Goal: Task Accomplishment & Management: Use online tool/utility

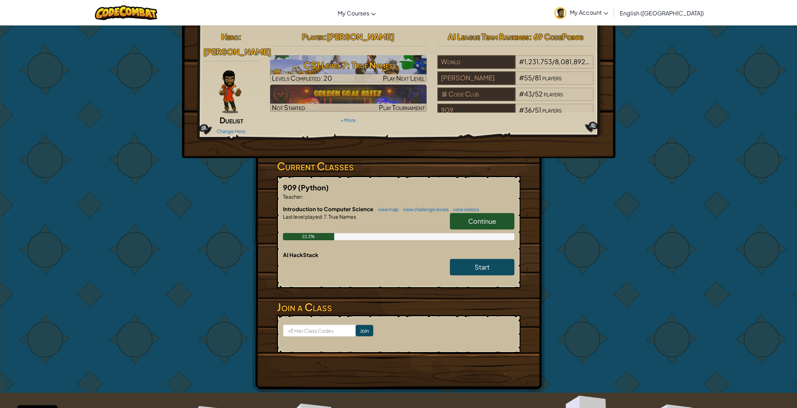
click at [472, 216] on link "Continue" at bounding box center [482, 221] width 64 height 16
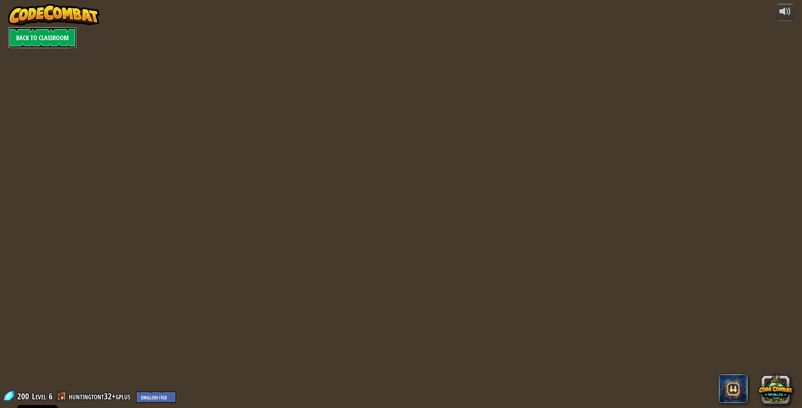
click at [57, 41] on link "Back to Classroom" at bounding box center [42, 37] width 69 height 21
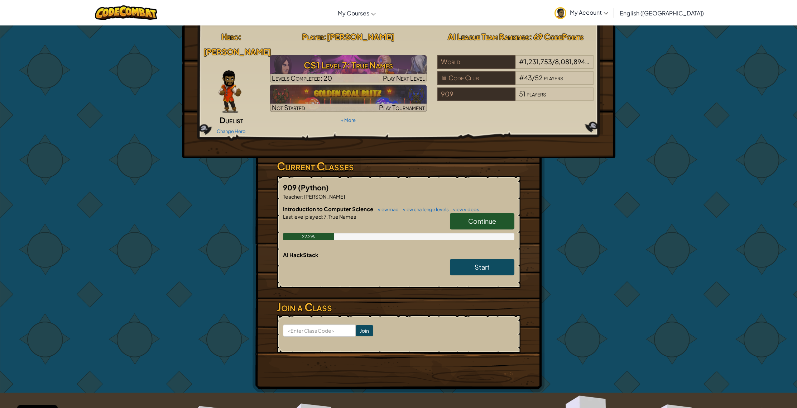
click at [477, 228] on link "Continue" at bounding box center [482, 221] width 64 height 16
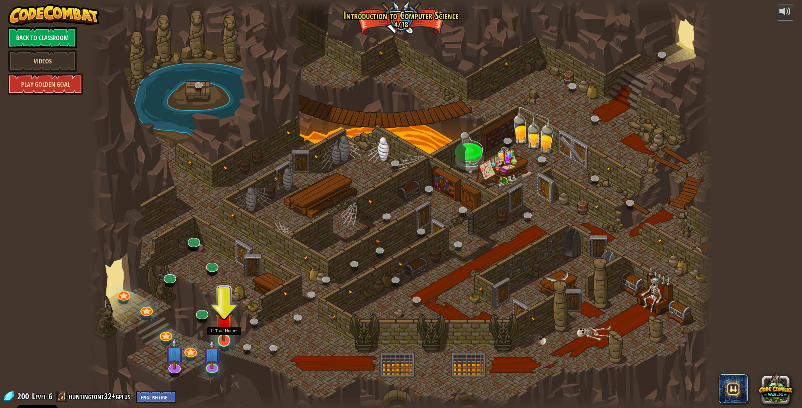
click at [226, 340] on img at bounding box center [224, 321] width 18 height 40
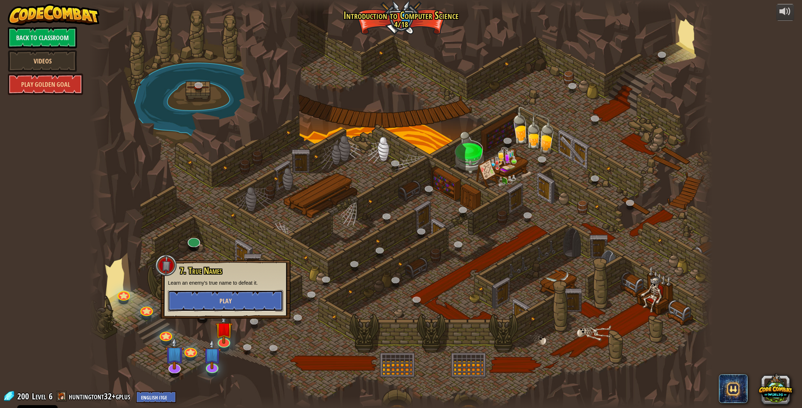
click at [249, 303] on button "Play" at bounding box center [225, 300] width 115 height 21
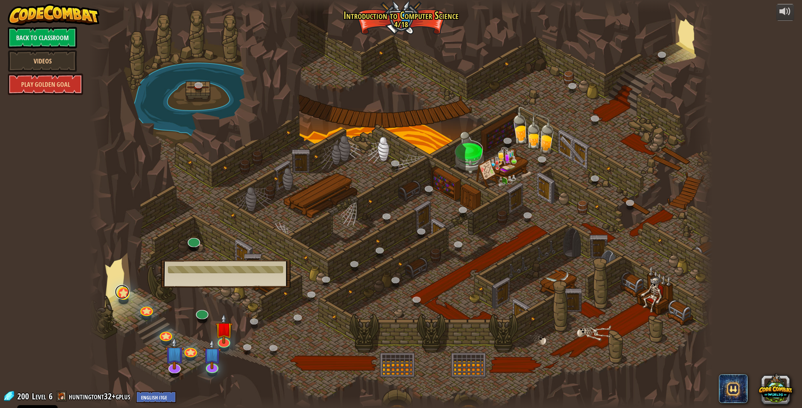
click at [125, 296] on link at bounding box center [122, 291] width 14 height 14
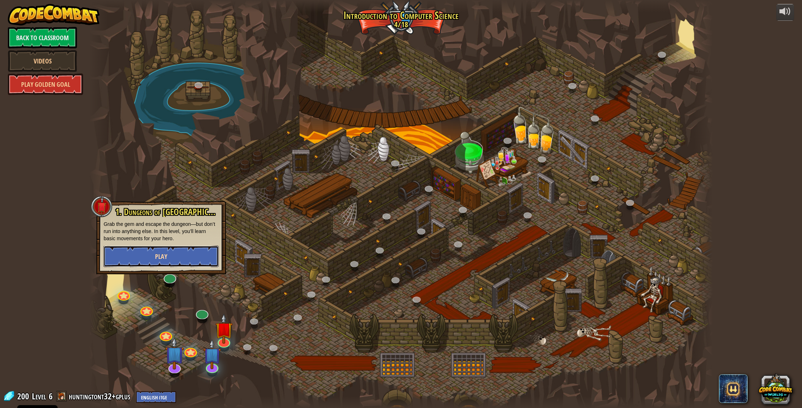
click at [154, 254] on button "Play" at bounding box center [161, 255] width 115 height 21
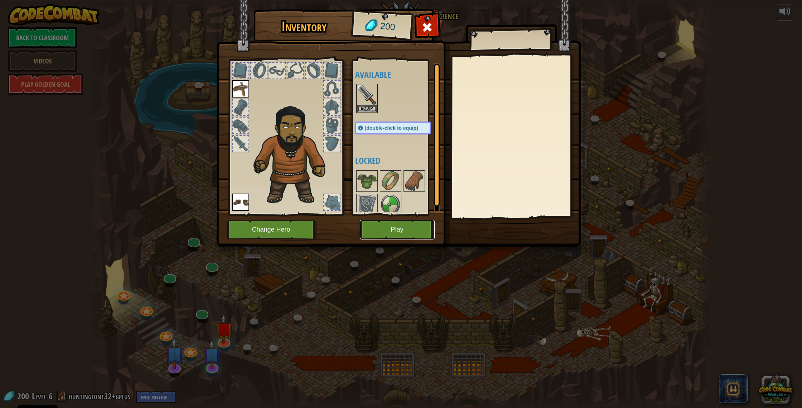
click at [395, 233] on button "Play" at bounding box center [397, 230] width 75 height 20
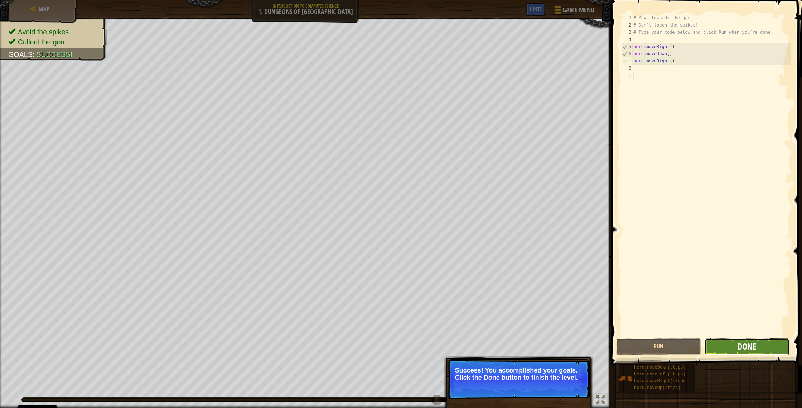
click at [747, 351] on span "Done" at bounding box center [747, 345] width 19 height 11
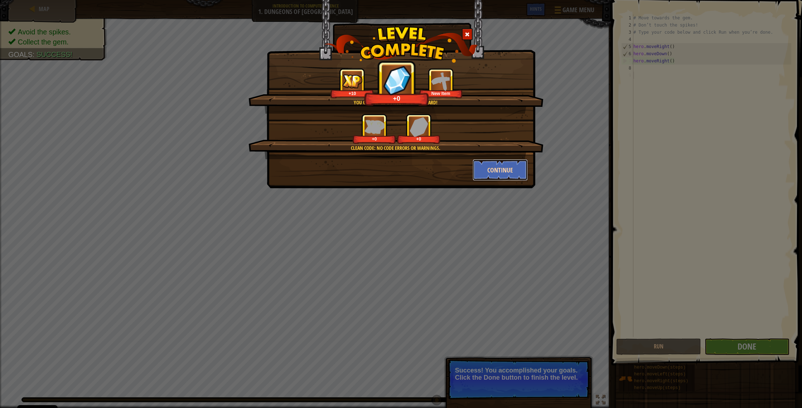
click at [498, 174] on button "Continue" at bounding box center [501, 169] width 56 height 21
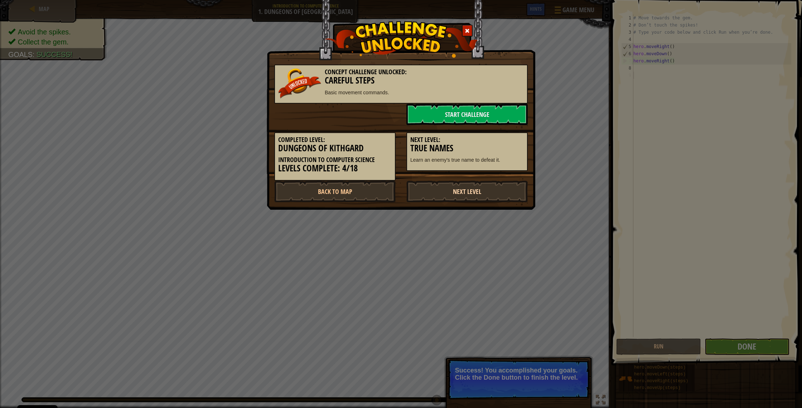
click at [479, 194] on link "Next Level" at bounding box center [467, 191] width 121 height 21
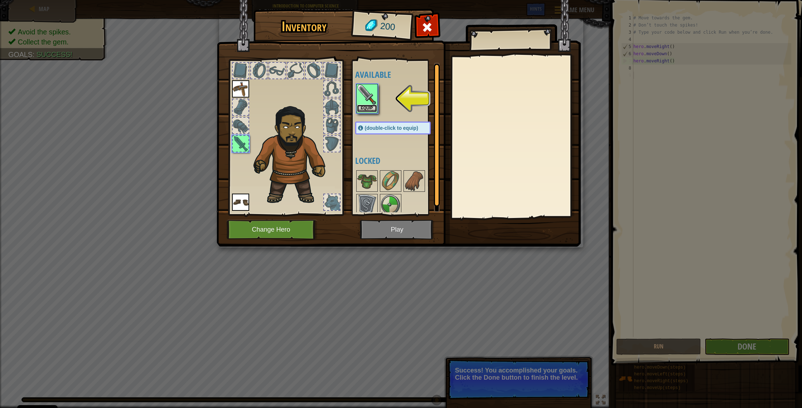
click at [363, 107] on button "Equip" at bounding box center [367, 109] width 20 height 8
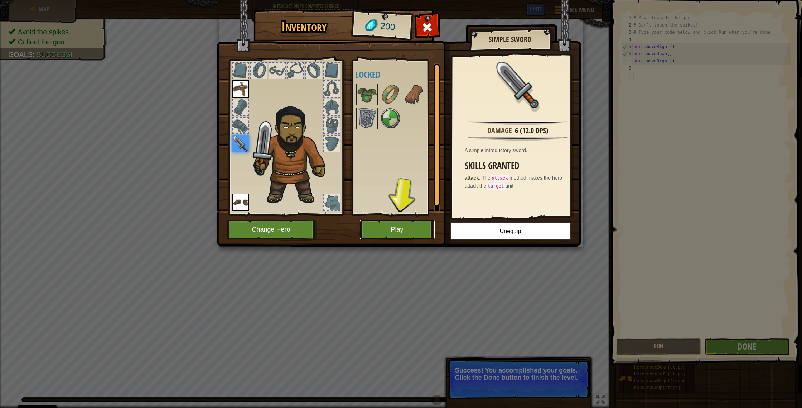
click at [411, 231] on button "Play" at bounding box center [397, 230] width 75 height 20
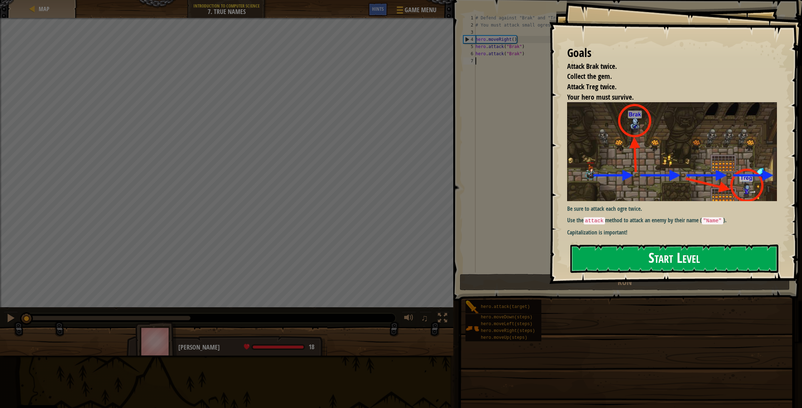
drag, startPoint x: 635, startPoint y: 265, endPoint x: 631, endPoint y: 264, distance: 3.7
click at [634, 265] on button "Start Level" at bounding box center [675, 258] width 208 height 28
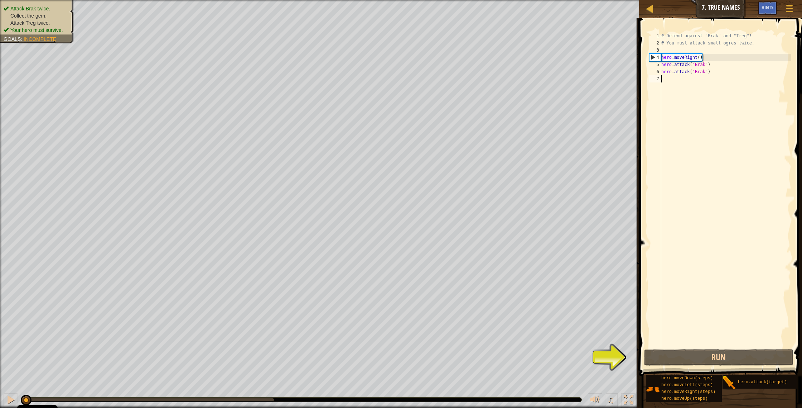
click at [747, 347] on div "# Defend against "Brak" and "Treg"! # You must attack small ogres twice. hero .…" at bounding box center [725, 197] width 131 height 330
click at [744, 355] on button "Run" at bounding box center [720, 357] width 150 height 16
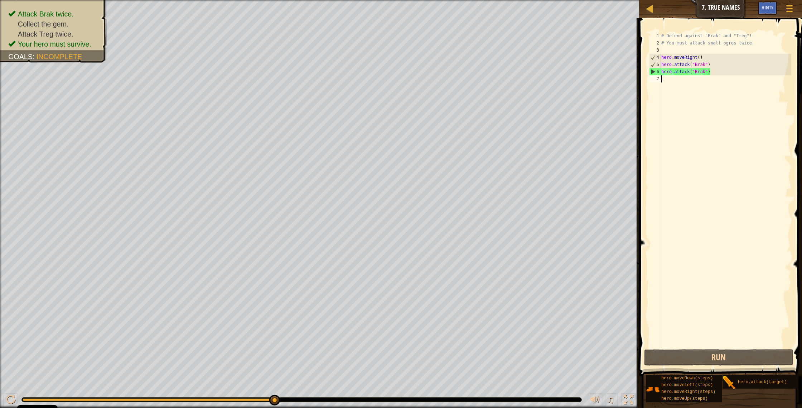
type textarea "h"
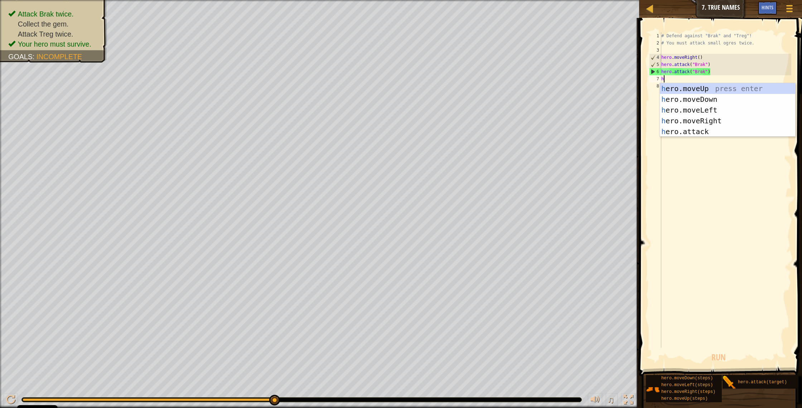
scroll to position [3, 0]
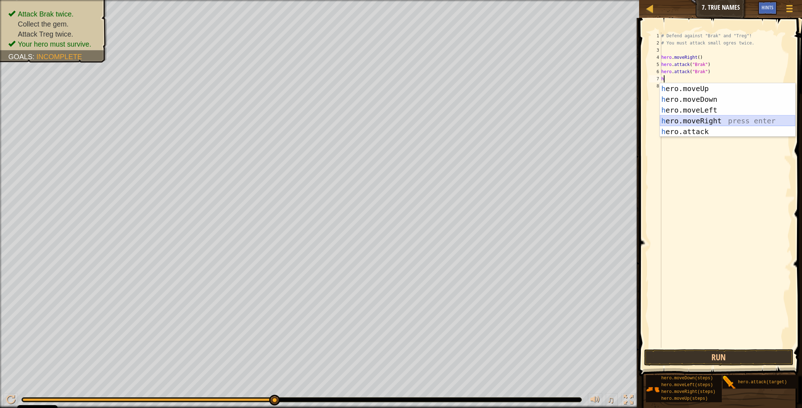
click at [740, 125] on div "h ero.moveUp press enter h ero.moveDown press enter h ero.moveLeft press enter …" at bounding box center [727, 120] width 135 height 75
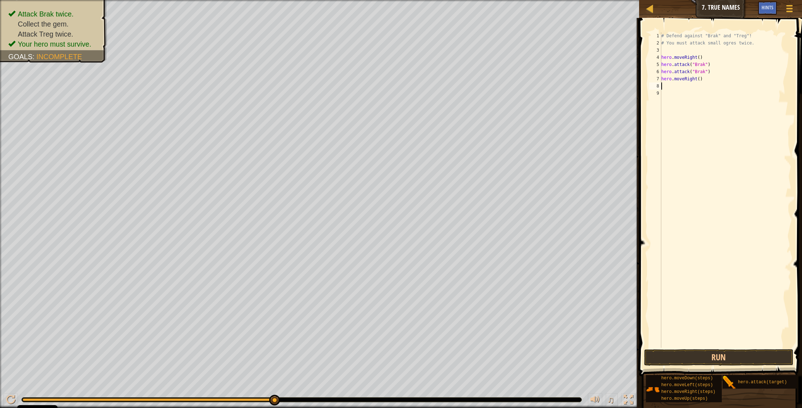
type textarea "h"
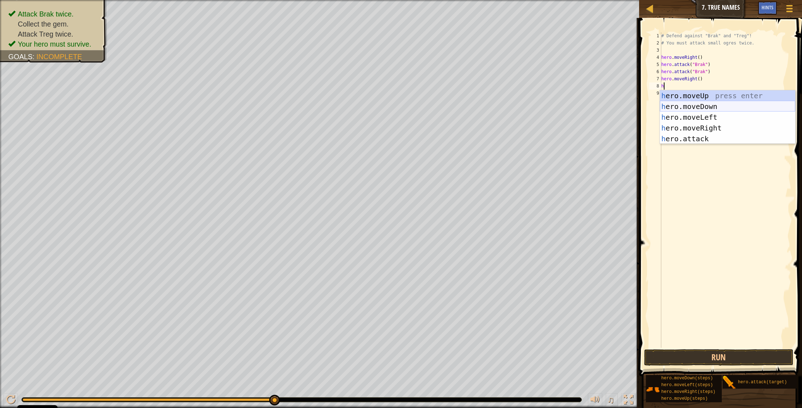
click at [704, 107] on div "h ero.moveUp press enter h ero.moveDown press enter h ero.moveLeft press enter …" at bounding box center [727, 127] width 135 height 75
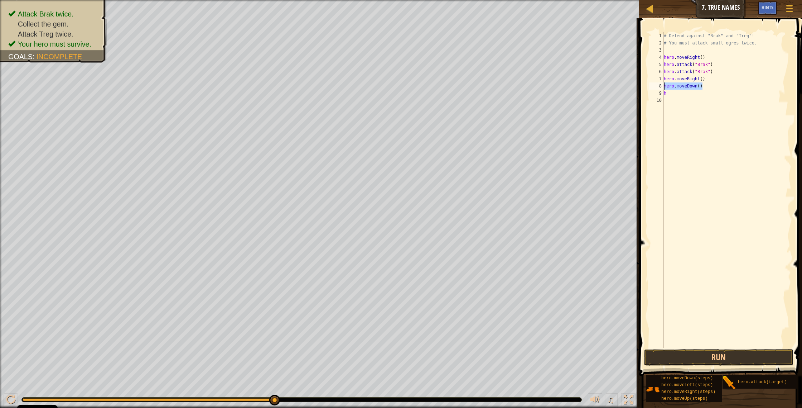
drag, startPoint x: 705, startPoint y: 87, endPoint x: 665, endPoint y: 89, distance: 40.5
click at [665, 89] on div "# Defend against "Brak" and "Treg"! # You must attack small ogres twice. hero .…" at bounding box center [727, 197] width 129 height 330
type textarea "hero.moveDown()"
click at [668, 93] on div "# Defend against "Brak" and "Treg"! # You must attack small ogres twice. hero .…" at bounding box center [727, 197] width 129 height 330
type textarea "h"
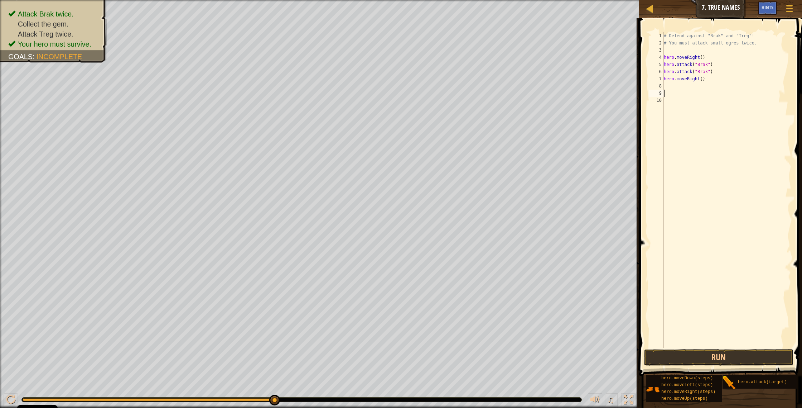
click at [669, 85] on div "# Defend against "Brak" and "Treg"! # You must attack small ogres twice. hero .…" at bounding box center [727, 197] width 129 height 330
type textarea "h"
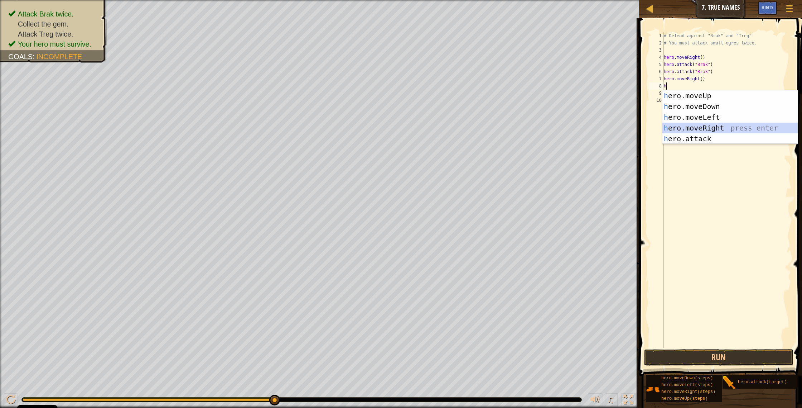
click at [719, 127] on div "h ero.moveUp press enter h ero.moveDown press enter h ero.moveLeft press enter …" at bounding box center [730, 127] width 135 height 75
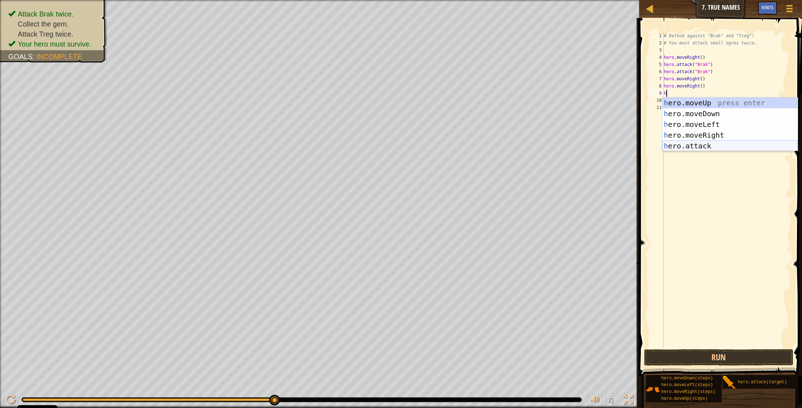
click at [715, 148] on div "h ero.moveUp press enter h ero.moveDown press enter h ero.moveLeft press enter …" at bounding box center [730, 134] width 135 height 75
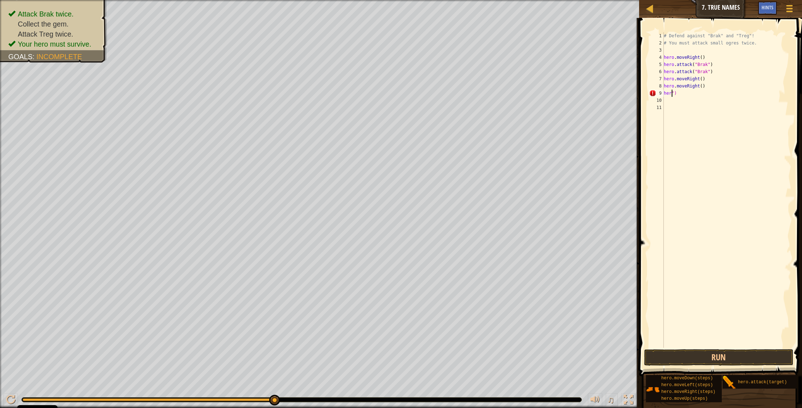
type textarea "")"
click at [685, 99] on div "# Defend against "Brak" and "Treg"! # You must attack small ogres twice. hero .…" at bounding box center [727, 197] width 129 height 330
click at [667, 90] on div "# Defend against "Brak" and "Treg"! # You must attack small ogres twice. hero .…" at bounding box center [727, 197] width 129 height 330
click at [671, 91] on div "# Defend against "Brak" and "Treg"! # You must attack small ogres twice. hero .…" at bounding box center [727, 197] width 129 height 330
type textarea """
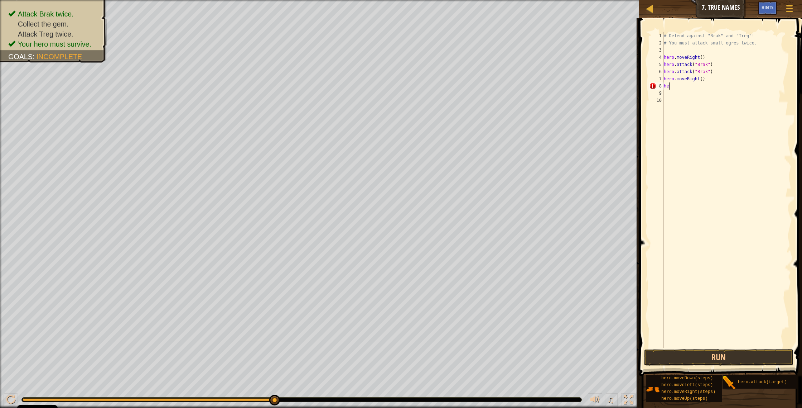
type textarea "h"
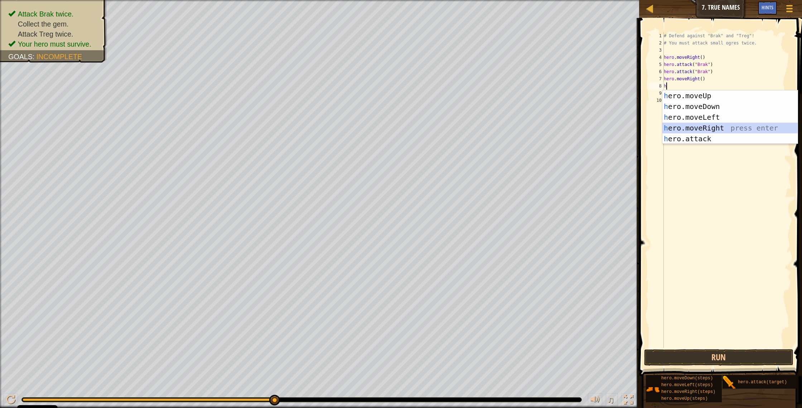
click at [723, 124] on div "h ero.moveUp press enter h ero.moveDown press enter h ero.moveLeft press enter …" at bounding box center [730, 127] width 135 height 75
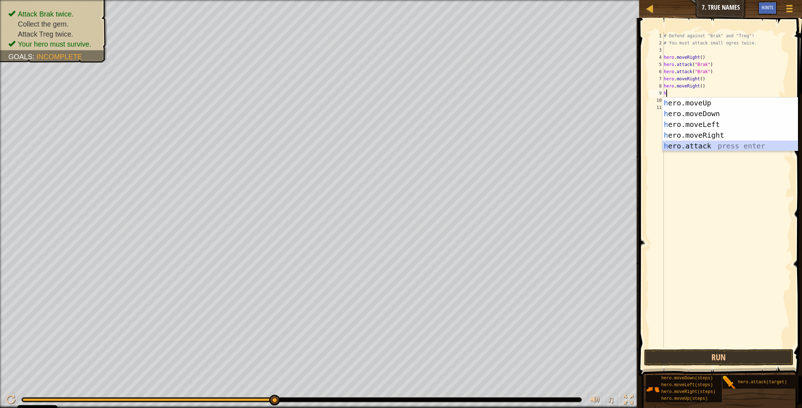
click at [718, 144] on div "h ero.moveUp press enter h ero.moveDown press enter h ero.moveLeft press enter …" at bounding box center [730, 134] width 135 height 75
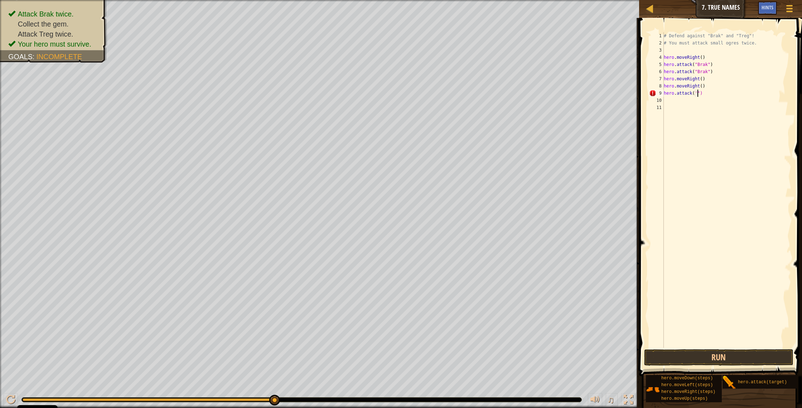
scroll to position [3, 3]
click at [708, 94] on div "# Defend against "Brak" and "Treg"! # You must attack small ogres twice. hero .…" at bounding box center [727, 197] width 129 height 330
type textarea "h"
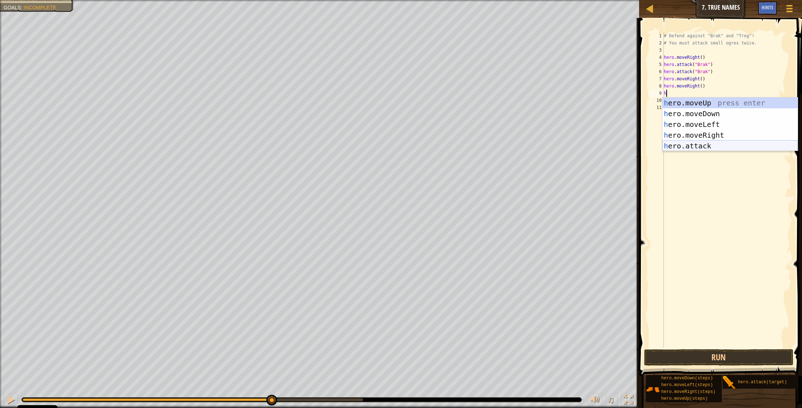
click at [704, 145] on div "h ero.moveUp press enter h ero.moveDown press enter h ero.moveLeft press enter …" at bounding box center [730, 134] width 135 height 75
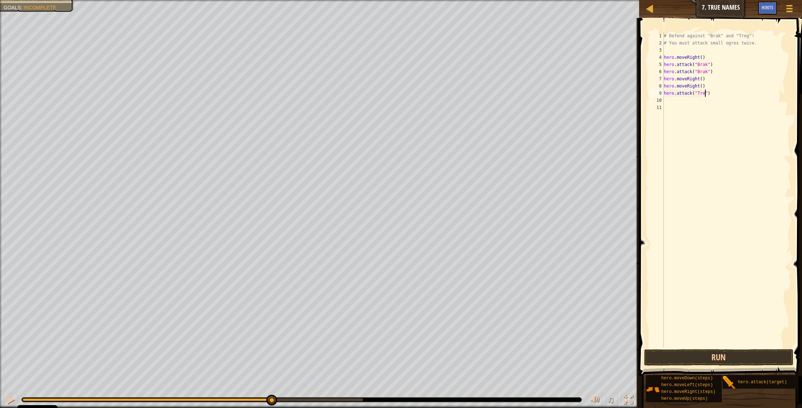
type textarea "hero.attack("Treg")"
click at [668, 104] on div "# Defend against "Brak" and "Treg"! # You must attack small ogres twice. hero .…" at bounding box center [727, 197] width 129 height 330
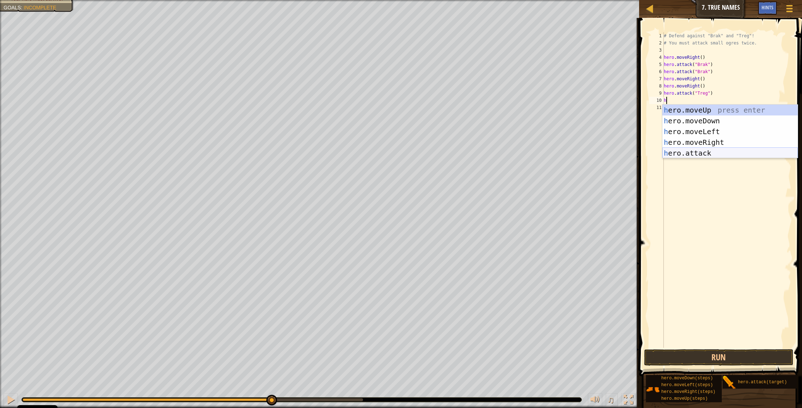
click at [685, 153] on div "h ero.moveUp press enter h ero.moveDown press enter h ero.moveLeft press enter …" at bounding box center [730, 142] width 135 height 75
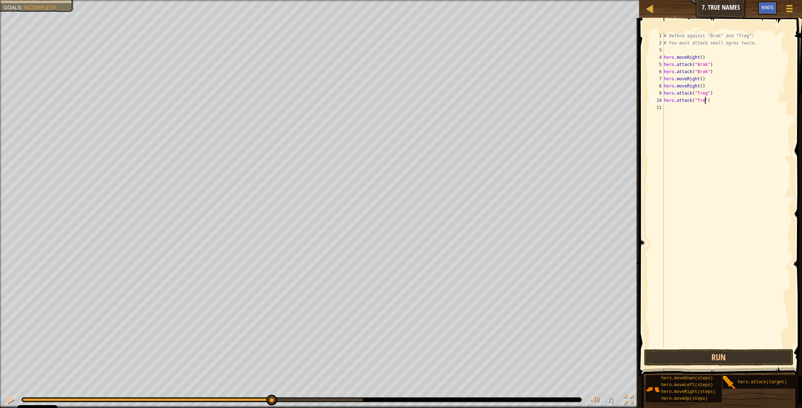
type textarea "hero.attack("Treg")"
click at [667, 359] on button "Run" at bounding box center [720, 357] width 150 height 16
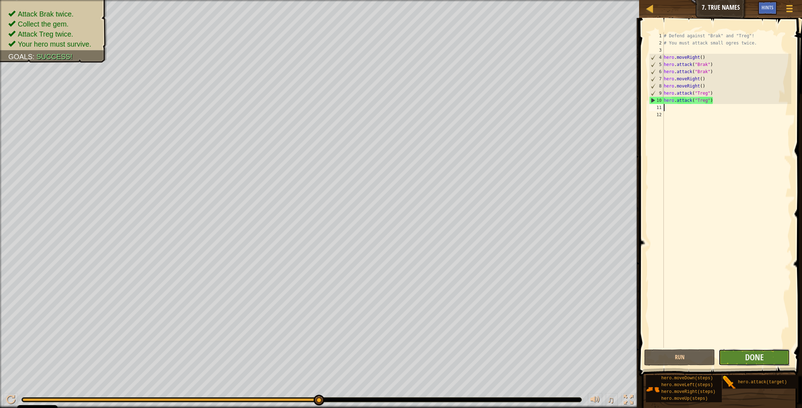
click at [772, 362] on button "Done" at bounding box center [754, 357] width 71 height 16
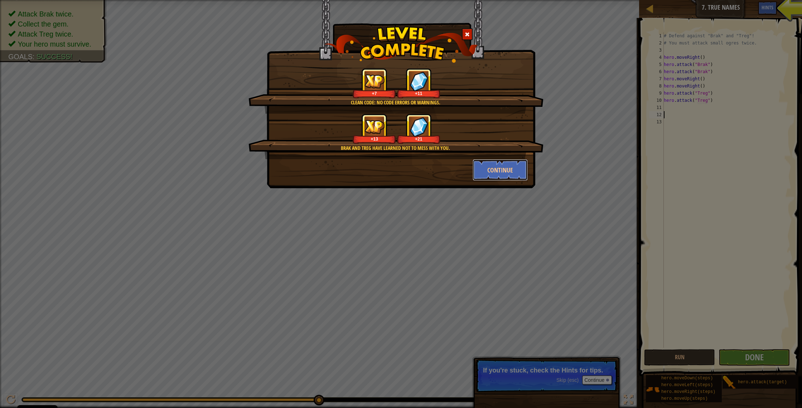
drag, startPoint x: 483, startPoint y: 173, endPoint x: 471, endPoint y: 170, distance: 12.5
click at [471, 170] on div "Continue" at bounding box center [501, 169] width 66 height 21
click at [495, 174] on button "Continue" at bounding box center [501, 169] width 56 height 21
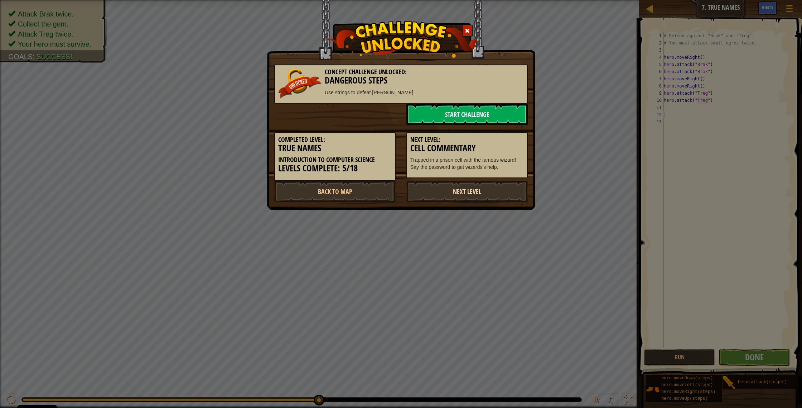
click at [501, 196] on link "Next Level" at bounding box center [467, 191] width 121 height 21
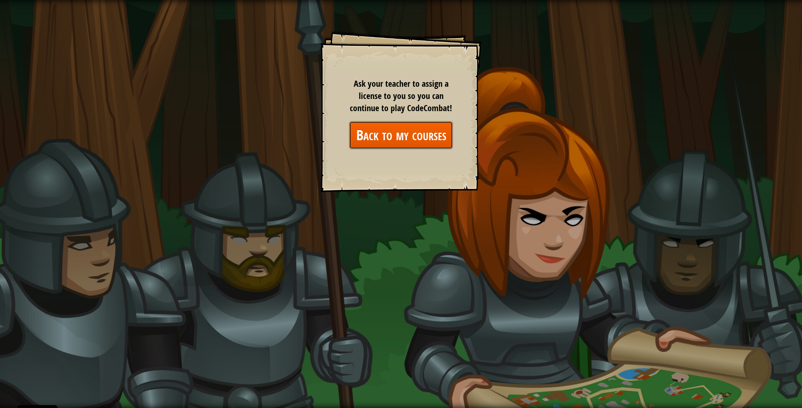
click at [432, 138] on link "Back to my courses" at bounding box center [401, 135] width 104 height 28
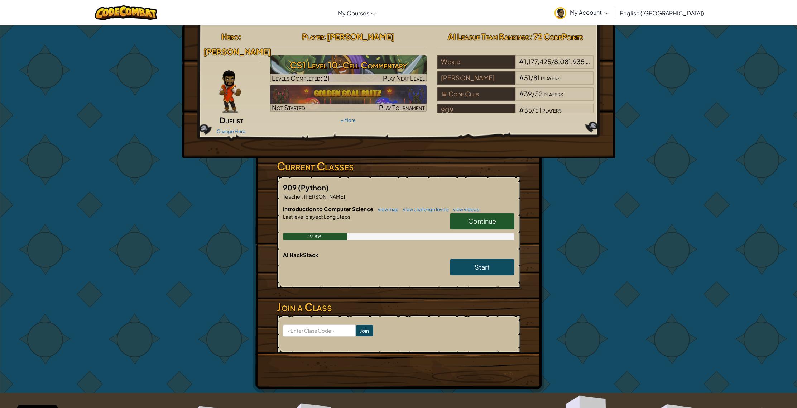
click at [469, 220] on span "Continue" at bounding box center [482, 221] width 28 height 8
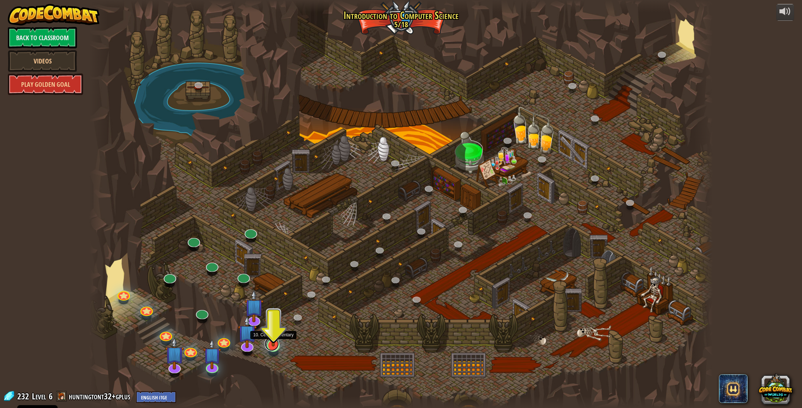
click at [269, 350] on link at bounding box center [272, 343] width 14 height 14
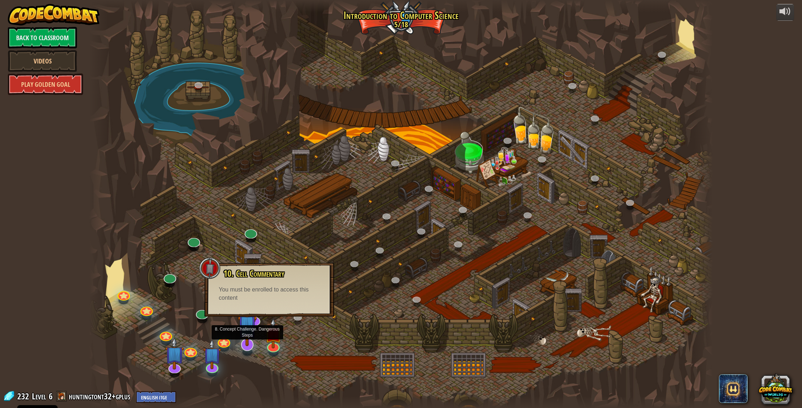
click at [253, 321] on img at bounding box center [247, 324] width 19 height 43
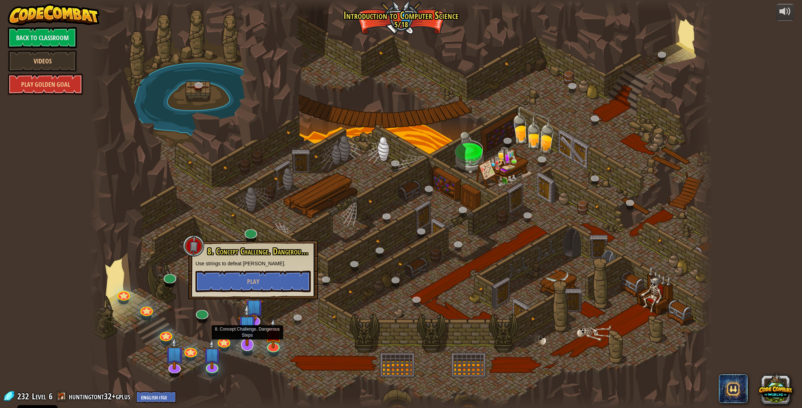
click at [246, 345] on img at bounding box center [247, 324] width 19 height 43
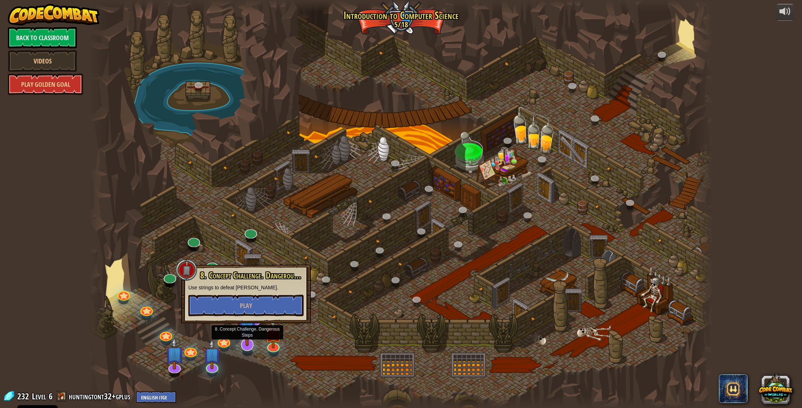
click at [240, 348] on div at bounding box center [401, 204] width 624 height 408
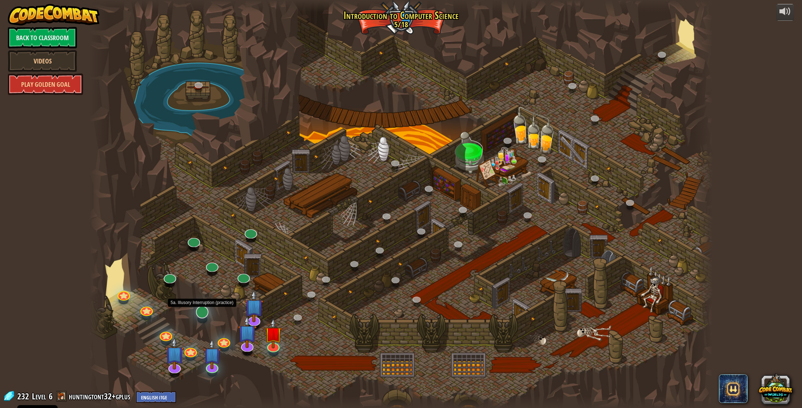
click at [203, 316] on div at bounding box center [202, 312] width 13 height 13
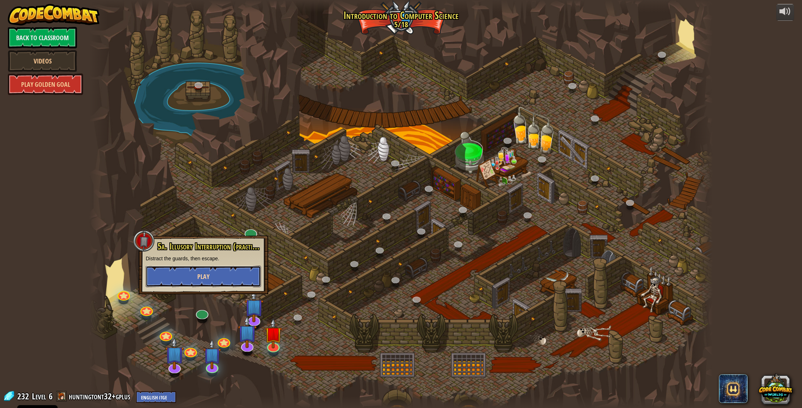
click at [201, 271] on button "Play" at bounding box center [203, 275] width 115 height 21
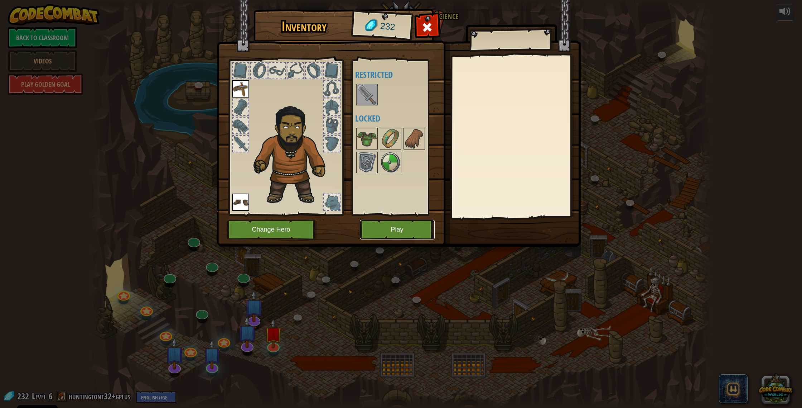
click at [407, 223] on button "Play" at bounding box center [397, 230] width 75 height 20
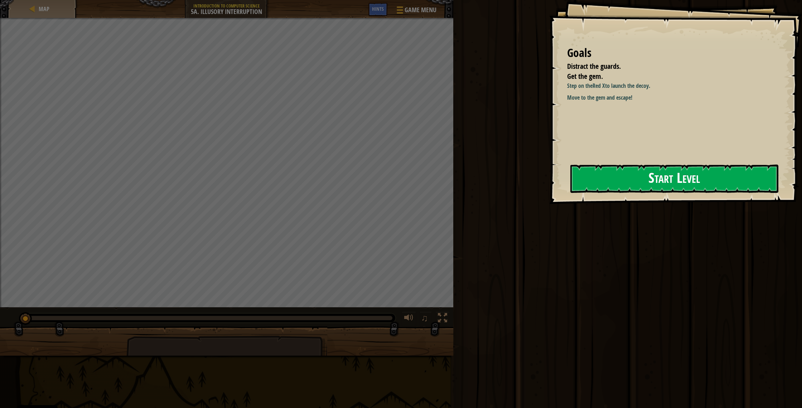
click at [633, 178] on button "Start Level" at bounding box center [675, 178] width 208 height 28
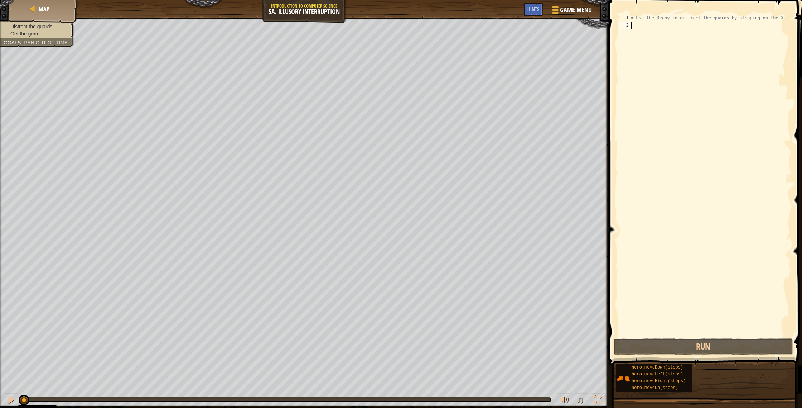
type textarea "h"
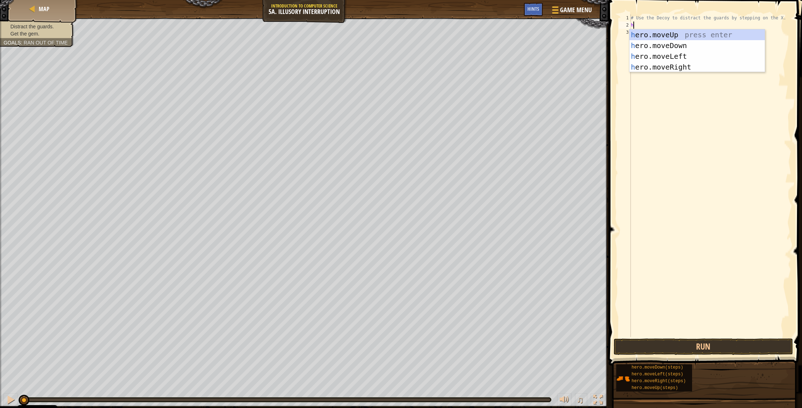
scroll to position [3, 0]
drag, startPoint x: 633, startPoint y: 70, endPoint x: 633, endPoint y: 74, distance: 4.7
click at [633, 0] on body "Cookie Policy CodeCombat uses a few essential and non-essential cookies. Privac…" at bounding box center [401, 0] width 802 height 0
click at [658, 65] on div "h ero.moveUp press enter h ero.moveDown press enter h ero.moveLeft press enter …" at bounding box center [697, 61] width 135 height 64
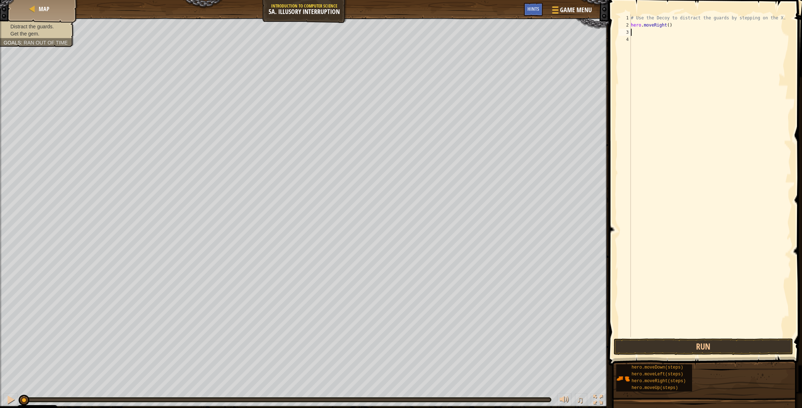
type textarea "h"
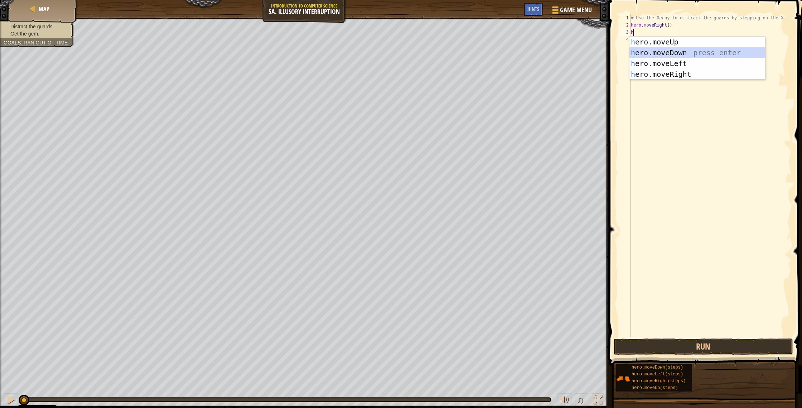
click at [670, 51] on div "h ero.moveUp press enter h ero.moveDown press enter h ero.moveLeft press enter …" at bounding box center [697, 69] width 135 height 64
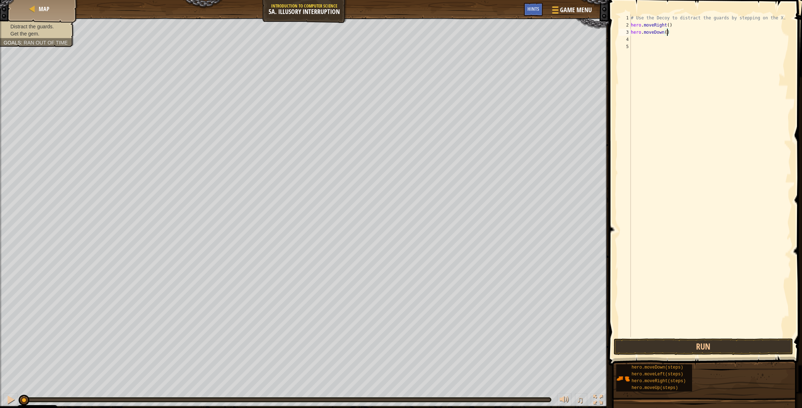
click at [667, 33] on div "# Use the Decoy to distract the guards by stepping on the X. hero . moveRight (…" at bounding box center [711, 182] width 162 height 337
type textarea "hero.moveDown(2)"
click at [632, 39] on div "# Use the Decoy to distract the guards by stepping on the X. hero . moveRight (…" at bounding box center [711, 182] width 162 height 337
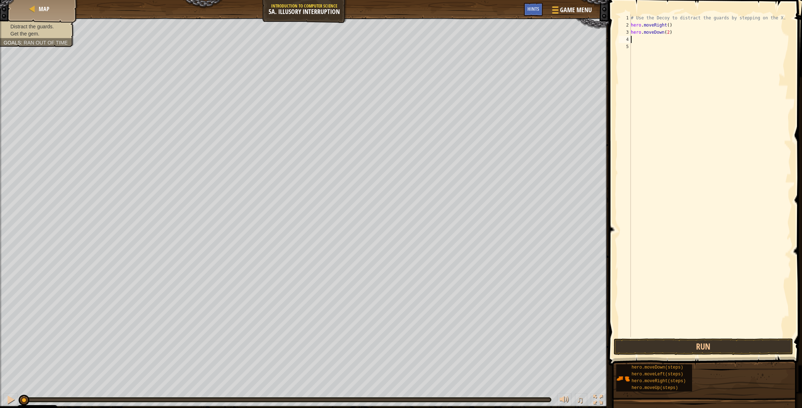
type textarea "h"
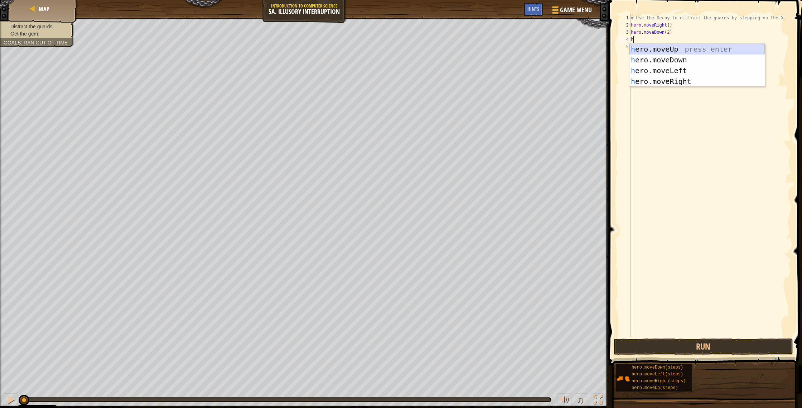
click at [667, 51] on div "h ero.moveUp press enter h ero.moveDown press enter h ero.moveLeft press enter …" at bounding box center [697, 76] width 135 height 64
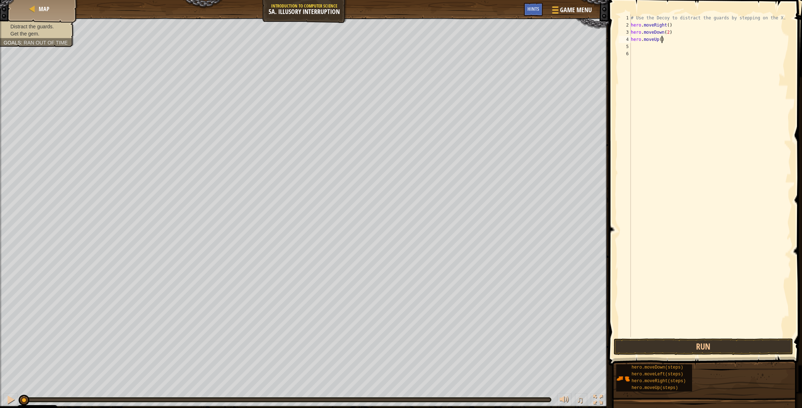
click at [663, 39] on div "# Use the Decoy to distract the guards by stepping on the X. hero . moveRight (…" at bounding box center [711, 182] width 162 height 337
type textarea "hero.moveUp(2)"
drag, startPoint x: 633, startPoint y: 44, endPoint x: 639, endPoint y: 52, distance: 10.4
click at [633, 45] on div "# Use the Decoy to distract the guards by stepping on the X. hero . moveRight (…" at bounding box center [711, 182] width 162 height 337
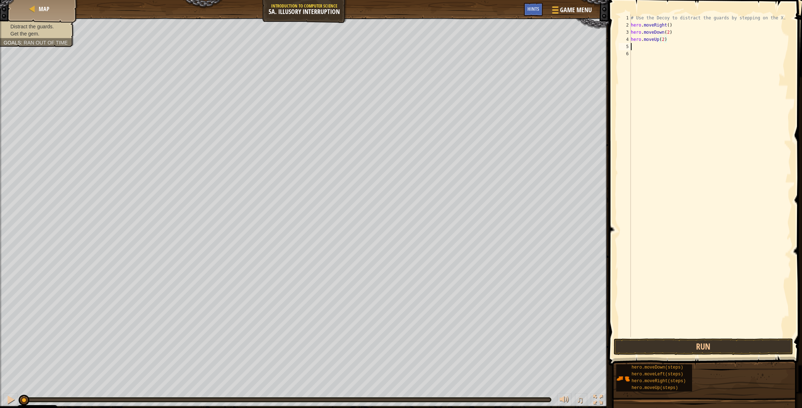
scroll to position [3, 0]
type textarea "h"
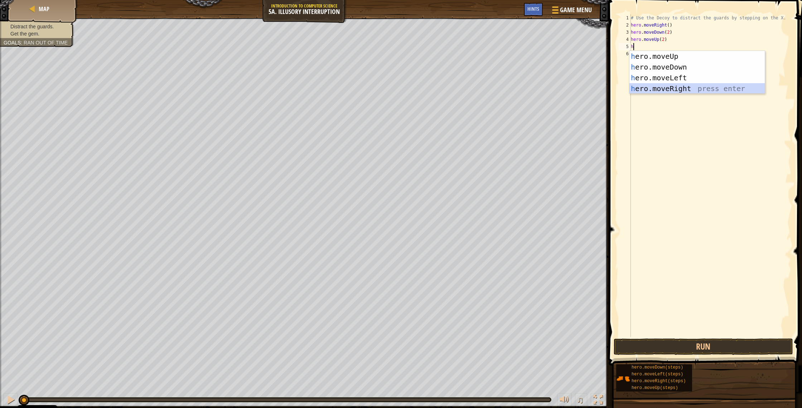
click at [678, 86] on div "h ero.moveUp press enter h ero.moveDown press enter h ero.moveLeft press enter …" at bounding box center [697, 83] width 135 height 64
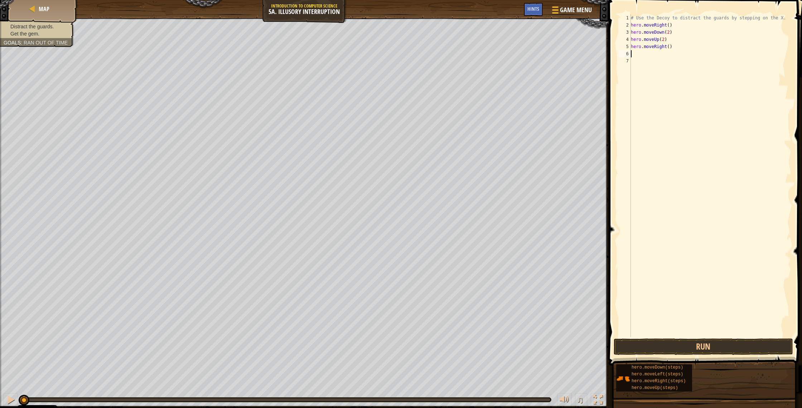
type textarea "h"
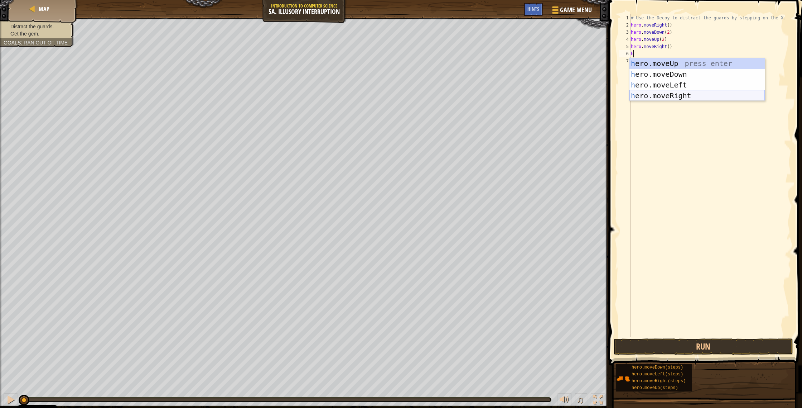
click at [672, 98] on div "h ero.moveUp press enter h ero.moveDown press enter h ero.moveLeft press enter …" at bounding box center [697, 90] width 135 height 64
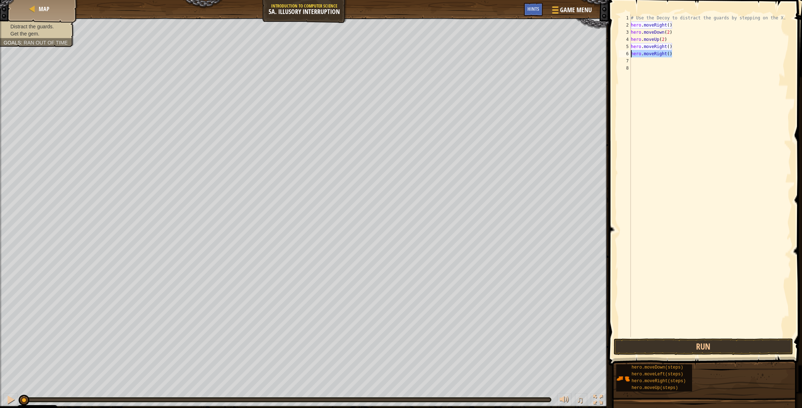
drag, startPoint x: 674, startPoint y: 56, endPoint x: 632, endPoint y: 54, distance: 41.3
click at [632, 54] on div "# Use the Decoy to distract the guards by stepping on the X. hero . moveRight (…" at bounding box center [711, 182] width 162 height 337
type textarea "hero.moveRight()"
click at [669, 49] on div "# Use the Decoy to distract the guards by stepping on the X. hero . moveRight (…" at bounding box center [711, 182] width 162 height 337
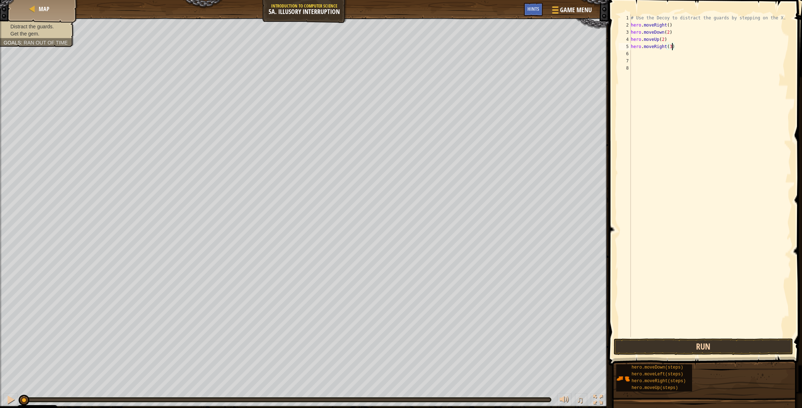
type textarea "hero.moveRight(3)"
click at [686, 346] on button "Run" at bounding box center [703, 346] width 179 height 16
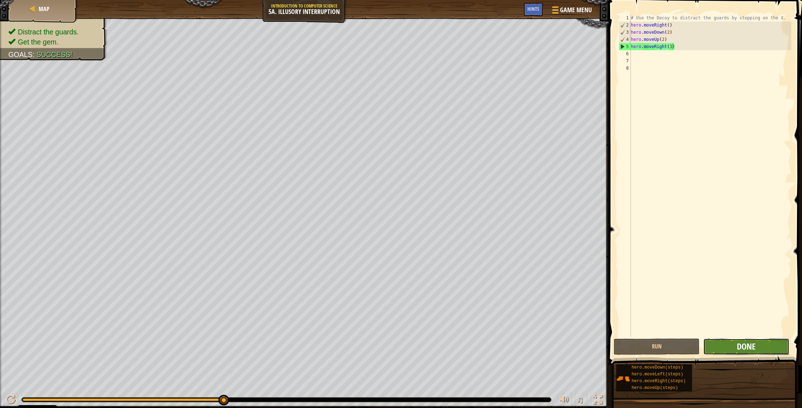
click at [745, 345] on span "Done" at bounding box center [746, 345] width 19 height 11
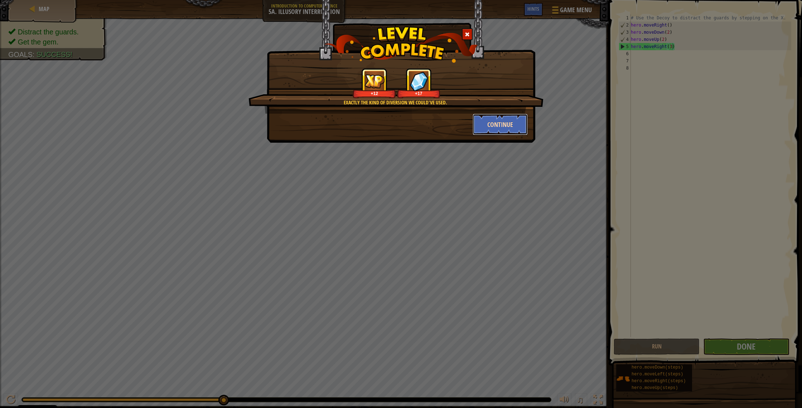
click at [487, 126] on button "Continue" at bounding box center [501, 124] width 56 height 21
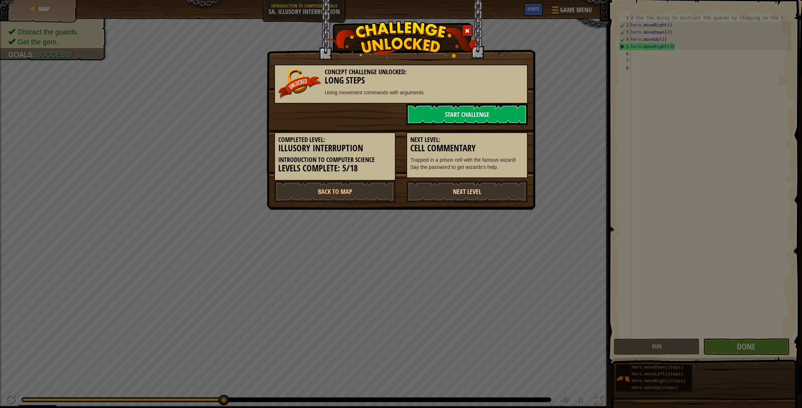
drag, startPoint x: 455, startPoint y: 193, endPoint x: 466, endPoint y: 195, distance: 11.6
click at [456, 193] on link "Next Level" at bounding box center [467, 191] width 121 height 21
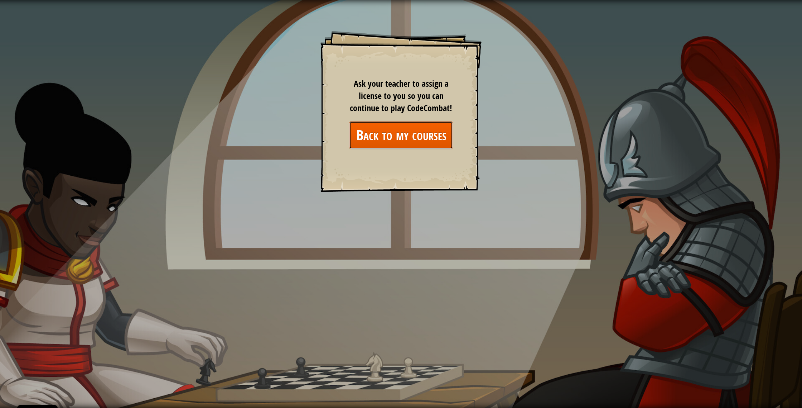
click at [405, 131] on link "Back to my courses" at bounding box center [401, 135] width 104 height 28
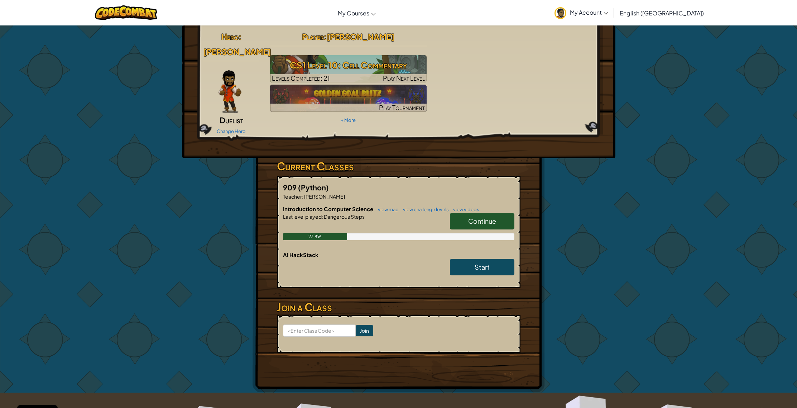
click at [471, 221] on span "Continue" at bounding box center [482, 221] width 28 height 8
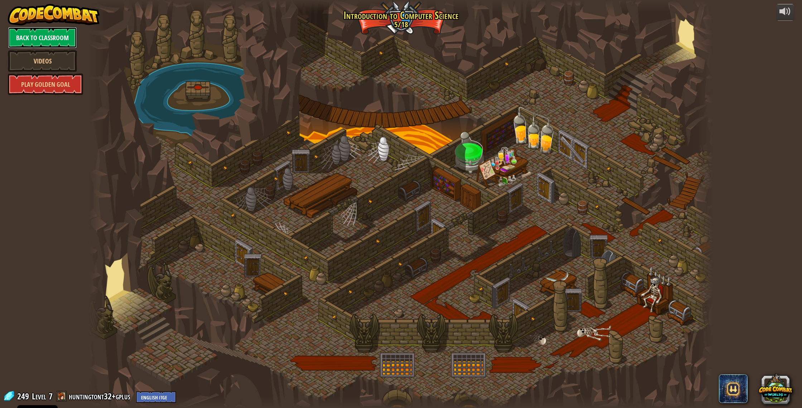
click at [57, 40] on link "Back to Classroom" at bounding box center [42, 37] width 69 height 21
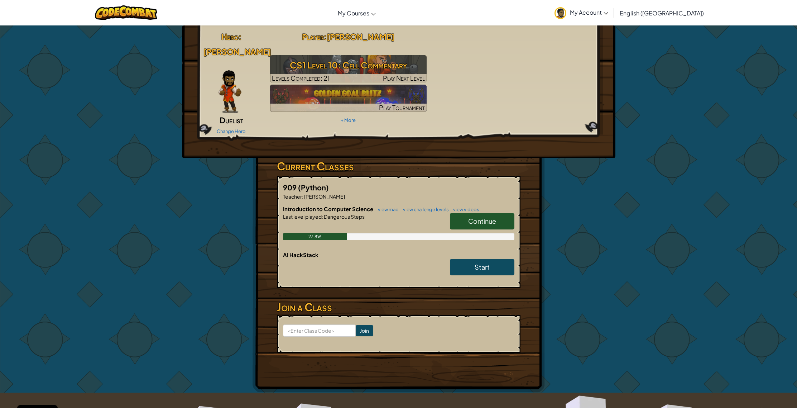
click at [495, 217] on span "Continue" at bounding box center [482, 221] width 28 height 8
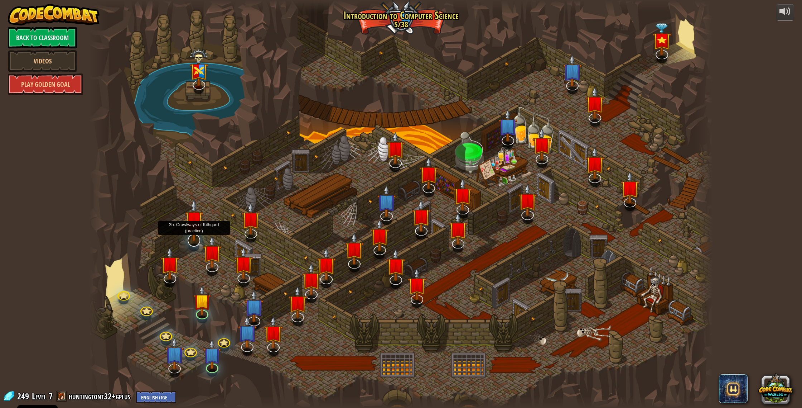
click at [193, 236] on img at bounding box center [194, 219] width 19 height 43
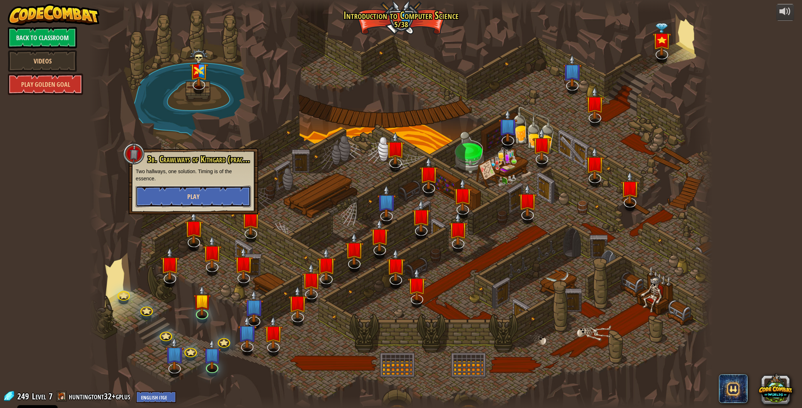
click at [192, 194] on span "Play" at bounding box center [193, 196] width 12 height 9
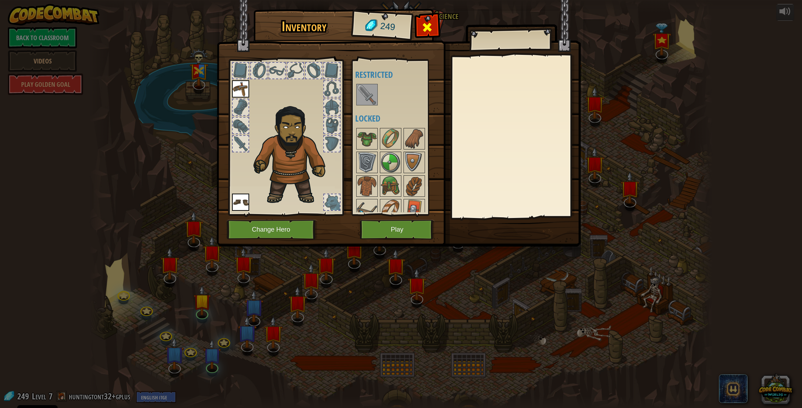
click at [425, 33] on span at bounding box center [427, 26] width 11 height 11
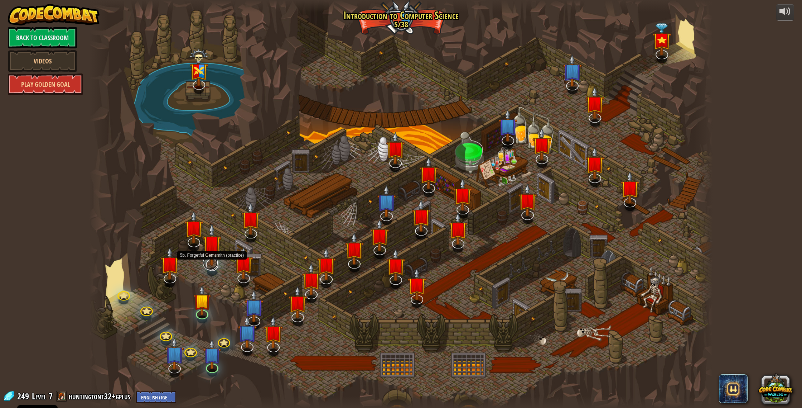
click at [210, 268] on link at bounding box center [210, 262] width 15 height 14
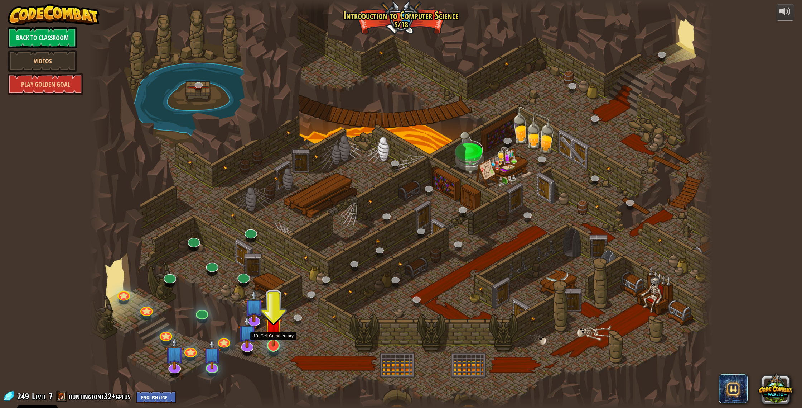
click at [279, 346] on div at bounding box center [273, 345] width 13 height 13
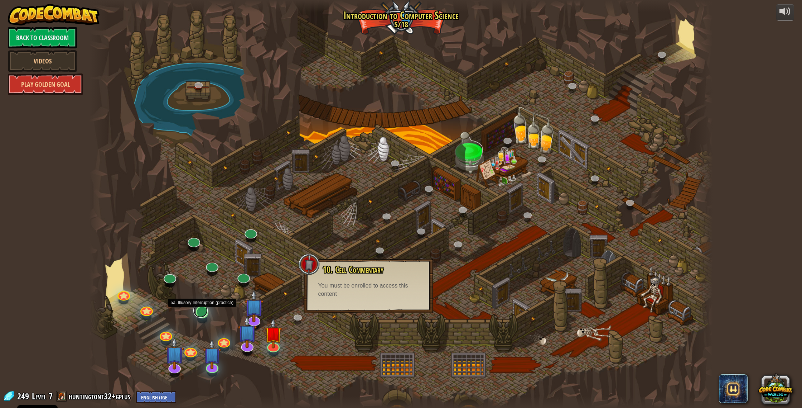
click at [201, 311] on link at bounding box center [200, 310] width 14 height 14
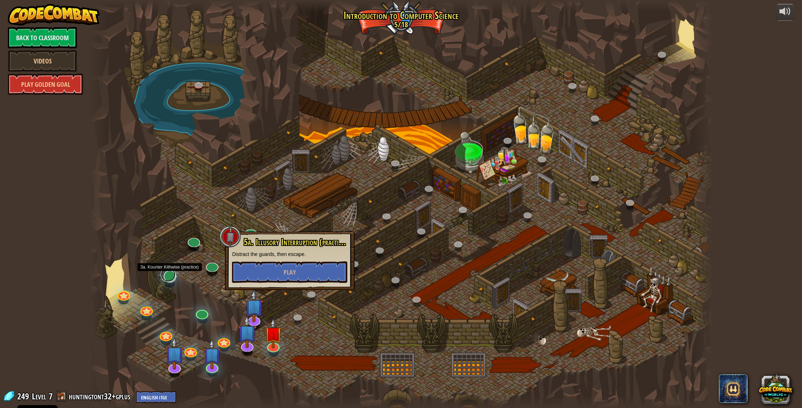
click at [172, 277] on link at bounding box center [168, 274] width 15 height 14
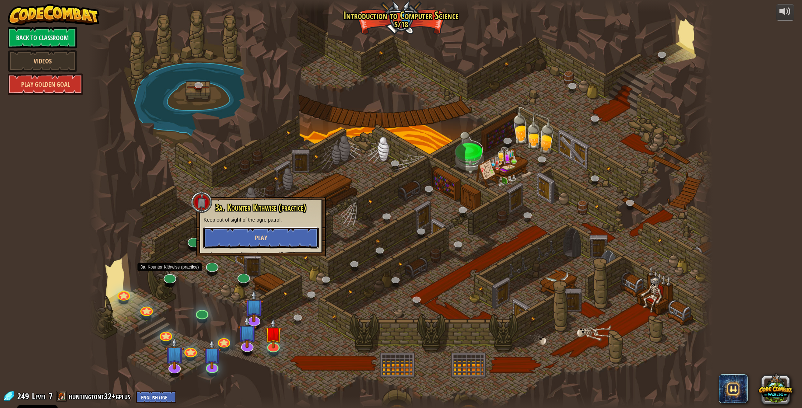
click at [273, 237] on button "Play" at bounding box center [260, 237] width 115 height 21
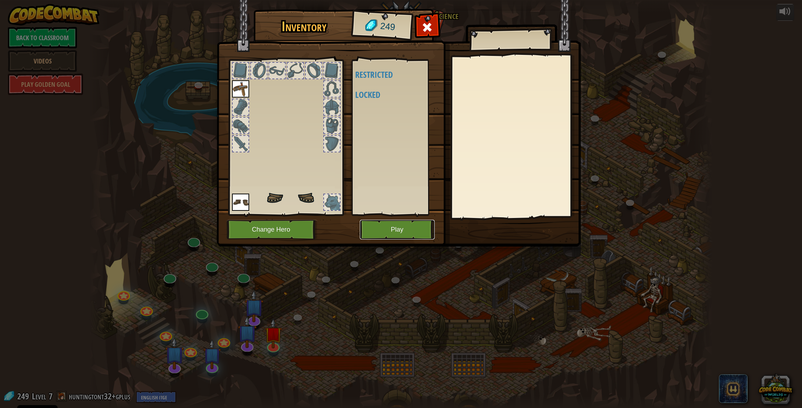
click at [409, 227] on button "Play" at bounding box center [397, 230] width 75 height 20
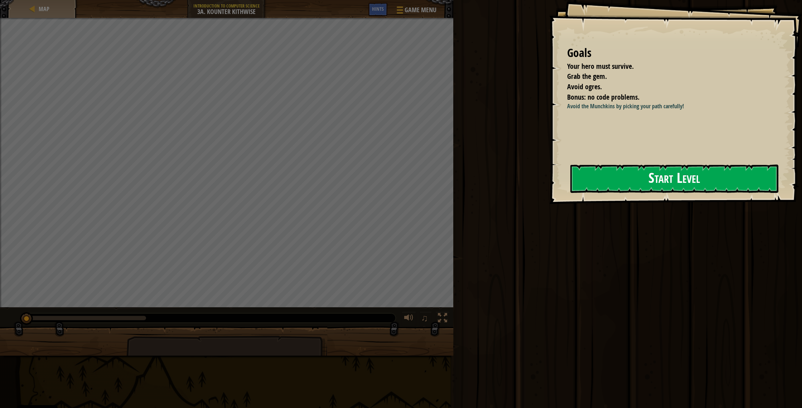
click at [696, 178] on button "Start Level" at bounding box center [675, 178] width 208 height 28
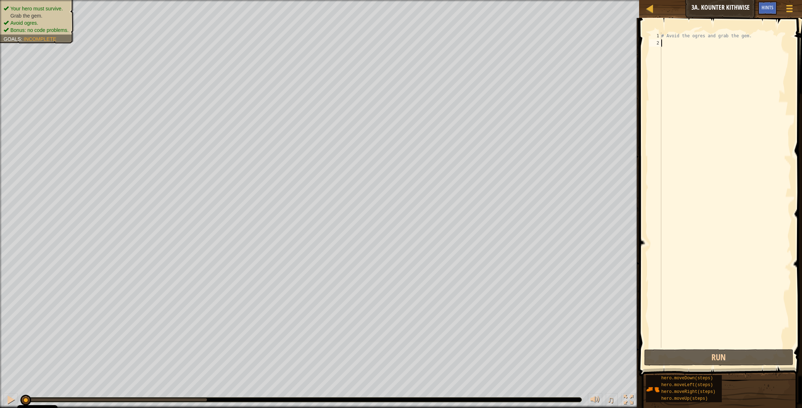
type textarea "h"
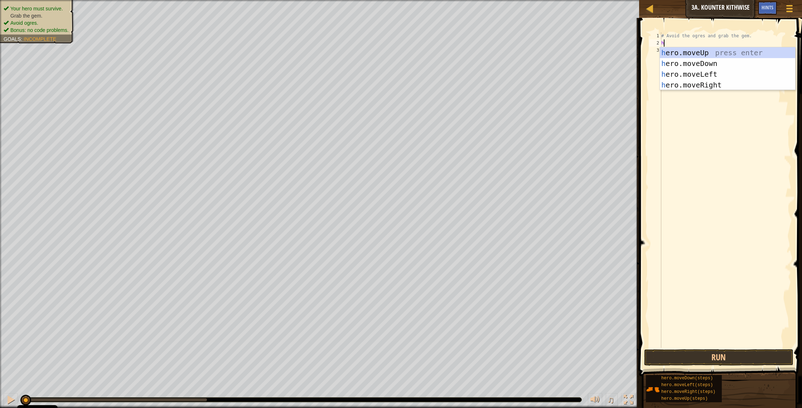
scroll to position [3, 0]
click at [684, 68] on div "h ero.moveUp press enter h ero.moveDown press enter h ero.moveLeft press enter …" at bounding box center [727, 79] width 135 height 64
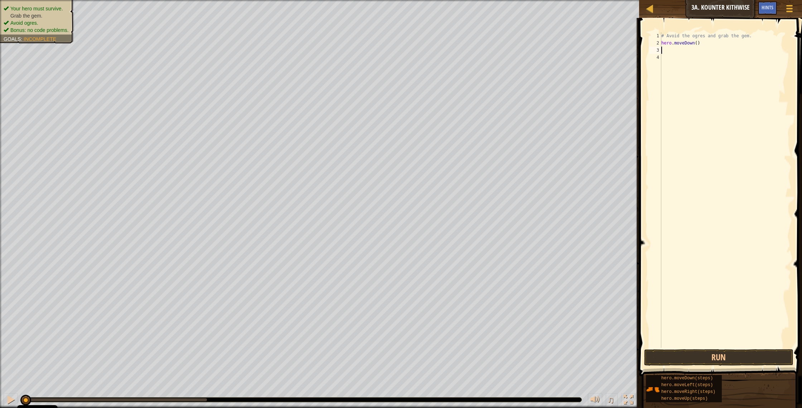
type textarea "h"
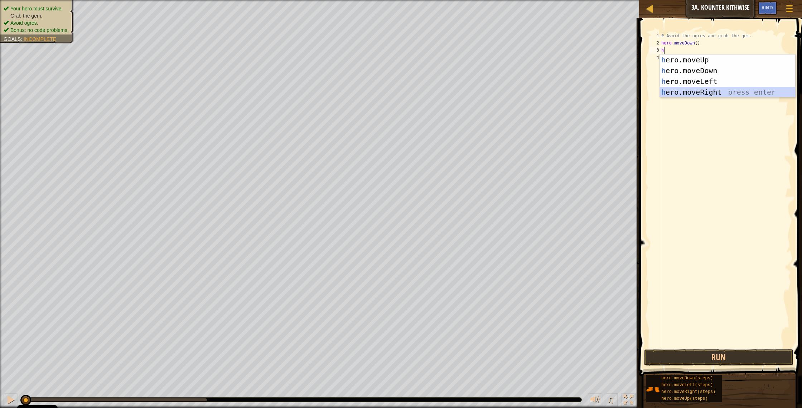
click at [700, 93] on div "h ero.moveUp press enter h ero.moveDown press enter h ero.moveLeft press enter …" at bounding box center [727, 86] width 135 height 64
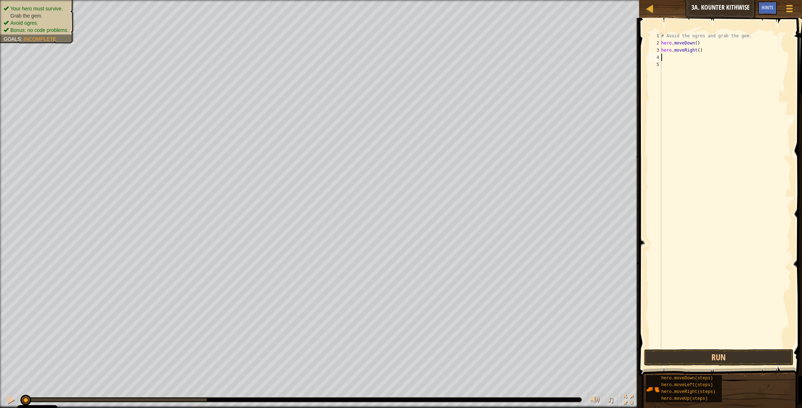
click at [700, 52] on div "# Avoid the ogres and grab the gem. hero . moveDown ( ) hero . moveRight ( )" at bounding box center [725, 197] width 131 height 330
click at [699, 360] on button "Run" at bounding box center [720, 357] width 150 height 16
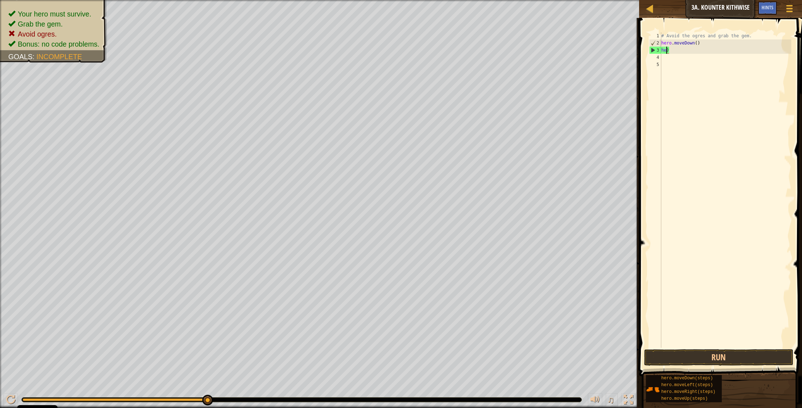
scroll to position [3, 0]
type textarea ")"
click at [668, 53] on div "# Avoid the ogres and grab the gem. hero . moveDown ( ) )" at bounding box center [725, 197] width 131 height 330
click at [698, 43] on div "# Avoid the ogres and grab the gem. hero . moveDown ( )" at bounding box center [725, 197] width 131 height 330
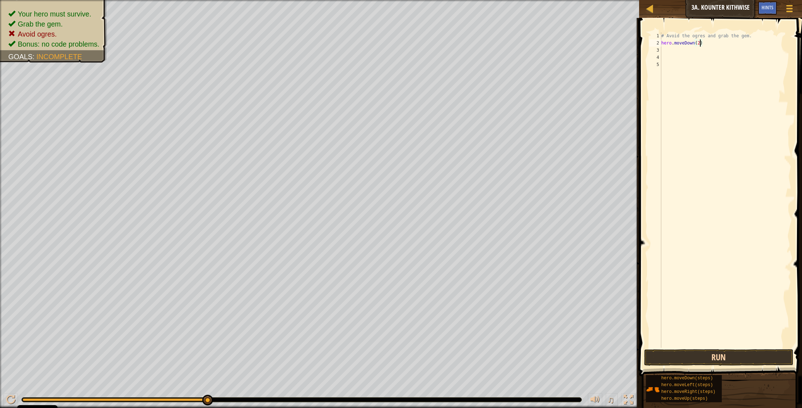
type textarea "hero.moveDown(2)"
click at [756, 356] on button "Run" at bounding box center [720, 357] width 150 height 16
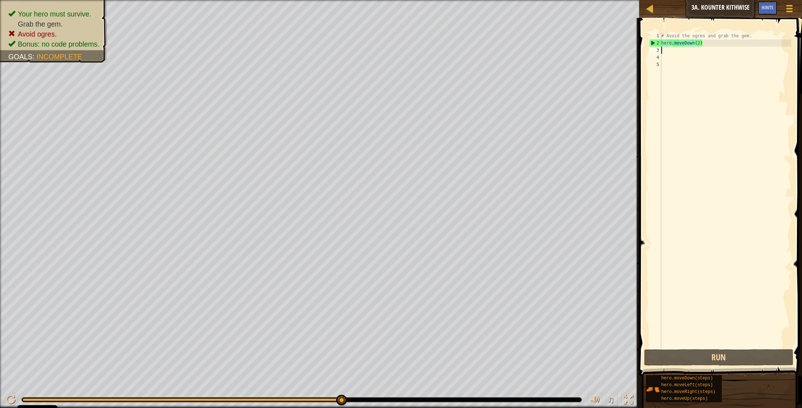
drag, startPoint x: 664, startPoint y: 48, endPoint x: 676, endPoint y: 56, distance: 14.7
click at [664, 48] on div "# Avoid the ogres and grab the gem. hero . moveDown ( 2 )" at bounding box center [725, 197] width 131 height 330
type textarea "h"
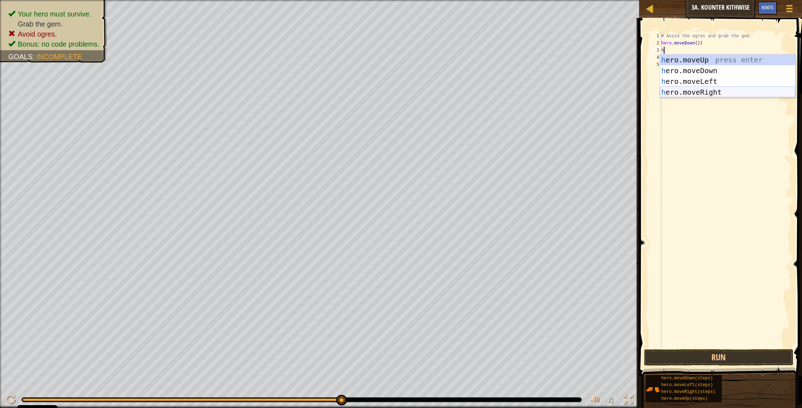
click at [690, 89] on div "h ero.moveUp press enter h ero.moveDown press enter h ero.moveLeft press enter …" at bounding box center [727, 86] width 135 height 64
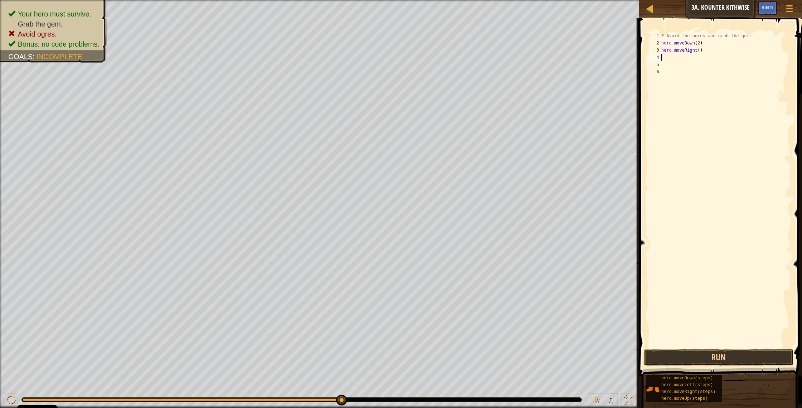
type textarea "h"
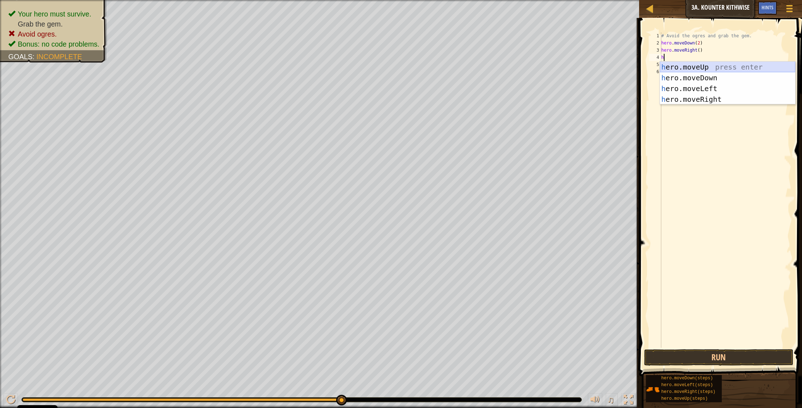
click at [699, 65] on div "h ero.moveUp press enter h ero.moveDown press enter h ero.moveLeft press enter …" at bounding box center [727, 94] width 135 height 64
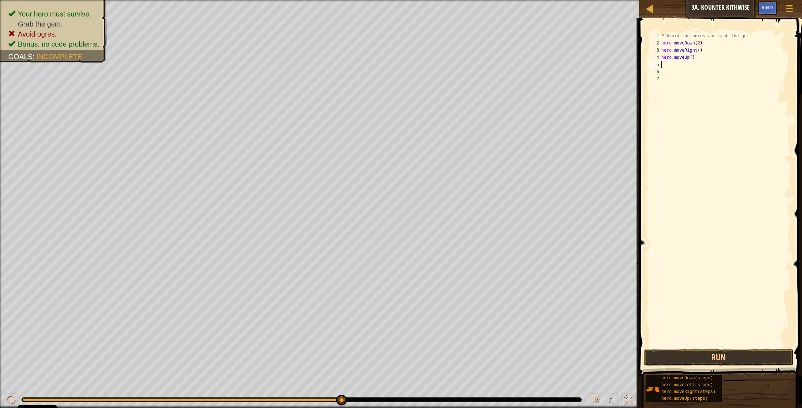
type textarea "h"
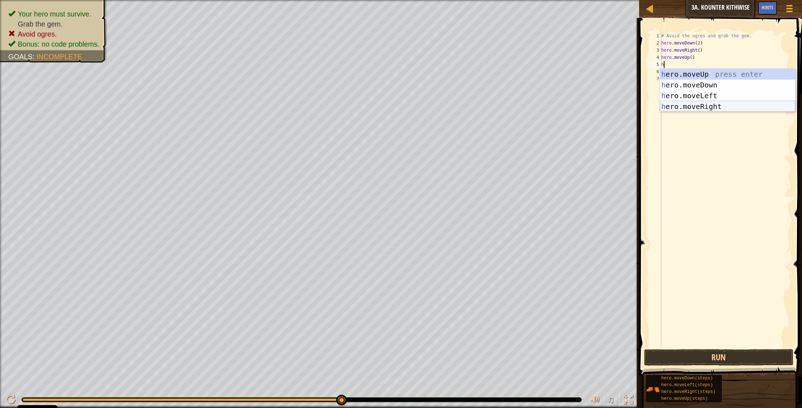
click at [702, 104] on div "h ero.moveUp press enter h ero.moveDown press enter h ero.moveLeft press enter …" at bounding box center [727, 101] width 135 height 64
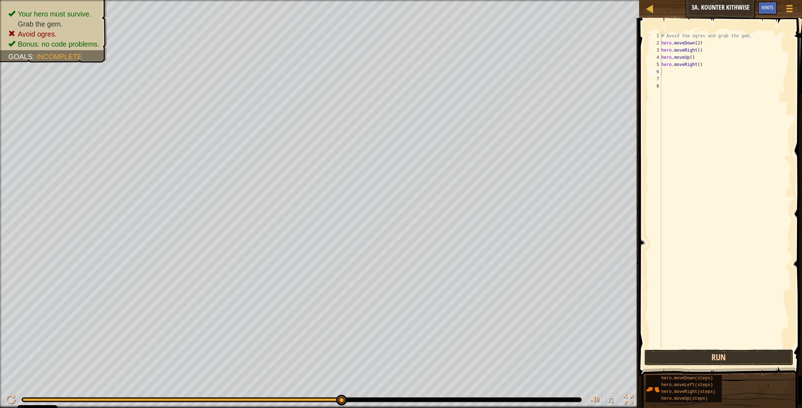
click at [700, 353] on button "Run" at bounding box center [720, 357] width 150 height 16
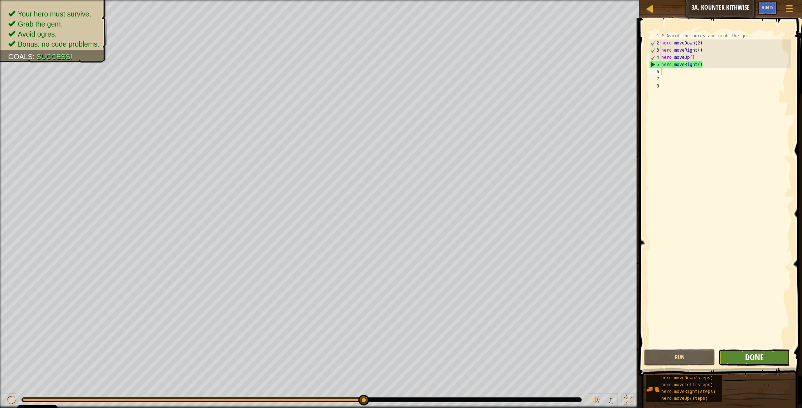
click at [748, 351] on button "Done" at bounding box center [754, 357] width 71 height 16
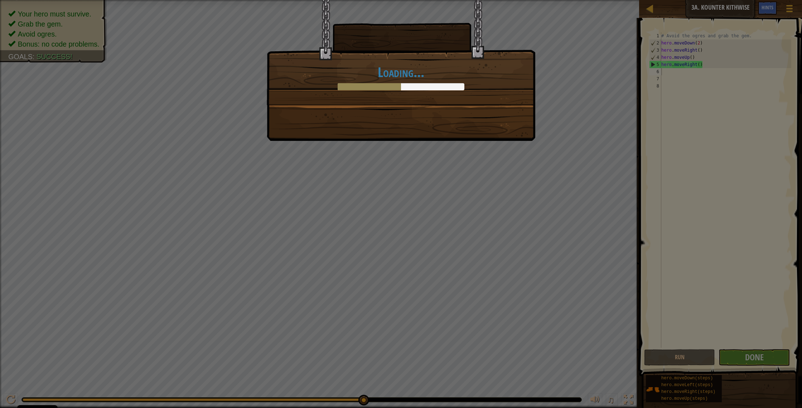
click at [749, 353] on div "Loading..." at bounding box center [401, 204] width 802 height 408
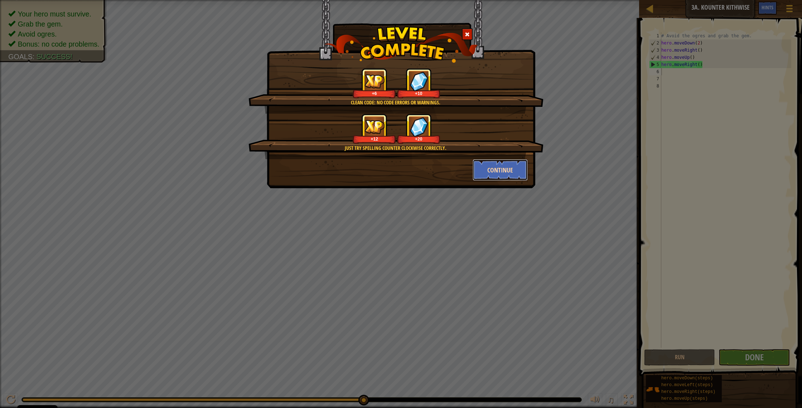
click at [507, 174] on button "Continue" at bounding box center [501, 169] width 56 height 21
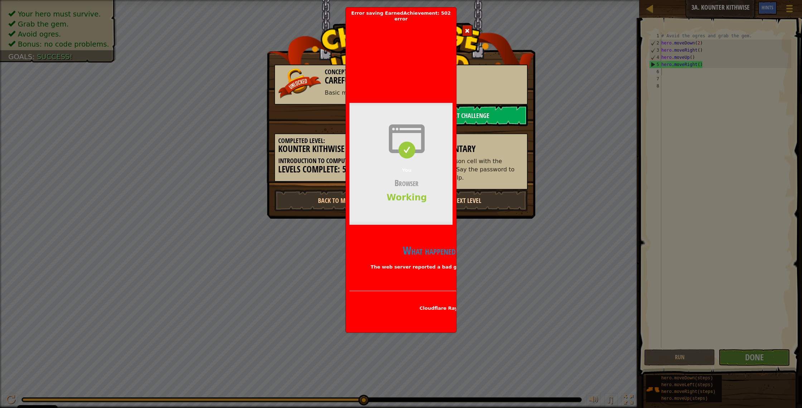
click at [488, 198] on link "Next Level" at bounding box center [467, 200] width 121 height 21
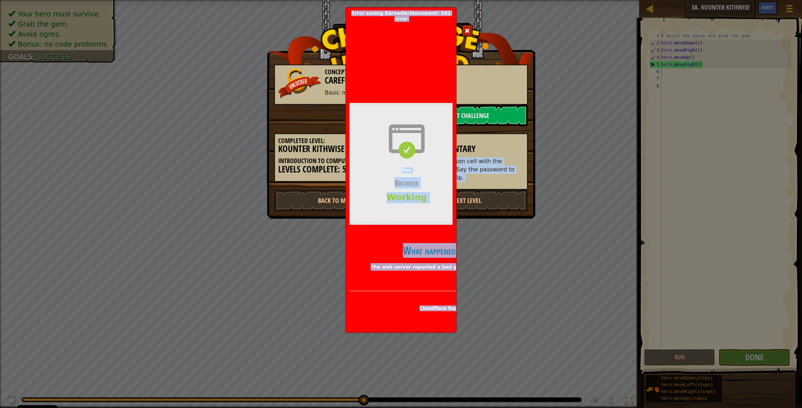
drag, startPoint x: 432, startPoint y: 313, endPoint x: 480, endPoint y: 241, distance: 86.9
click at [498, 1] on body "Cookie Policy CodeCombat uses a few essential and non-essential cookies. Privac…" at bounding box center [401, 0] width 802 height 1
click at [519, 315] on div "Concept Challenge Unlocked: Careful Steps Basic movement commands. Start Challe…" at bounding box center [401, 204] width 802 height 408
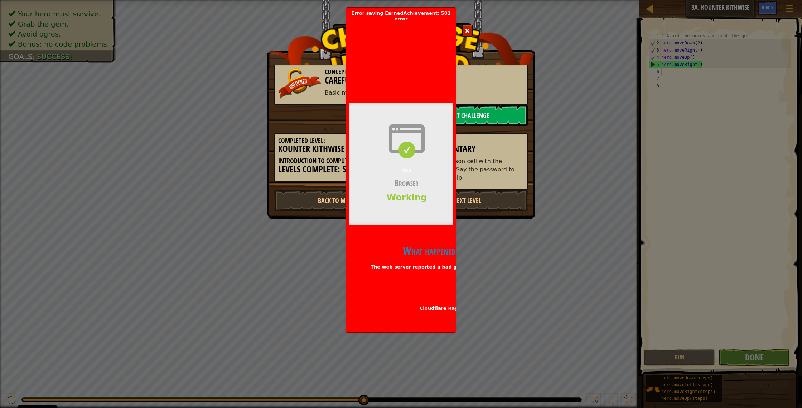
click at [486, 244] on div "Concept Challenge Unlocked: Careful Steps Basic movement commands. Start Challe…" at bounding box center [401, 204] width 802 height 408
click at [490, 196] on link "Next Level" at bounding box center [467, 200] width 121 height 21
click at [468, 196] on link "Next Level" at bounding box center [467, 200] width 121 height 21
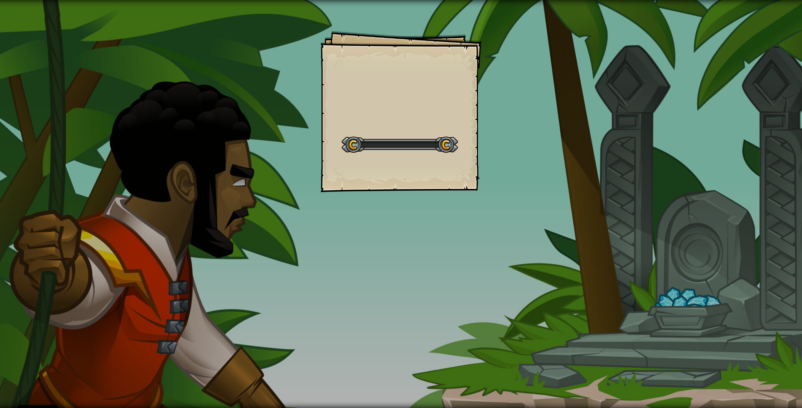
click at [473, 205] on div "Goals Start Level Error loading from server. Try refreshing the page. You'll ne…" at bounding box center [401, 204] width 802 height 408
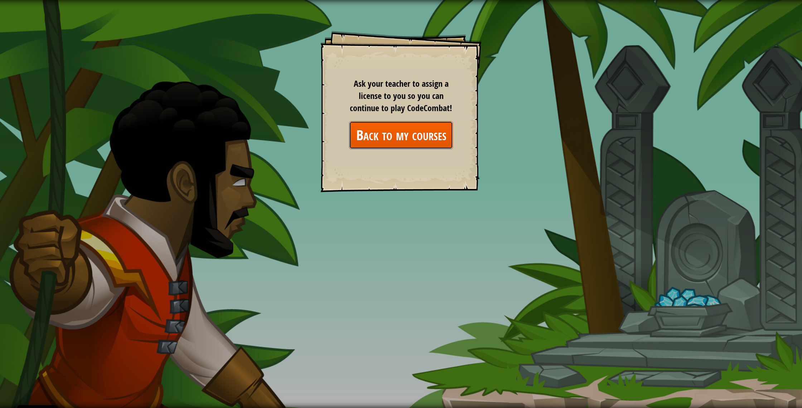
click at [383, 137] on link "Back to my courses" at bounding box center [401, 135] width 104 height 28
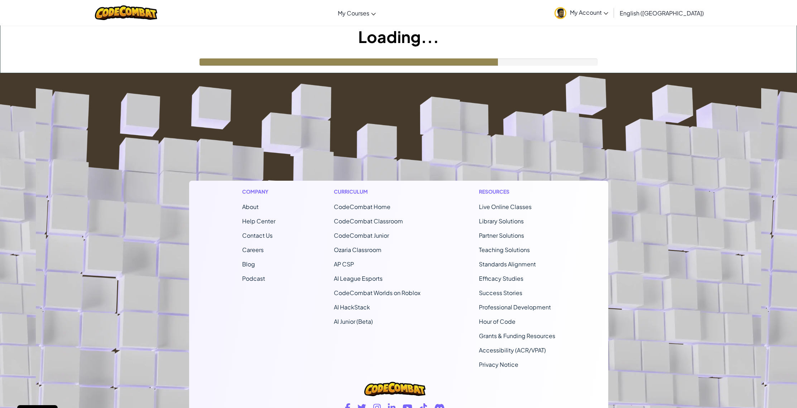
click at [503, 159] on footer "Company About Help Center Contact Us Careers Blog Podcast Curriculum CodeCombat…" at bounding box center [398, 267] width 797 height 388
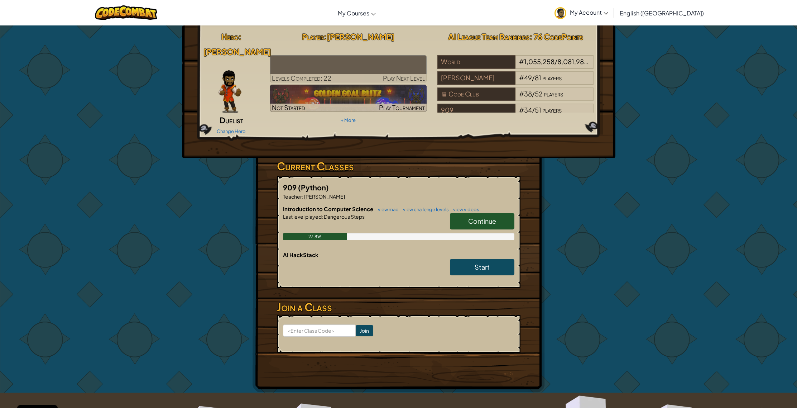
click at [468, 215] on link "Continue" at bounding box center [482, 221] width 64 height 16
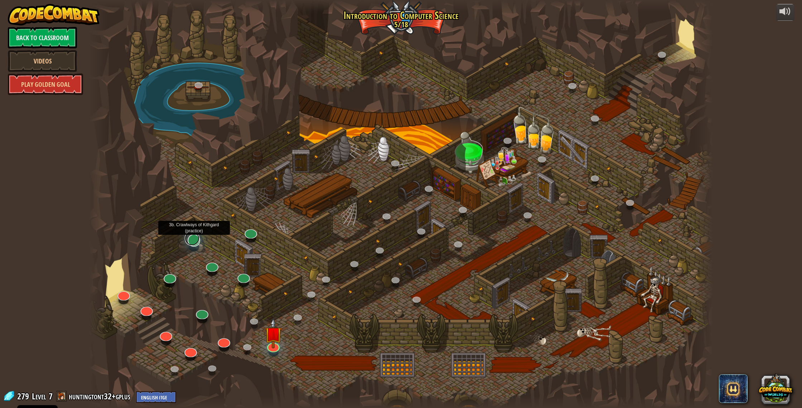
click at [196, 241] on link at bounding box center [192, 238] width 15 height 14
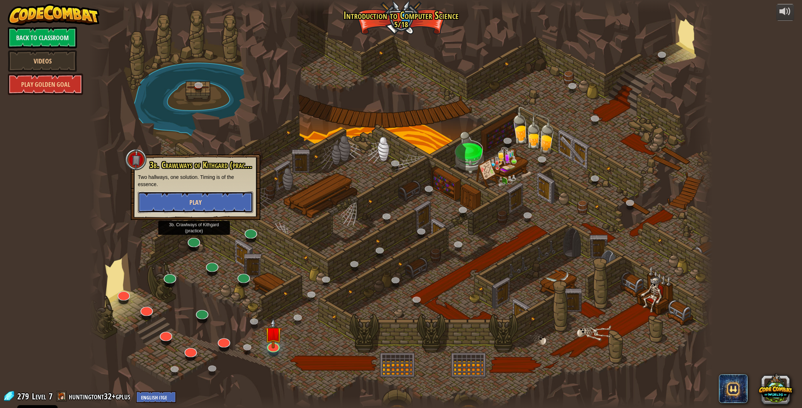
click at [208, 206] on button "Play" at bounding box center [195, 201] width 115 height 21
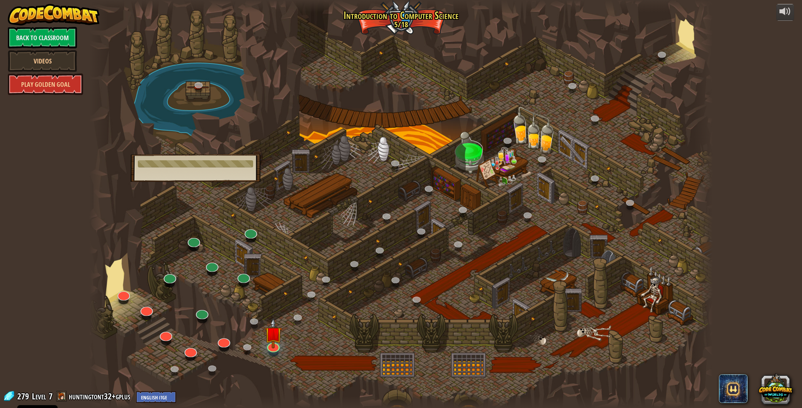
click at [278, 355] on div at bounding box center [401, 204] width 624 height 408
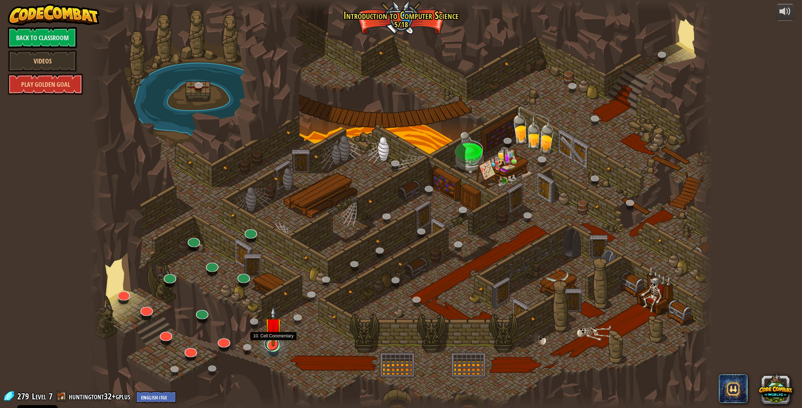
click at [276, 347] on link at bounding box center [272, 343] width 14 height 14
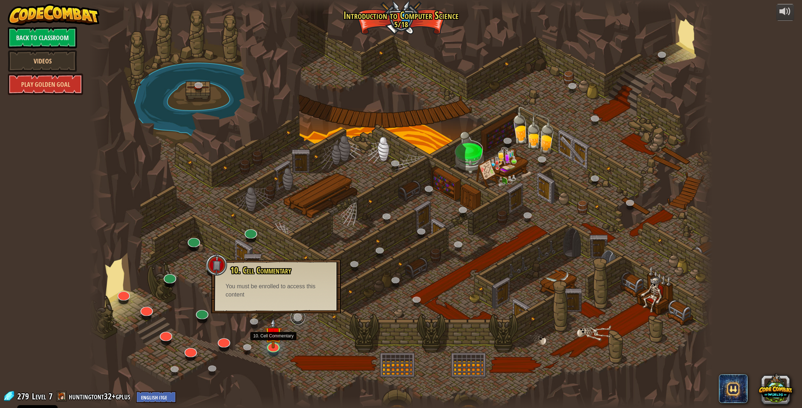
click at [302, 318] on link at bounding box center [298, 317] width 14 height 14
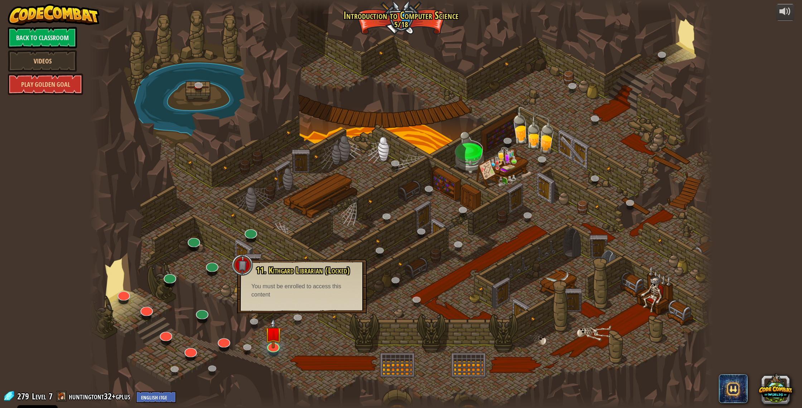
click at [293, 253] on div at bounding box center [401, 204] width 624 height 408
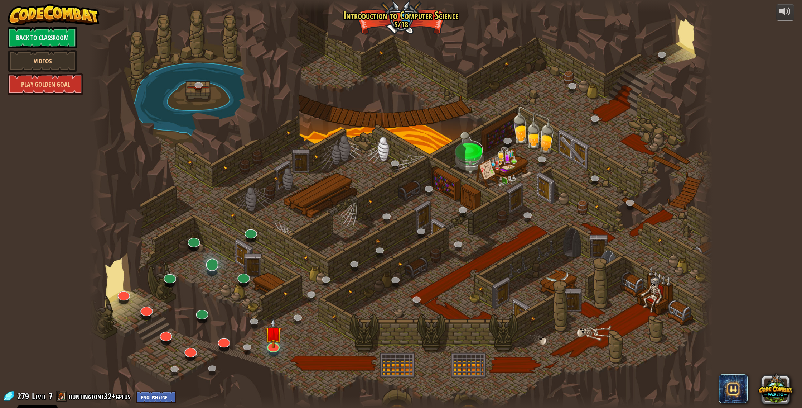
click at [214, 270] on div at bounding box center [212, 264] width 13 height 13
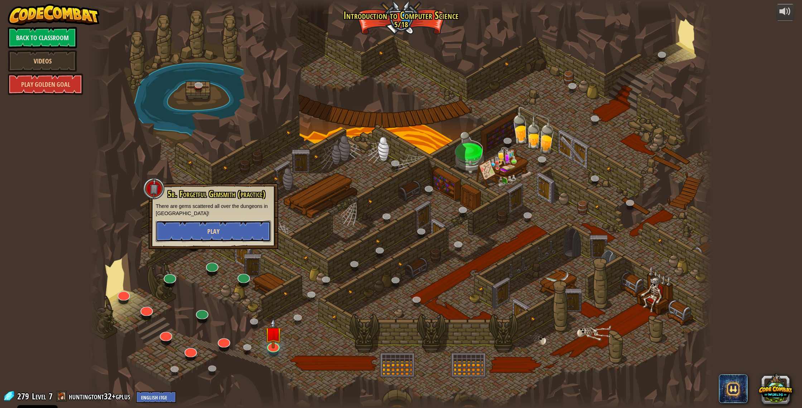
click at [219, 236] on button "Play" at bounding box center [213, 230] width 115 height 21
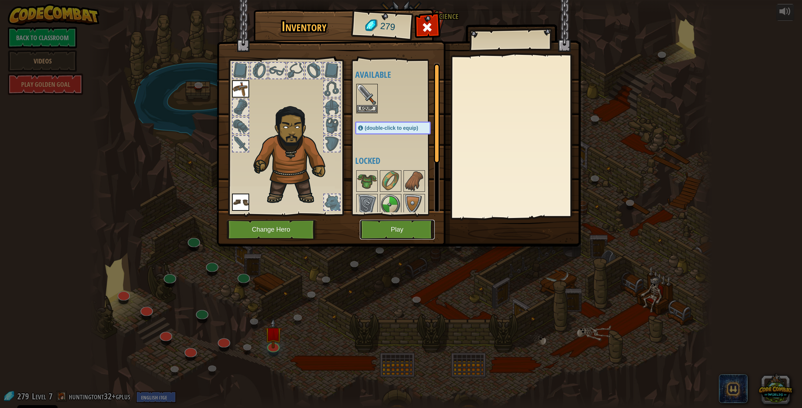
click at [385, 229] on button "Play" at bounding box center [397, 230] width 75 height 20
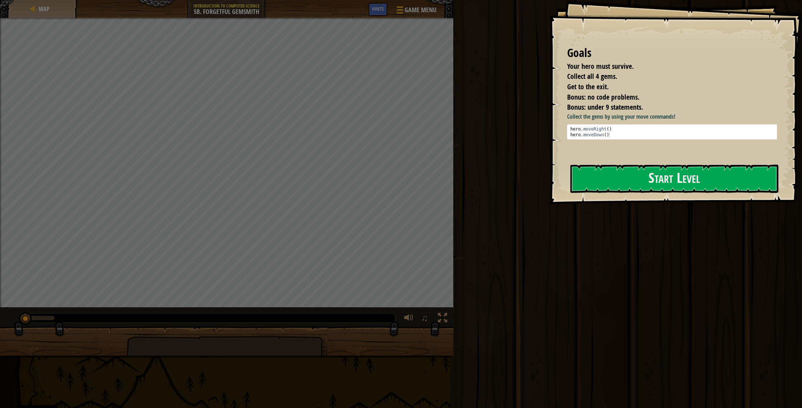
drag, startPoint x: 637, startPoint y: 182, endPoint x: 653, endPoint y: 163, distance: 24.9
click at [638, 182] on button "Start Level" at bounding box center [675, 178] width 208 height 28
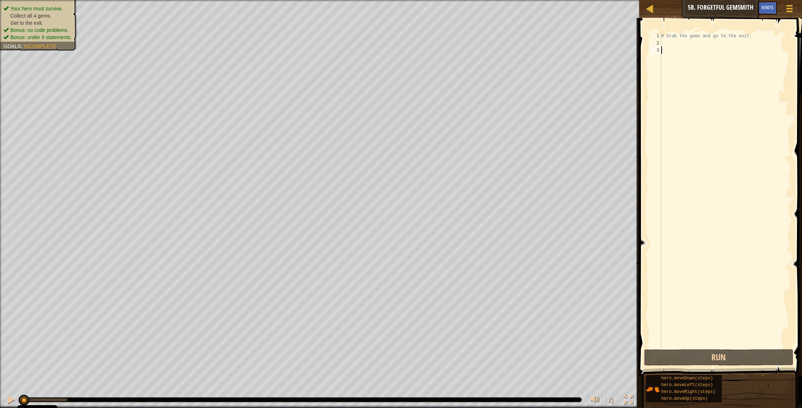
type textarea "h"
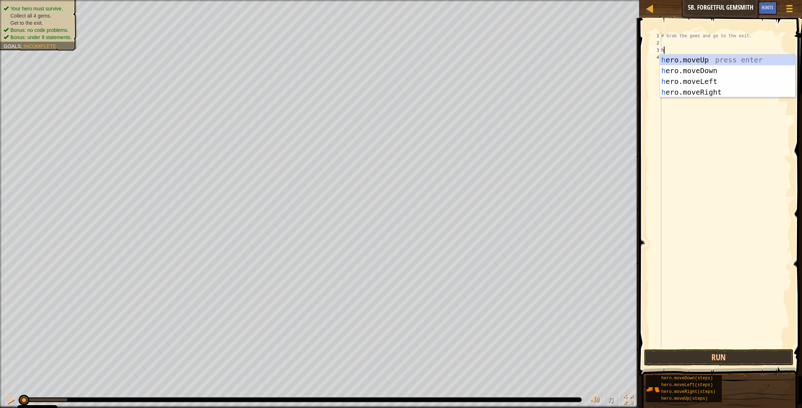
scroll to position [3, 0]
click at [681, 87] on div "h ero.moveUp press enter h ero.moveDown press enter h ero.moveLeft press enter …" at bounding box center [727, 86] width 135 height 64
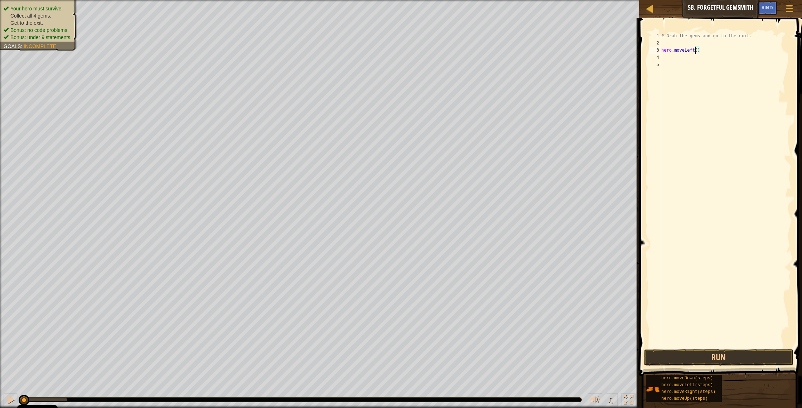
drag, startPoint x: 696, startPoint y: 49, endPoint x: 715, endPoint y: 57, distance: 20.6
click at [714, 57] on div "# Grab the gems and go to the exit. hero . moveLeft ( )" at bounding box center [725, 197] width 131 height 330
type textarea "hero.moveLeft()"
click at [600, 51] on div "Map Introduction to Computer Science 5b. Forgetful Gemsmith Game Menu Done Hint…" at bounding box center [401, 204] width 802 height 408
type textarea "h"
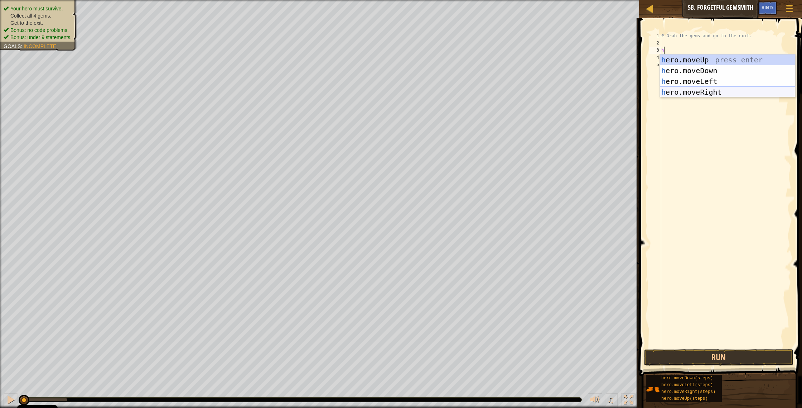
click at [706, 90] on div "h ero.moveUp press enter h ero.moveDown press enter h ero.moveLeft press enter …" at bounding box center [727, 86] width 135 height 64
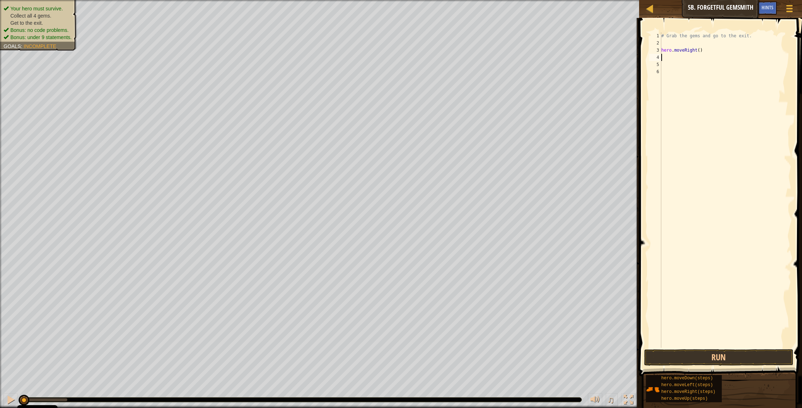
type textarea "h"
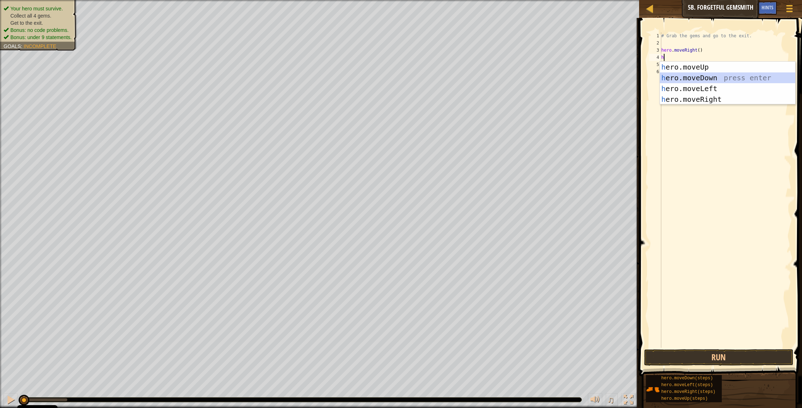
click at [696, 76] on div "h ero.moveUp press enter h ero.moveDown press enter h ero.moveLeft press enter …" at bounding box center [727, 94] width 135 height 64
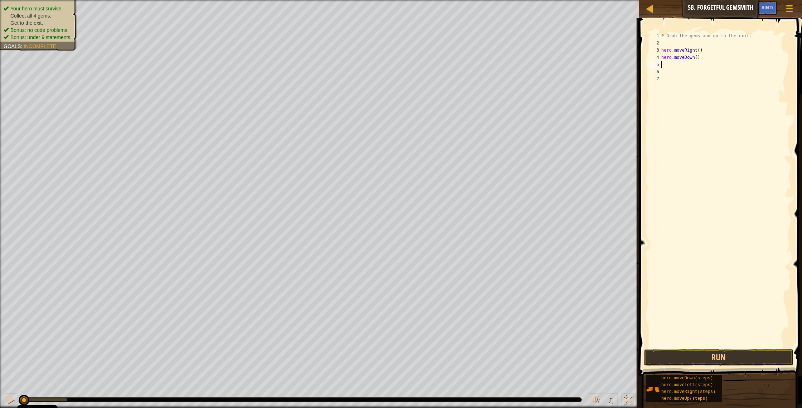
type textarea "h"
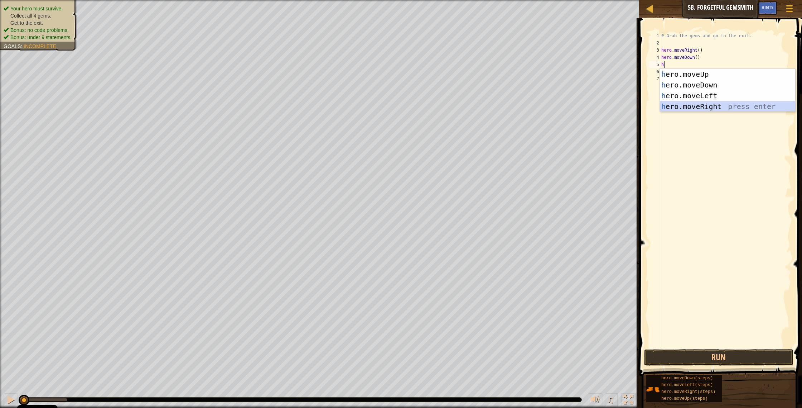
click at [711, 104] on div "h ero.moveUp press enter h ero.moveDown press enter h ero.moveLeft press enter …" at bounding box center [727, 101] width 135 height 64
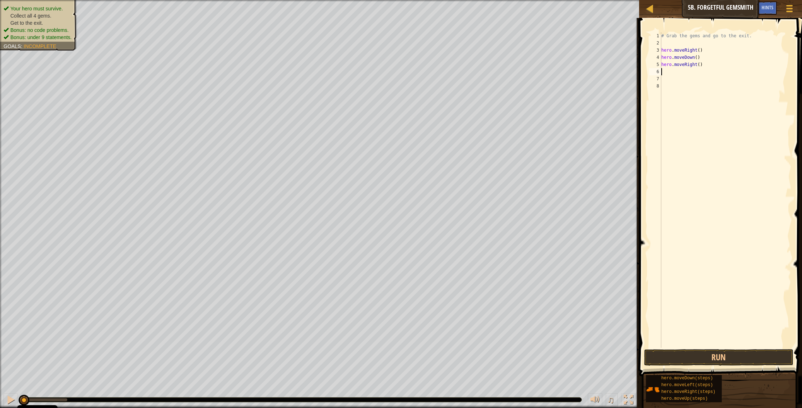
click at [701, 64] on div "# Grab the gems and go to the exit. hero . moveRight ( ) hero . moveDown ( ) he…" at bounding box center [725, 197] width 131 height 330
type textarea "hero.moveRight(2)"
click at [661, 70] on div "6" at bounding box center [656, 71] width 12 height 7
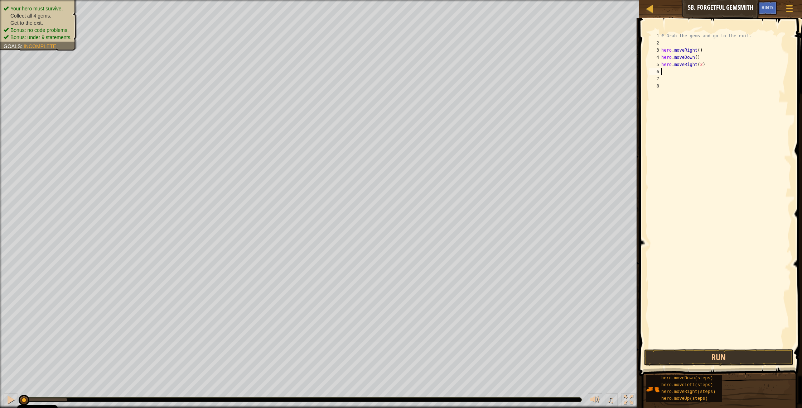
type textarea "h"
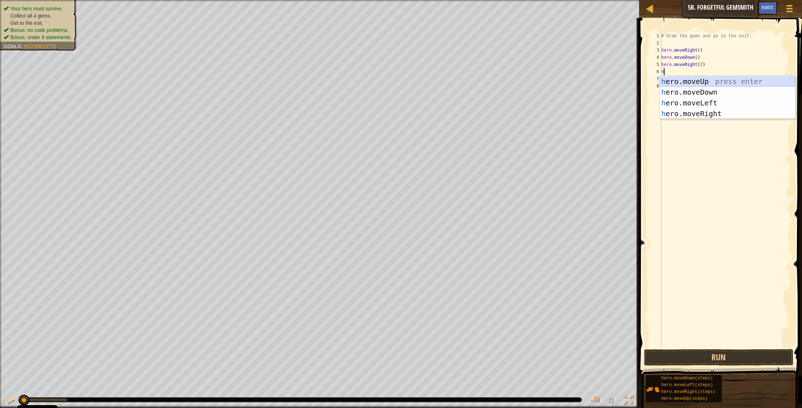
click at [701, 82] on div "h ero.moveUp press enter h ero.moveDown press enter h ero.moveLeft press enter …" at bounding box center [727, 108] width 135 height 64
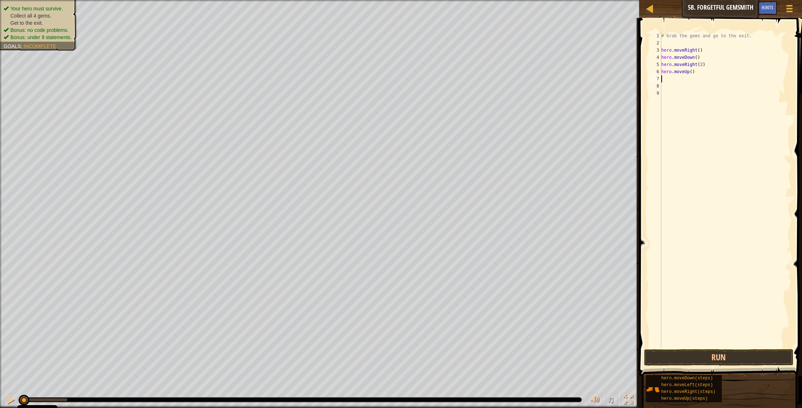
type textarea "h"
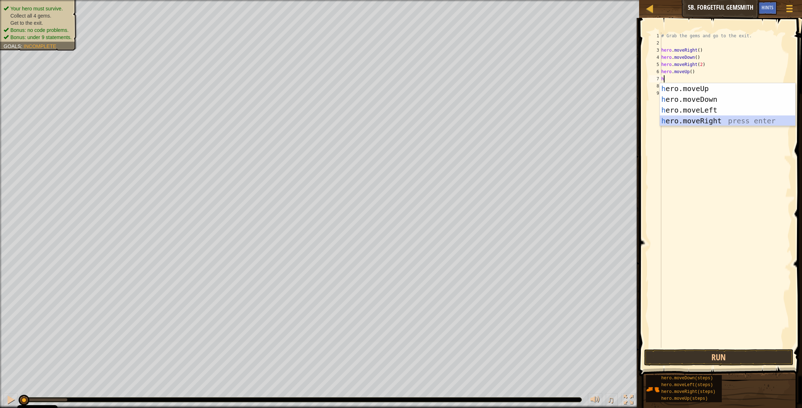
click at [705, 120] on div "h ero.moveUp press enter h ero.moveDown press enter h ero.moveLeft press enter …" at bounding box center [727, 115] width 135 height 64
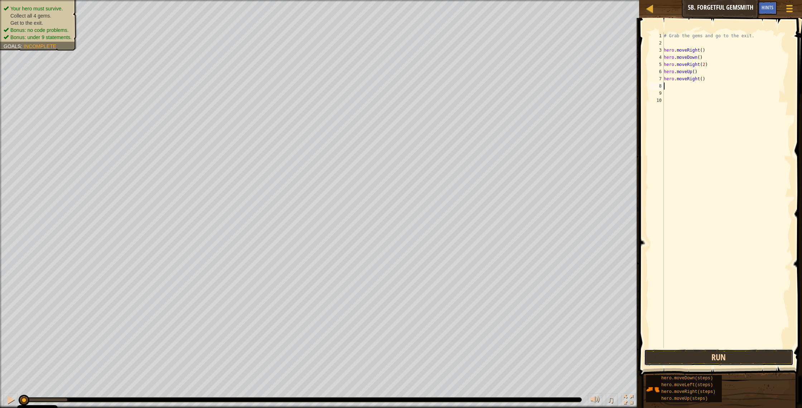
click at [726, 361] on button "Run" at bounding box center [720, 357] width 150 height 16
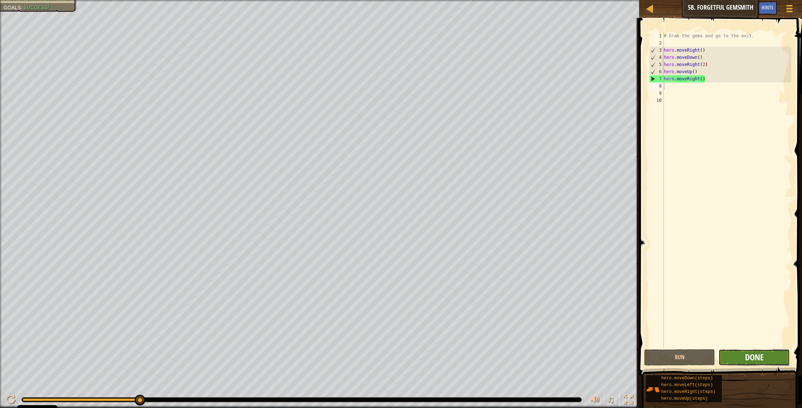
click at [762, 356] on span "Done" at bounding box center [755, 356] width 19 height 11
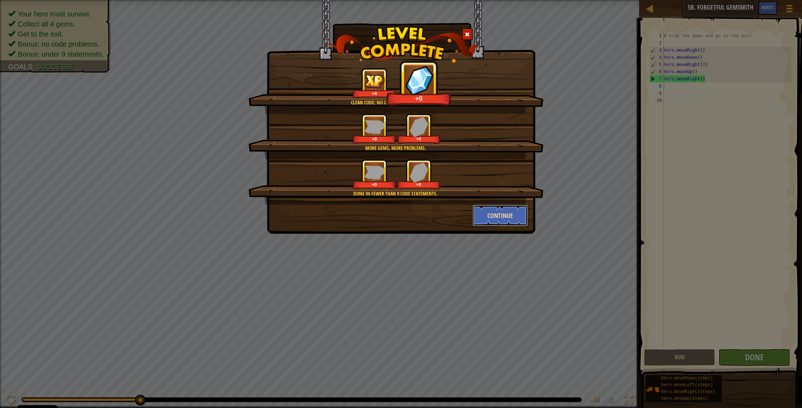
click at [495, 216] on button "Continue" at bounding box center [501, 215] width 56 height 21
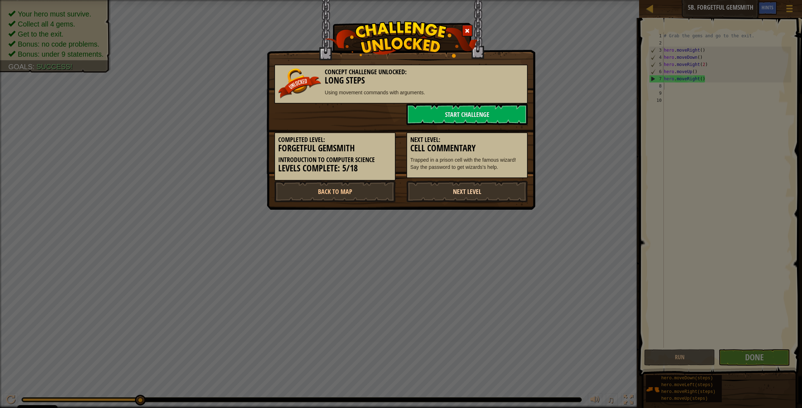
click at [495, 192] on link "Next Level" at bounding box center [467, 191] width 121 height 21
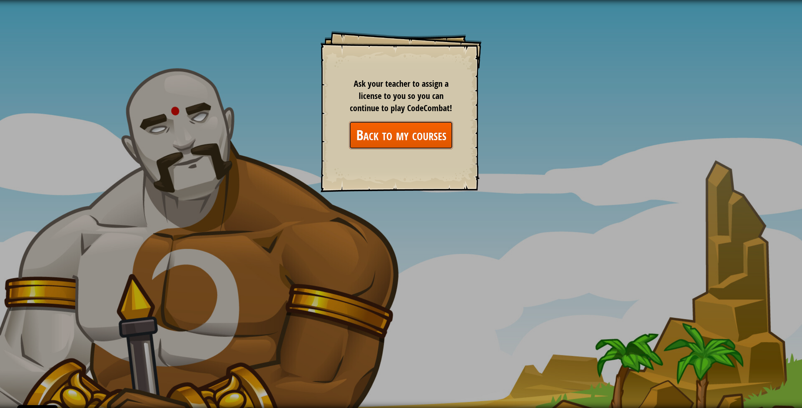
click at [412, 134] on link "Back to my courses" at bounding box center [401, 135] width 104 height 28
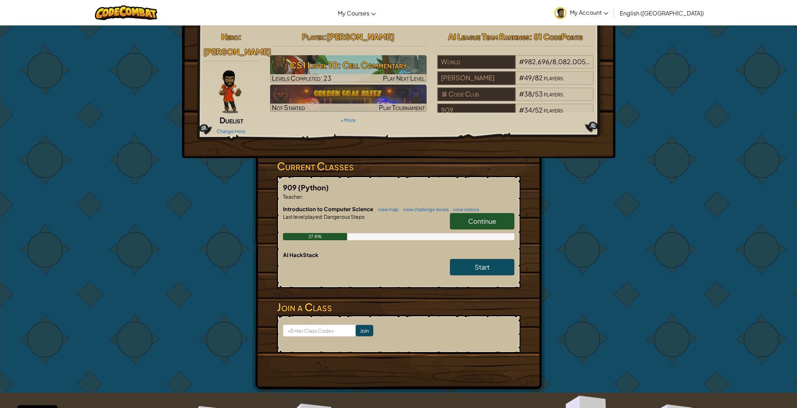
click at [483, 219] on span "Continue" at bounding box center [482, 221] width 28 height 8
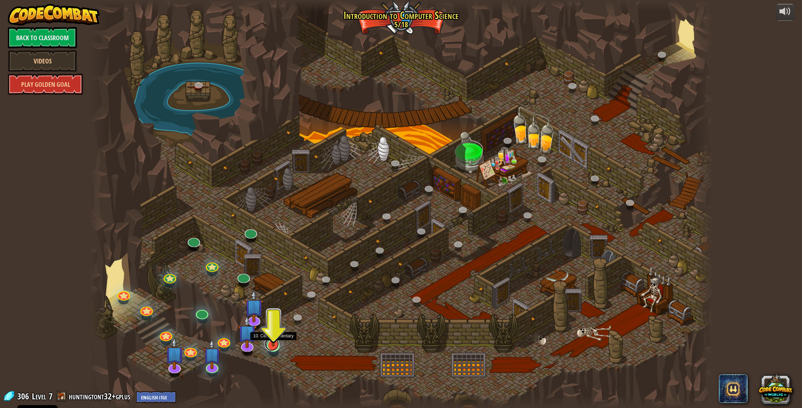
click at [274, 346] on link at bounding box center [272, 343] width 14 height 14
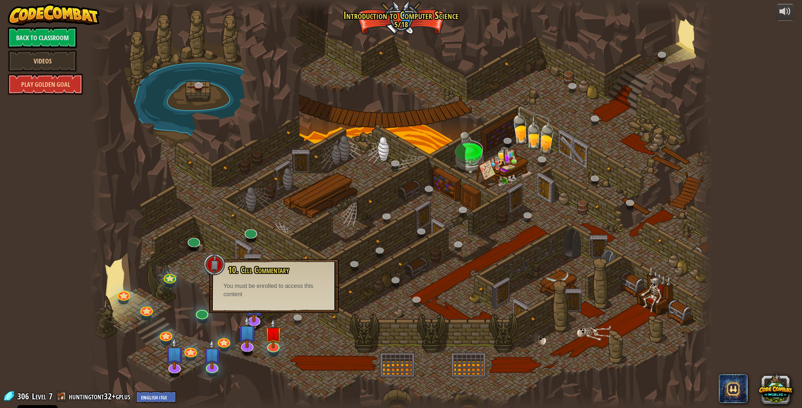
click at [309, 330] on div at bounding box center [401, 204] width 624 height 408
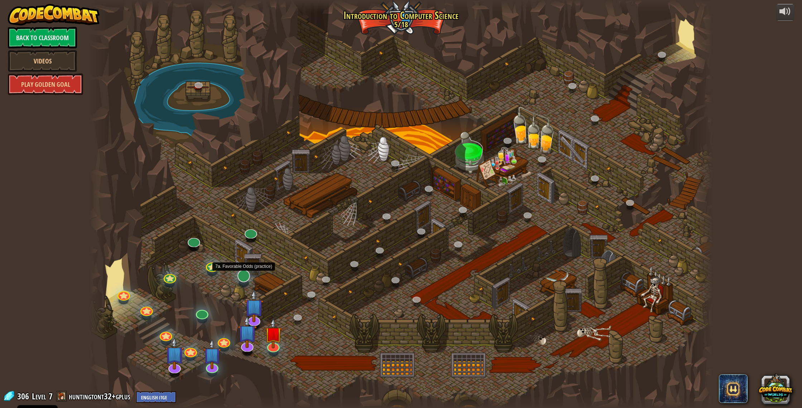
click at [242, 280] on div at bounding box center [244, 275] width 13 height 13
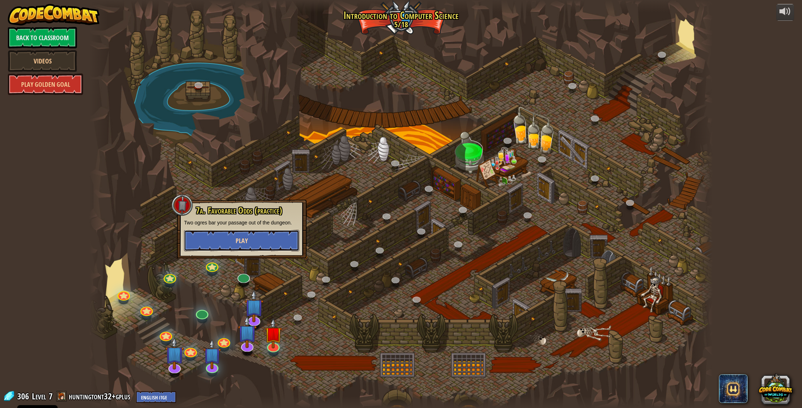
click at [246, 248] on button "Play" at bounding box center [241, 240] width 115 height 21
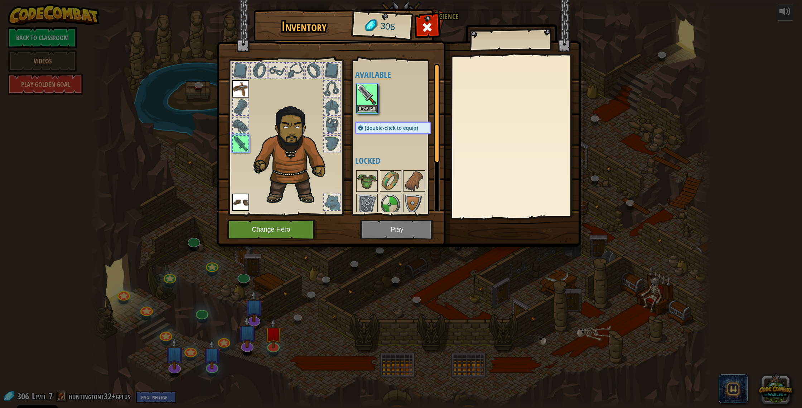
click at [380, 233] on img at bounding box center [399, 116] width 364 height 260
click at [373, 108] on button "Equip" at bounding box center [367, 109] width 20 height 8
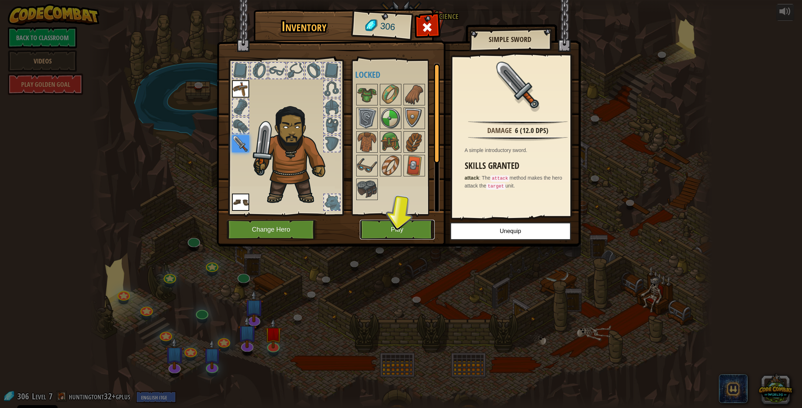
click at [404, 225] on button "Play" at bounding box center [397, 230] width 75 height 20
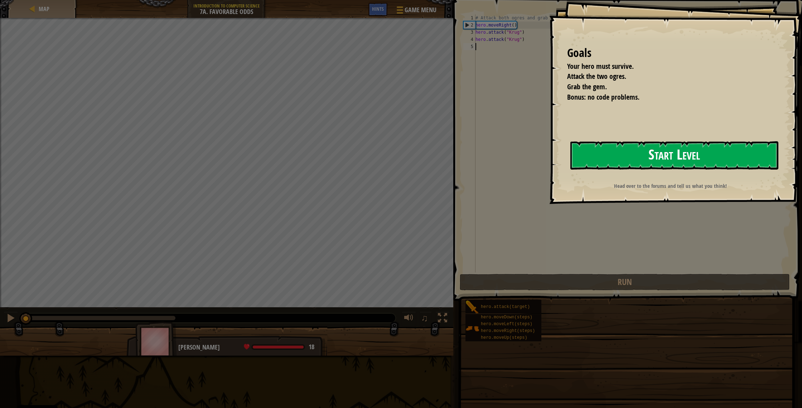
click at [642, 158] on button "Start Level" at bounding box center [675, 155] width 208 height 28
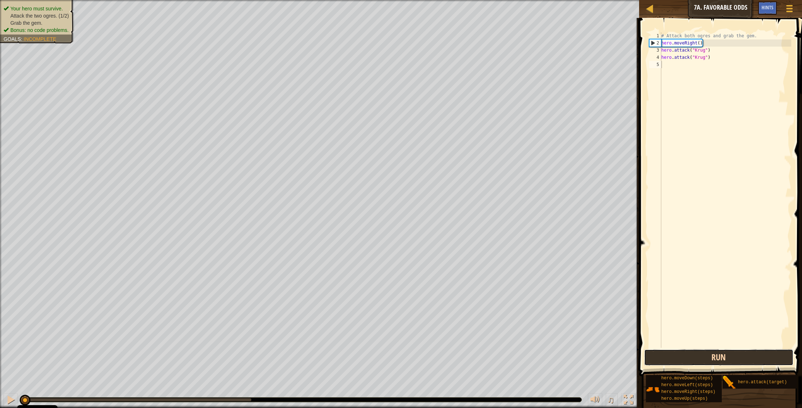
drag, startPoint x: 707, startPoint y: 359, endPoint x: 707, endPoint y: 363, distance: 4.0
click at [707, 359] on button "Run" at bounding box center [720, 357] width 150 height 16
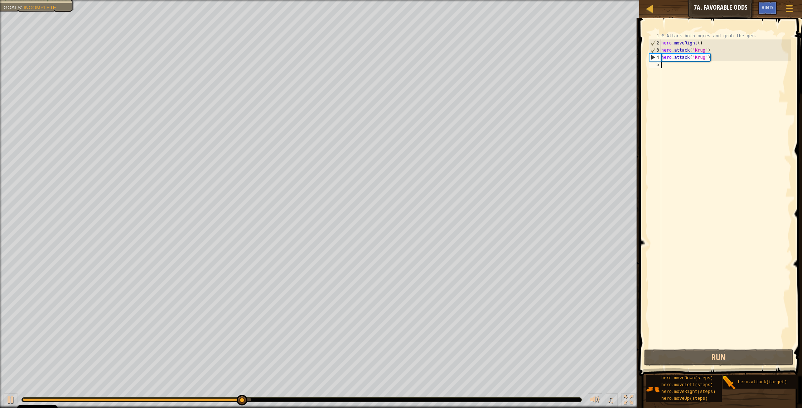
type textarea "h"
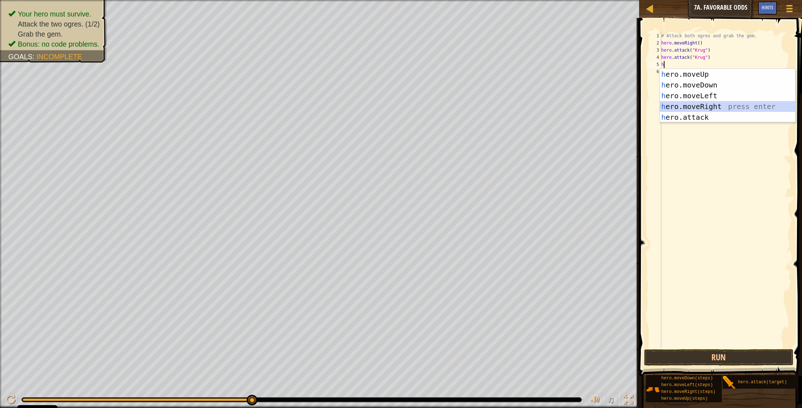
click at [704, 107] on div "h ero.moveUp press enter h ero.moveDown press enter h ero.moveLeft press enter …" at bounding box center [727, 106] width 135 height 75
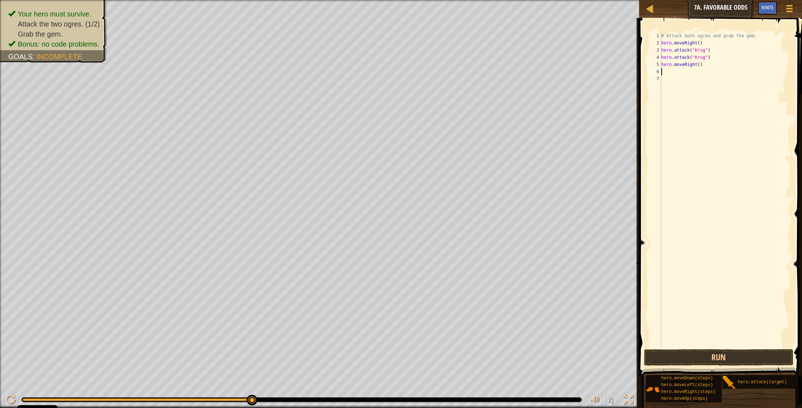
type textarea "h"
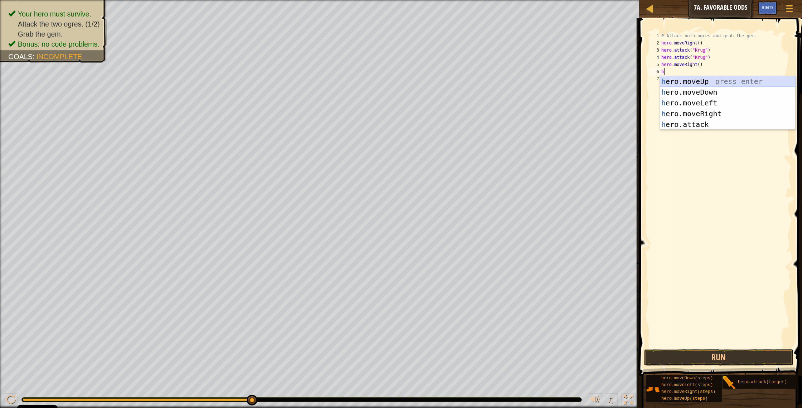
click at [691, 80] on div "h ero.moveUp press enter h ero.moveDown press enter h ero.moveLeft press enter …" at bounding box center [727, 113] width 135 height 75
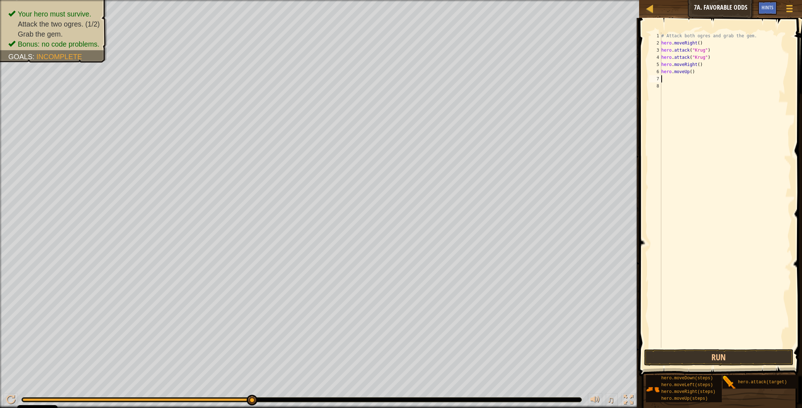
type textarea "h"
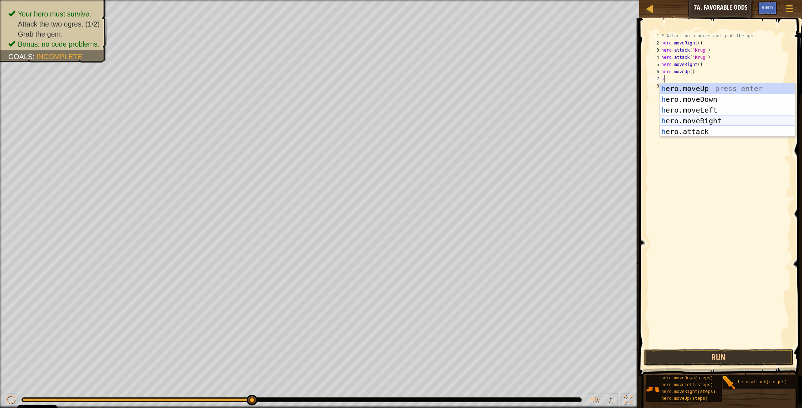
click at [701, 121] on div "h ero.moveUp press enter h ero.moveDown press enter h ero.moveLeft press enter …" at bounding box center [727, 120] width 135 height 75
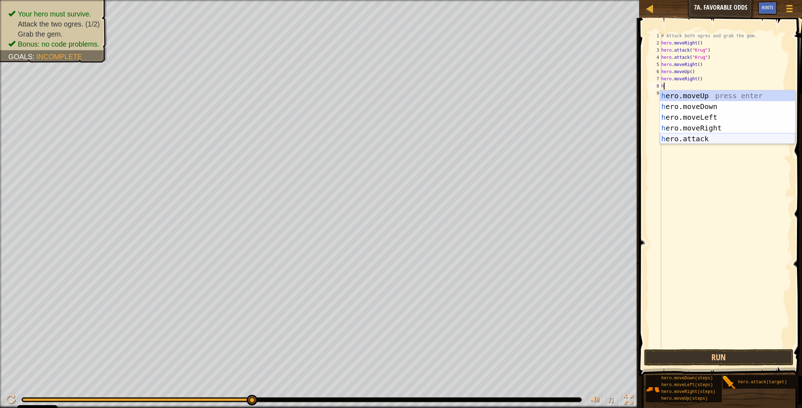
click at [696, 139] on div "h ero.moveUp press enter h ero.moveDown press enter h ero.moveLeft press enter …" at bounding box center [727, 127] width 135 height 75
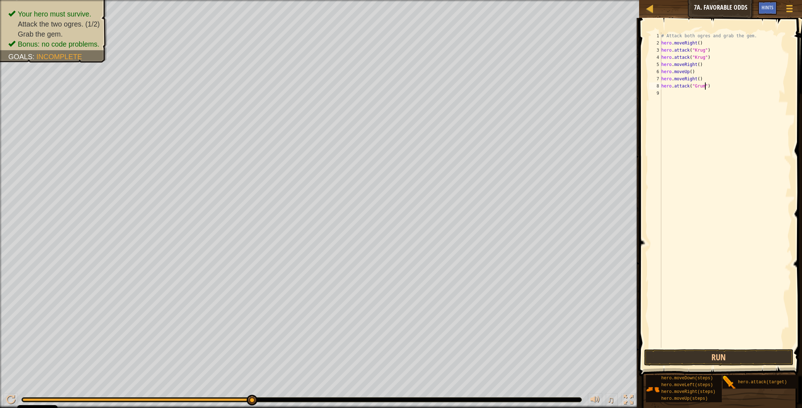
type textarea "hero.attack("Grump")"
click at [664, 94] on div "# Attack both ogres and grab the gem. hero . moveRight ( ) hero . attack ( "[PE…" at bounding box center [725, 197] width 131 height 330
type textarea "h"
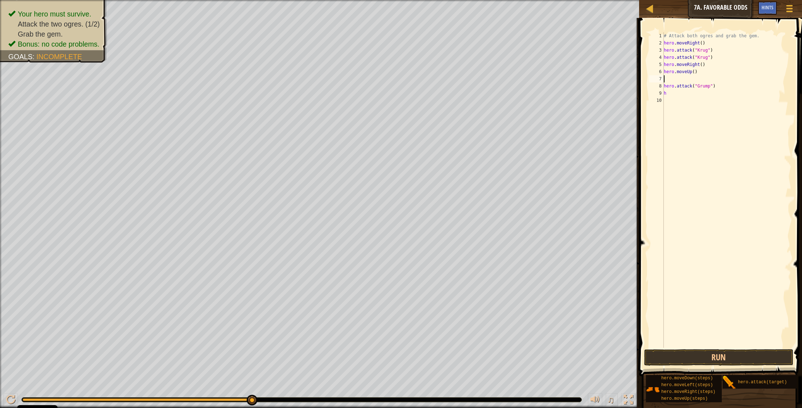
drag, startPoint x: 707, startPoint y: 80, endPoint x: 665, endPoint y: 81, distance: 42.3
click at [665, 81] on div "# Attack both ogres and grab the gem. hero . moveRight ( ) hero . attack ( "[PE…" at bounding box center [727, 197] width 129 height 330
type textarea "h"
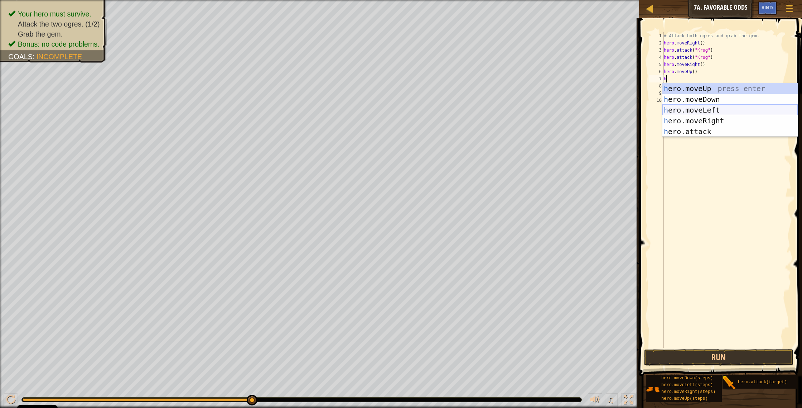
click at [694, 111] on div "h ero.moveUp press enter h ero.moveDown press enter h ero.moveLeft press enter …" at bounding box center [730, 120] width 135 height 75
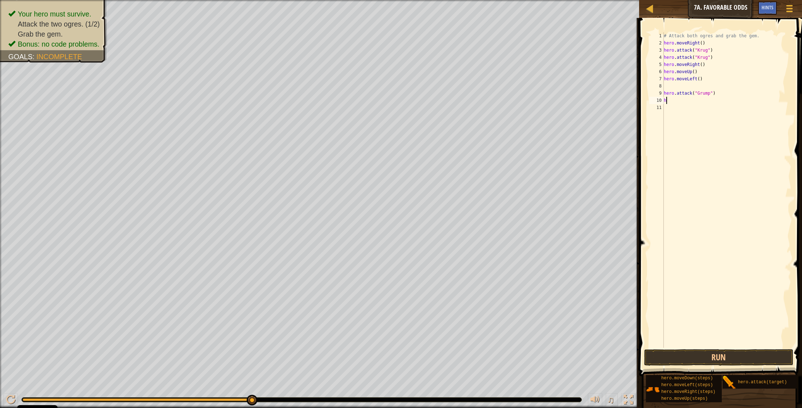
click at [668, 101] on div "# Attack both ogres and grab the gem. hero . moveRight ( ) hero . attack ( "[PE…" at bounding box center [727, 197] width 129 height 330
type textarea "he"
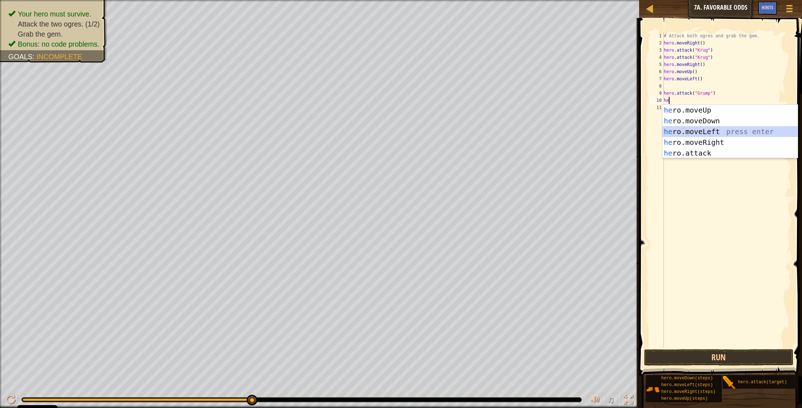
click at [711, 131] on div "he ro.moveUp press enter he ro.moveDown press enter he ro.moveLeft press enter …" at bounding box center [730, 142] width 135 height 75
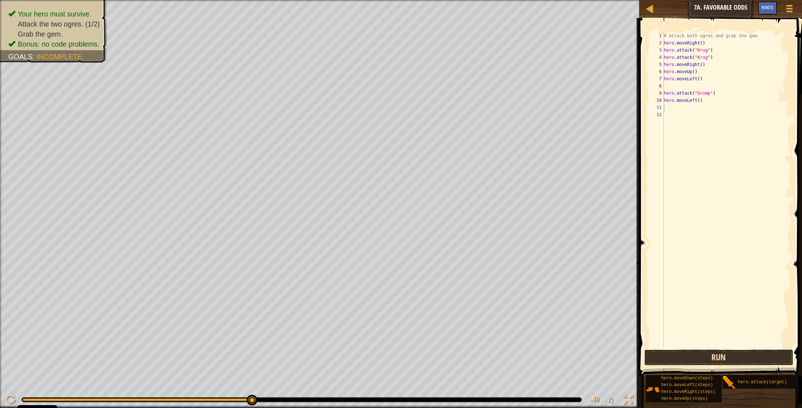
click at [722, 362] on button "Run" at bounding box center [720, 357] width 150 height 16
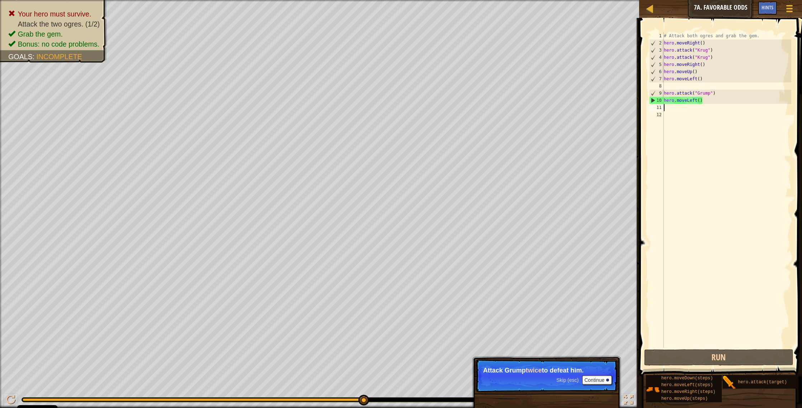
click at [671, 86] on div "# Attack both ogres and grab the gem. hero . moveRight ( ) hero . attack ( "[PE…" at bounding box center [727, 197] width 129 height 330
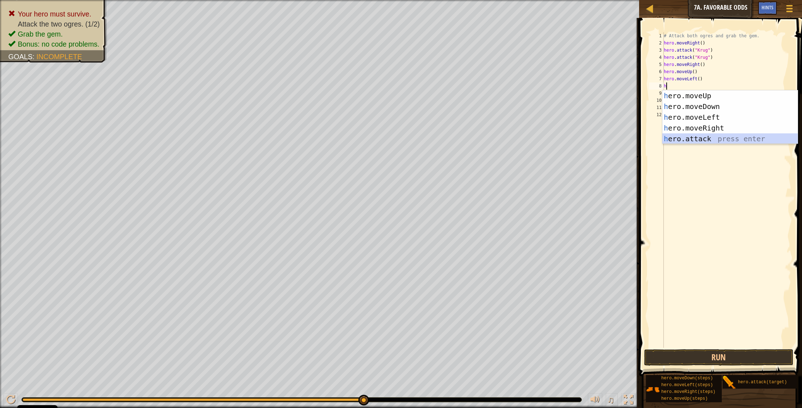
click at [710, 136] on div "h ero.moveUp press enter h ero.moveDown press enter h ero.moveLeft press enter …" at bounding box center [730, 127] width 135 height 75
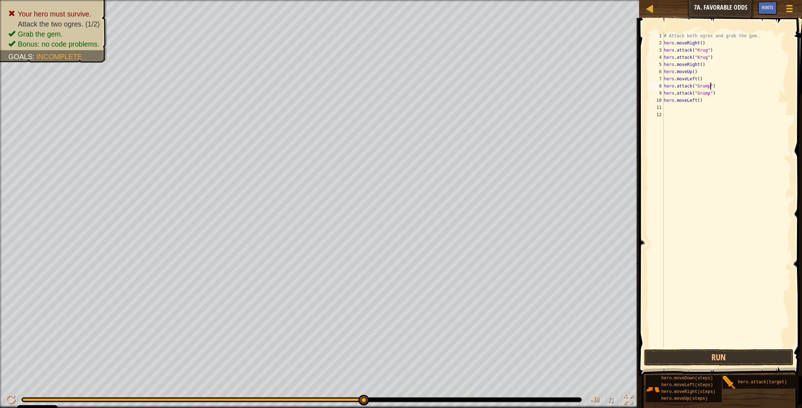
scroll to position [3, 4]
type textarea "hero.attack("Grump")"
click at [723, 352] on button "Run" at bounding box center [720, 357] width 150 height 16
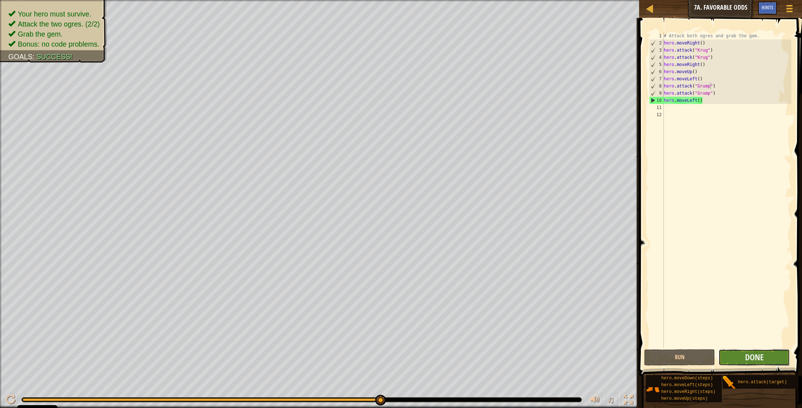
click at [772, 357] on button "Done" at bounding box center [754, 357] width 71 height 16
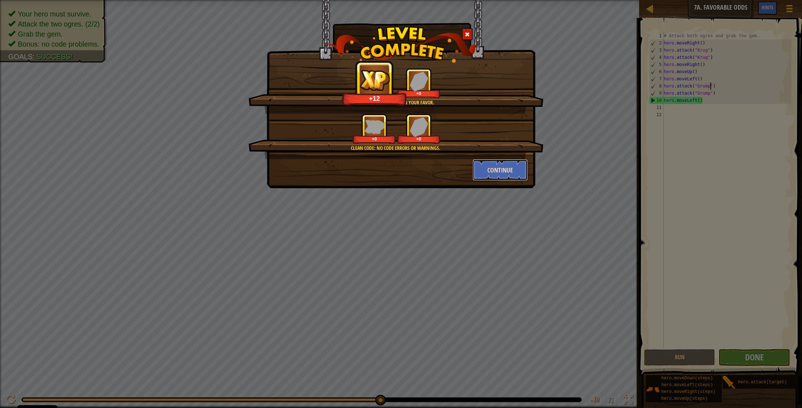
click at [505, 175] on button "Continue" at bounding box center [501, 169] width 56 height 21
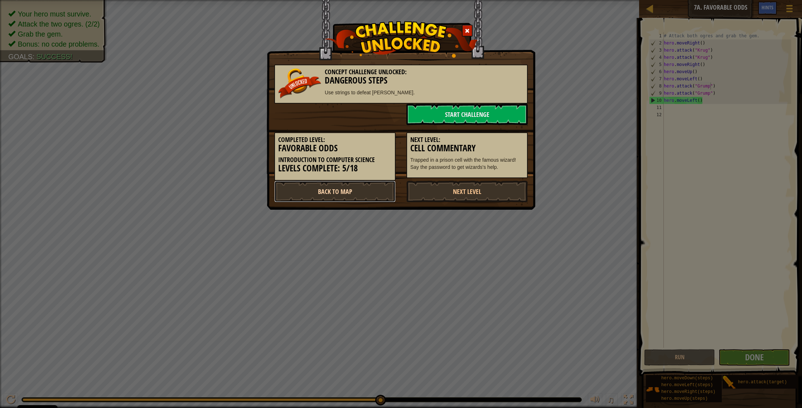
click at [351, 195] on link "Back to Map" at bounding box center [334, 191] width 121 height 21
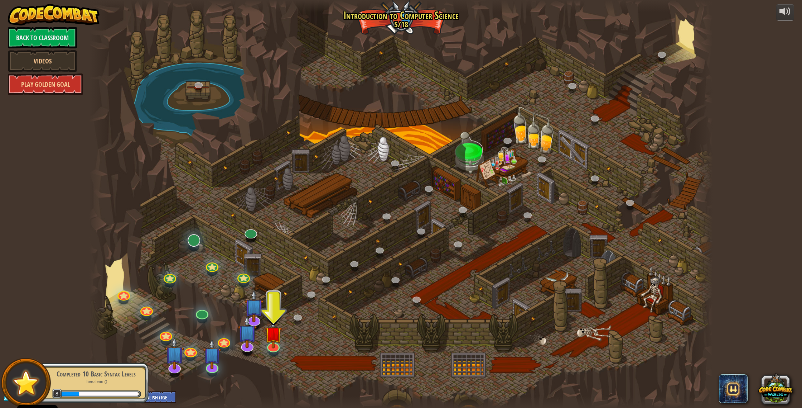
click at [195, 245] on div at bounding box center [194, 248] width 10 height 8
click at [195, 243] on link at bounding box center [192, 238] width 15 height 14
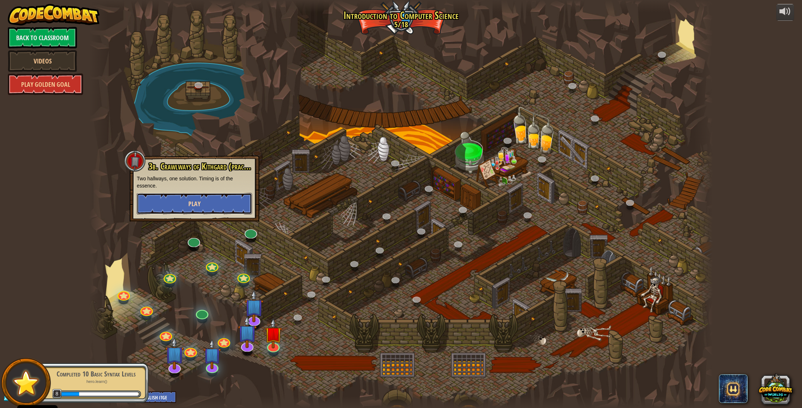
click at [212, 200] on button "Play" at bounding box center [194, 203] width 115 height 21
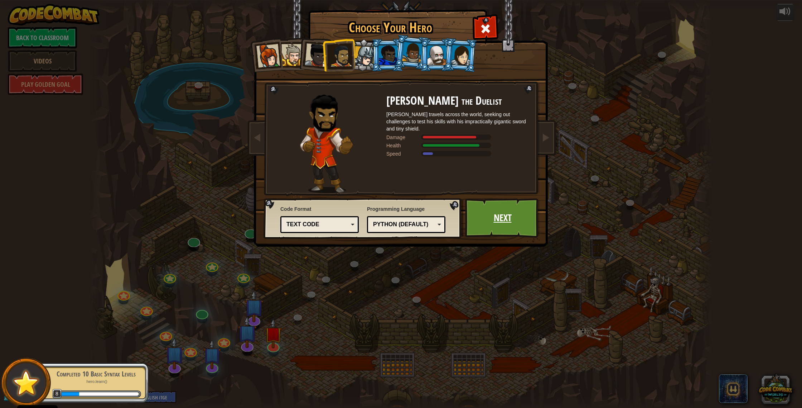
click at [516, 227] on link "Next" at bounding box center [502, 217] width 75 height 39
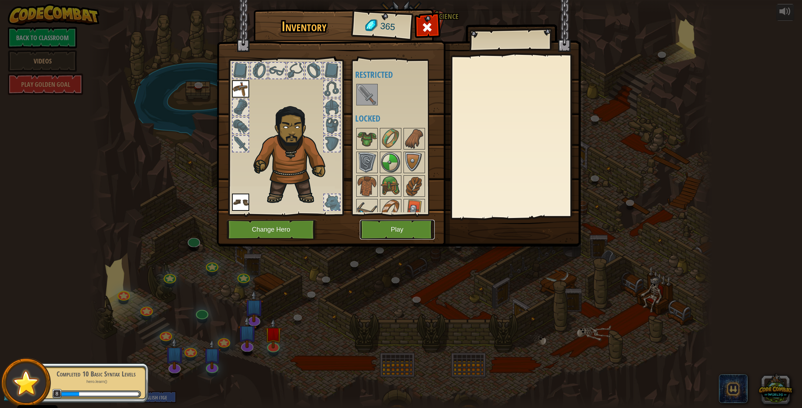
click at [411, 224] on button "Play" at bounding box center [397, 230] width 75 height 20
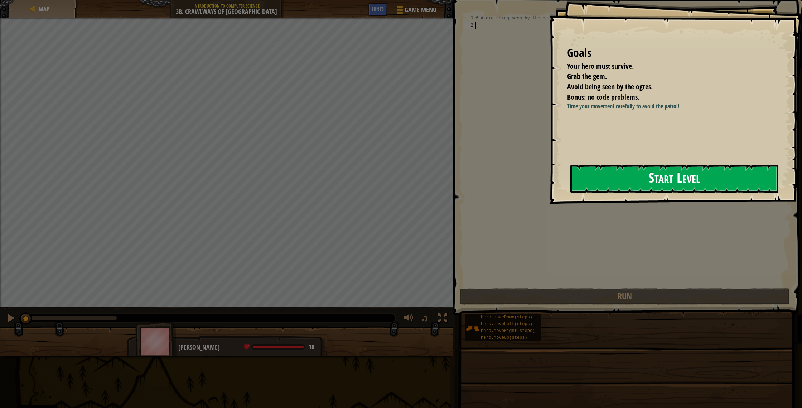
click at [707, 172] on button "Start Level" at bounding box center [675, 178] width 208 height 28
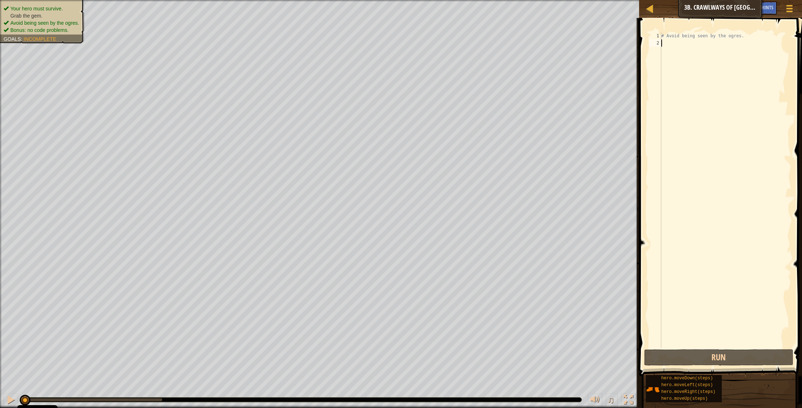
type textarea "h"
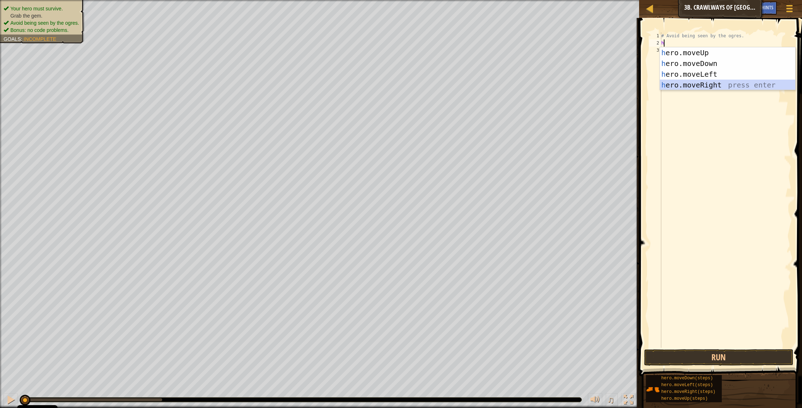
click at [726, 83] on div "h ero.moveUp press enter h ero.moveDown press enter h ero.moveLeft press enter …" at bounding box center [727, 79] width 135 height 64
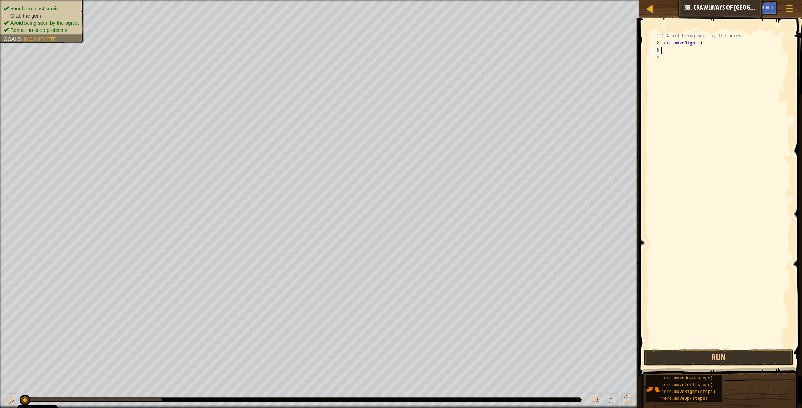
type textarea "h"
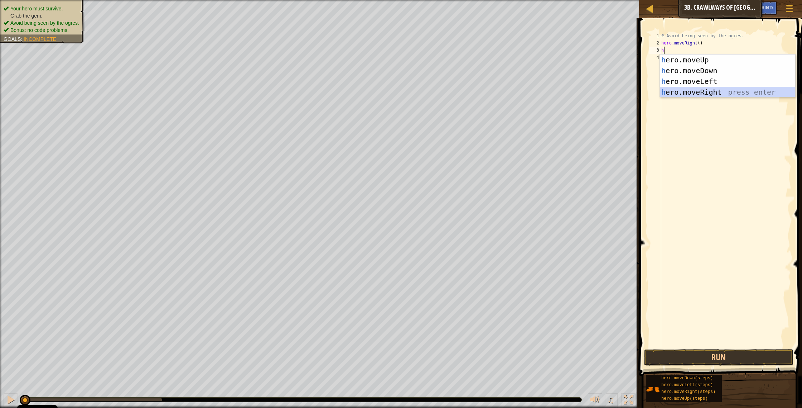
click at [719, 93] on div "h ero.moveUp press enter h ero.moveDown press enter h ero.moveLeft press enter …" at bounding box center [727, 86] width 135 height 64
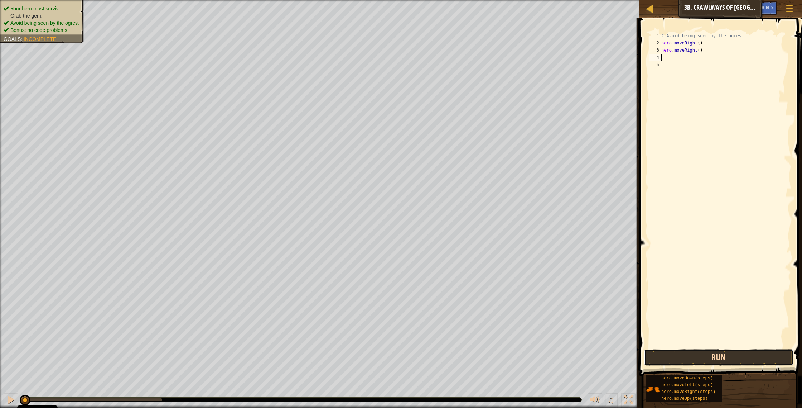
click at [695, 358] on button "Run" at bounding box center [720, 357] width 150 height 16
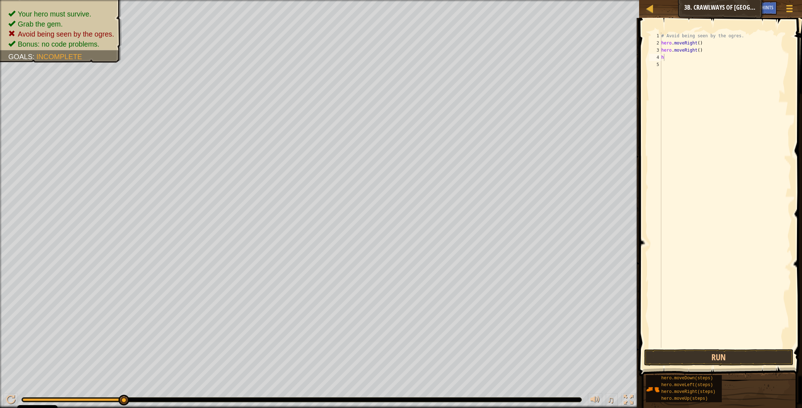
click at [714, 354] on button "Run" at bounding box center [720, 357] width 150 height 16
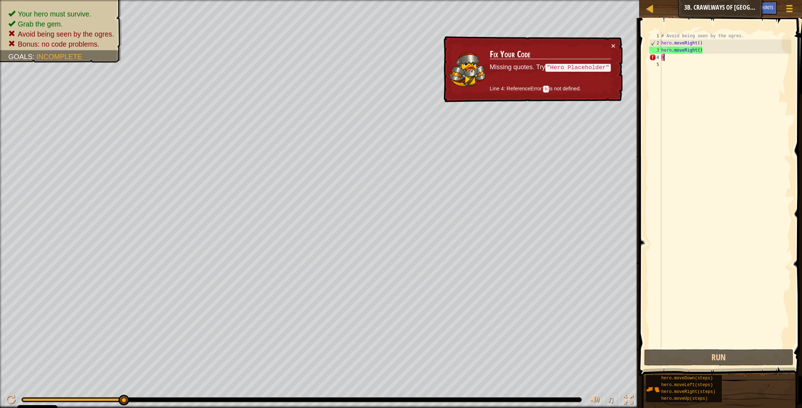
type textarea "he"
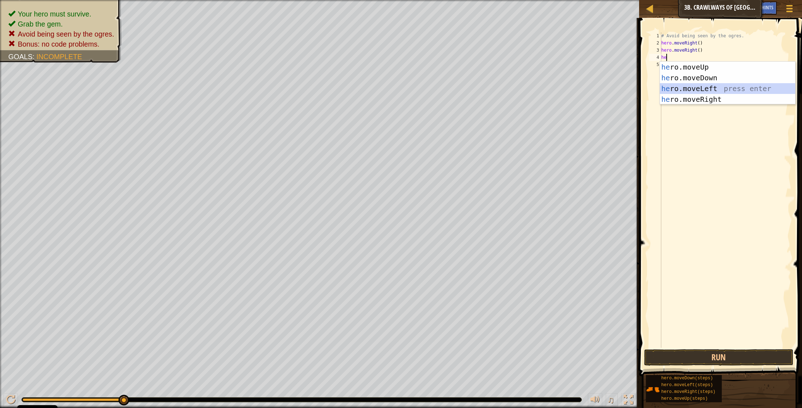
click at [708, 89] on div "he ro.moveUp press enter he ro.moveDown press enter he ro.moveLeft press enter …" at bounding box center [727, 94] width 135 height 64
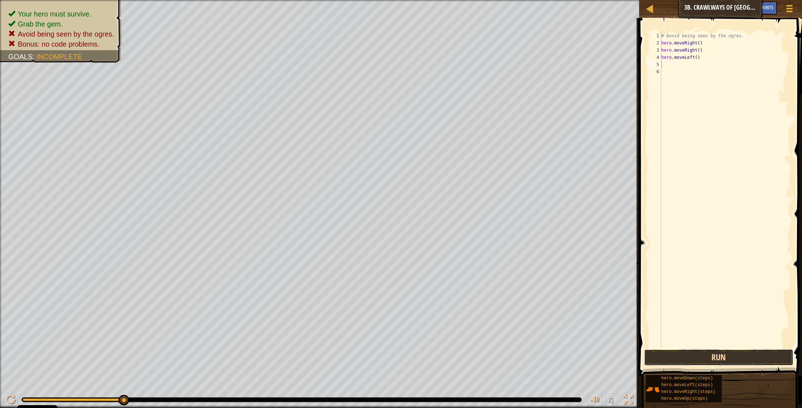
click at [721, 349] on button "Run" at bounding box center [720, 357] width 150 height 16
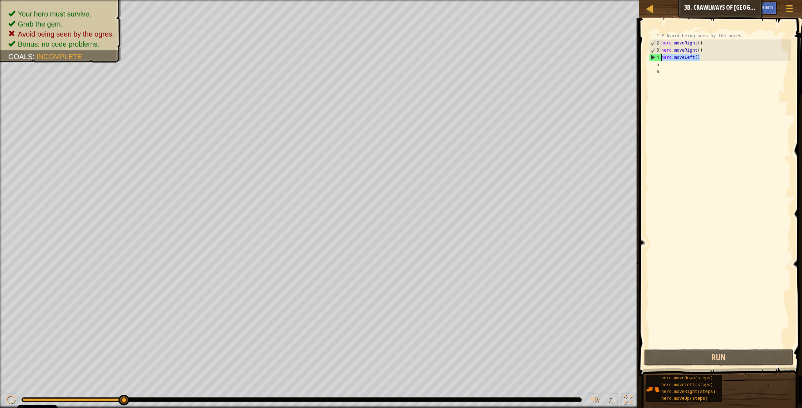
drag, startPoint x: 704, startPoint y: 56, endPoint x: 641, endPoint y: 53, distance: 63.1
click at [639, 54] on div "1 2 3 4 5 6 # Avoid being seen by the ogres. hero . moveRight ( ) hero . moveRi…" at bounding box center [719, 210] width 165 height 379
type textarea "hero.moveLeft()"
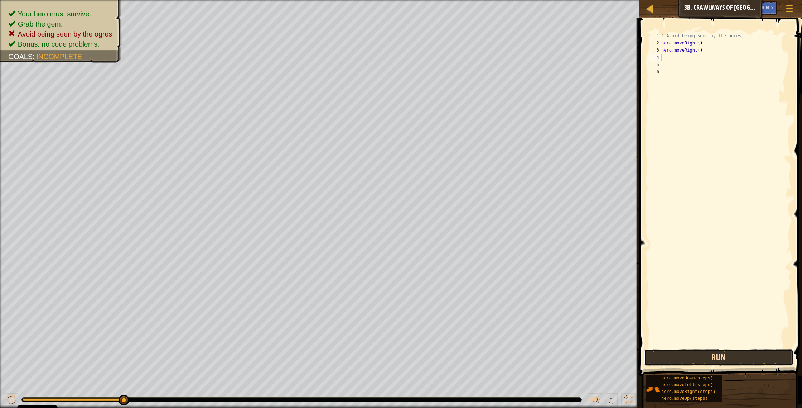
click at [699, 354] on button "Run" at bounding box center [720, 357] width 150 height 16
drag, startPoint x: 704, startPoint y: 51, endPoint x: 650, endPoint y: 52, distance: 54.8
click at [650, 52] on div "1 2 3 4 5 6 # Avoid being seen by the ogres. hero . moveRight ( ) ההההההההההההה…" at bounding box center [720, 189] width 144 height 315
click at [700, 42] on div "# Avoid being seen by the ogres. hero . moveRight ( )" at bounding box center [725, 197] width 131 height 330
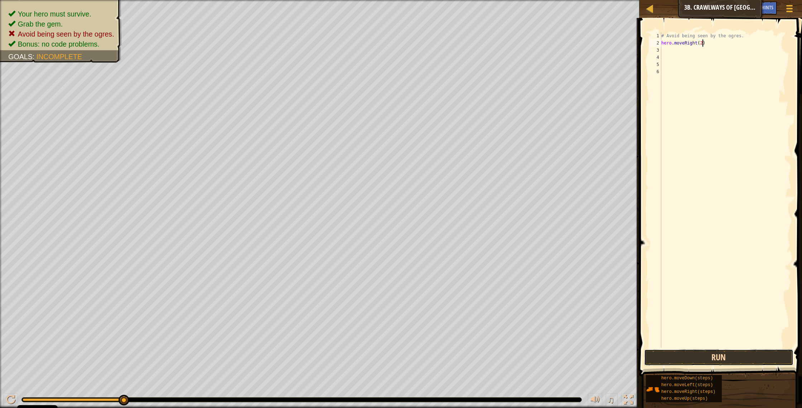
click at [735, 358] on button "Run" at bounding box center [720, 357] width 150 height 16
type textarea "hero.moveRight(1)"
click at [723, 356] on button "Run" at bounding box center [720, 357] width 150 height 16
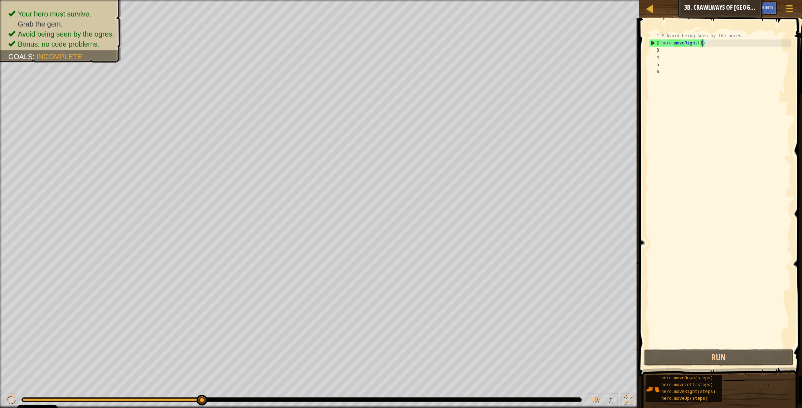
click at [663, 51] on div "# Avoid being seen by the ogres. hero . moveRight ( 1 )" at bounding box center [725, 197] width 131 height 330
click at [665, 58] on div "# Avoid being seen by the ogres. hero . moveRight ( 1 )" at bounding box center [725, 197] width 131 height 330
type textarea "h"
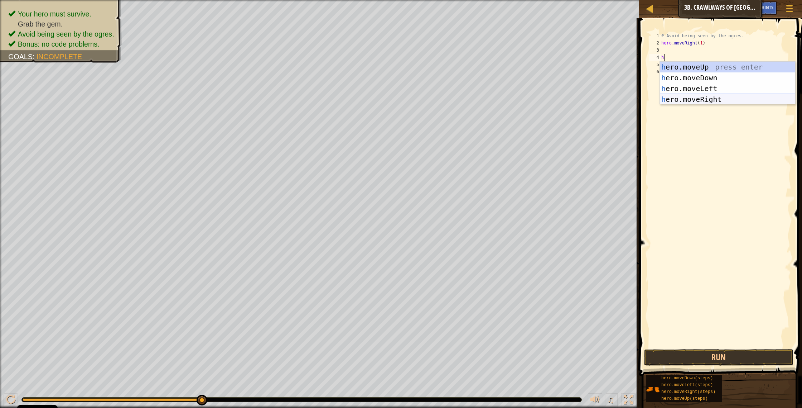
click at [702, 96] on div "h ero.moveUp press enter h ero.moveDown press enter h ero.moveLeft press enter …" at bounding box center [727, 94] width 135 height 64
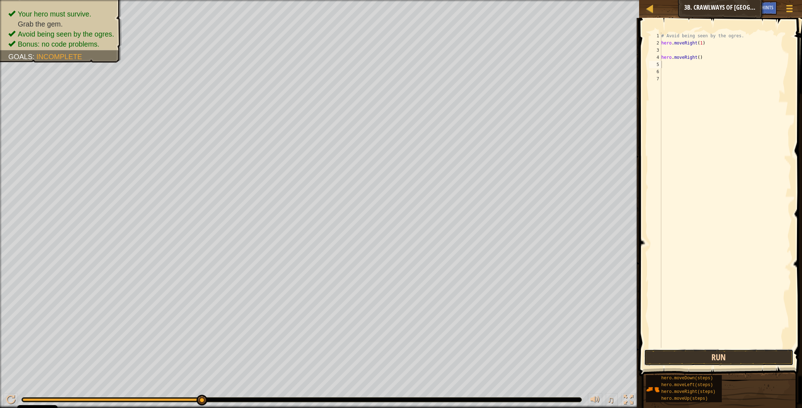
click at [736, 351] on button "Run" at bounding box center [720, 357] width 150 height 16
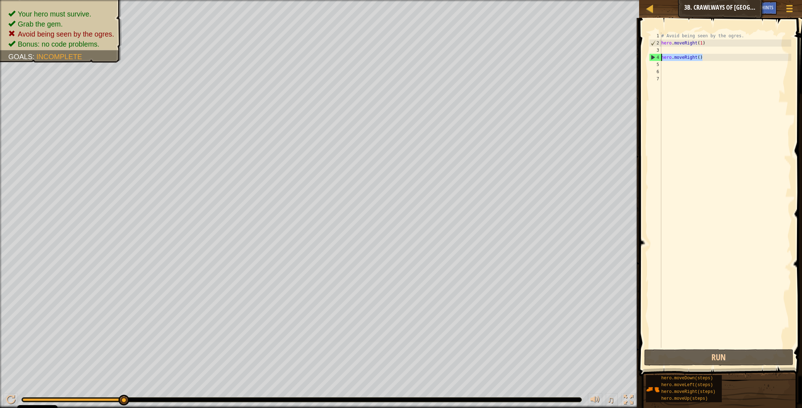
drag, startPoint x: 704, startPoint y: 57, endPoint x: 658, endPoint y: 58, distance: 46.6
click at [658, 58] on div "1 2 3 4 5 6 7 # Avoid being seen by the ogres. hero . moveRight ( 1 ) hero . mo…" at bounding box center [720, 189] width 144 height 315
type textarea "hero.moveRight()"
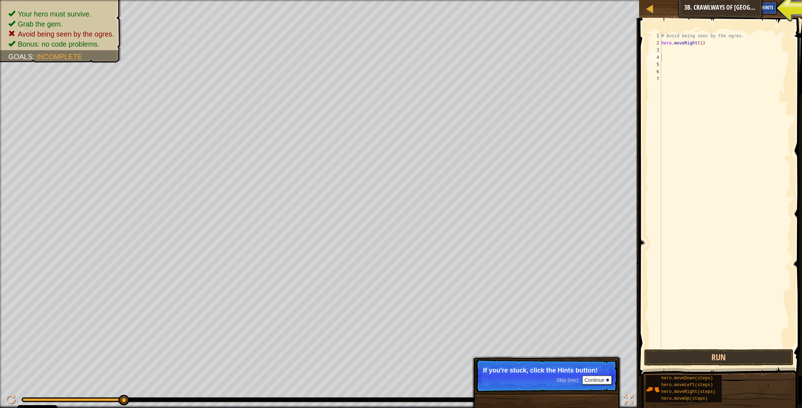
click at [775, 6] on div "Hints" at bounding box center [767, 7] width 19 height 13
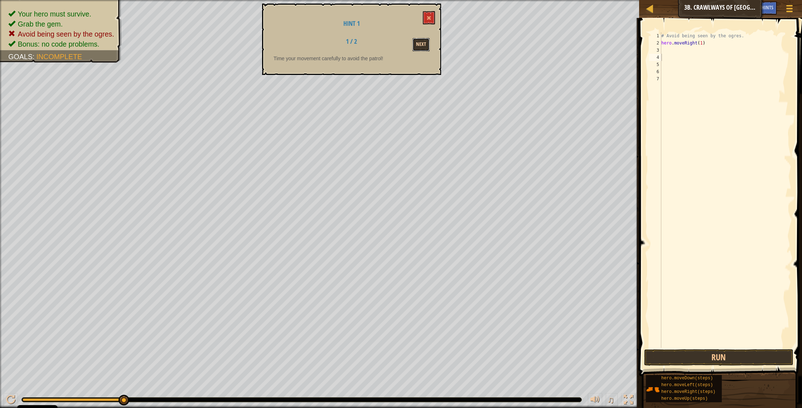
click at [424, 44] on button "Next" at bounding box center [421, 44] width 17 height 13
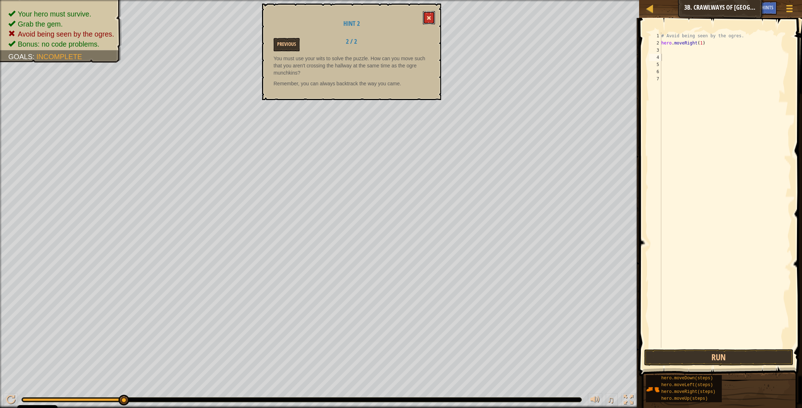
click at [432, 16] on button at bounding box center [429, 17] width 12 height 13
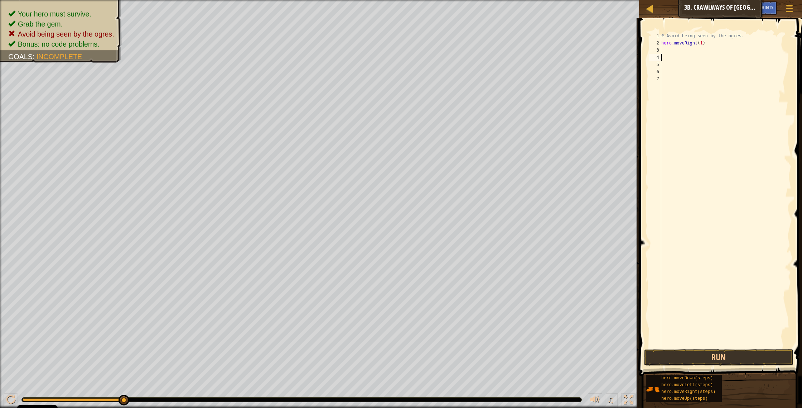
click at [663, 49] on div "1 2 3 4 5 6 7 # Avoid being seen by the ogres. hero . moveRight ( 1 ) ההההההההה…" at bounding box center [720, 189] width 144 height 315
click at [666, 51] on div "# Avoid being seen by the ogres. hero . moveRight ( 1 )" at bounding box center [725, 197] width 131 height 330
type textarea "h"
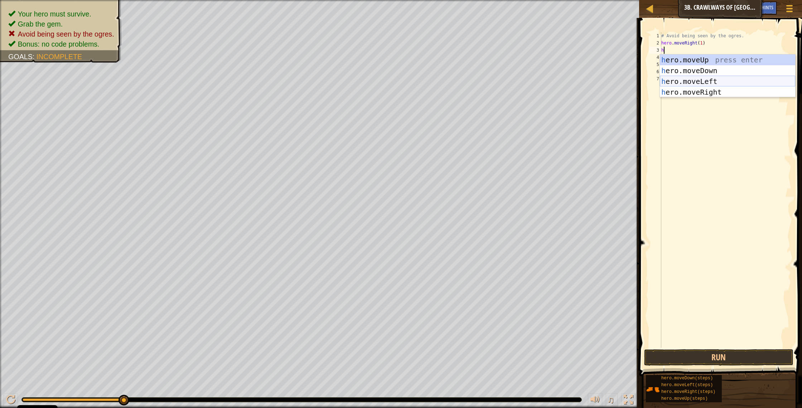
click at [697, 82] on div "h ero.moveUp press enter h ero.moveDown press enter h ero.moveLeft press enter …" at bounding box center [727, 86] width 135 height 64
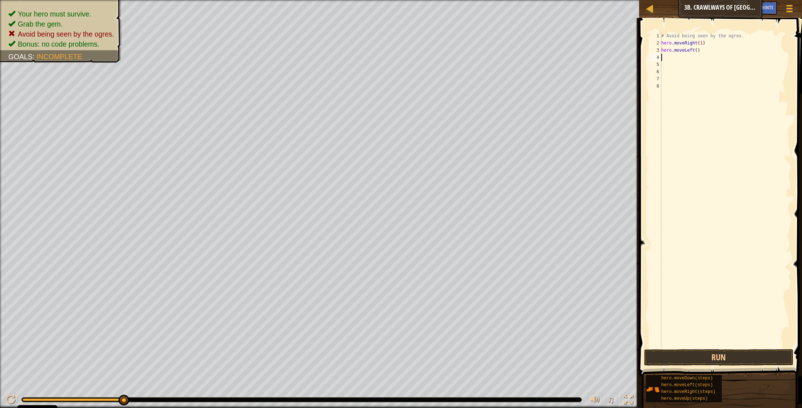
type textarea "h"
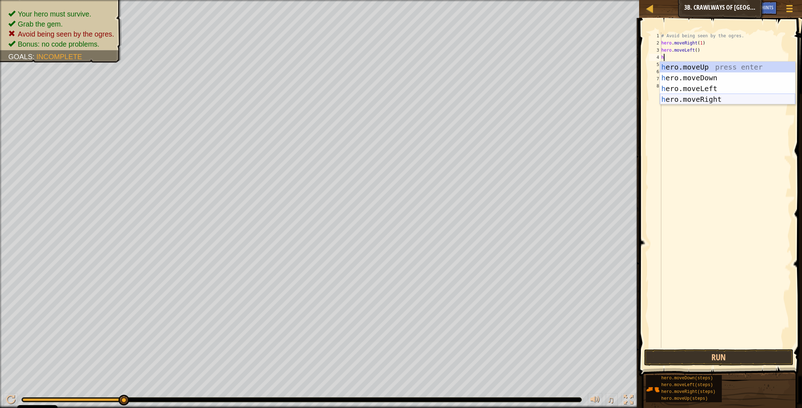
click at [687, 98] on div "h ero.moveUp press enter h ero.moveDown press enter h ero.moveLeft press enter …" at bounding box center [727, 94] width 135 height 64
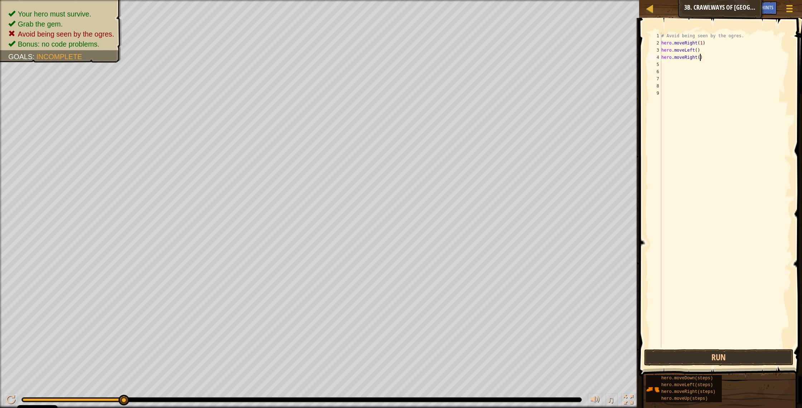
click at [700, 58] on div "# Avoid being seen by the ogres. hero . moveRight ( 1 ) hero . moveLeft ( ) her…" at bounding box center [725, 197] width 131 height 330
type textarea "hero.moveRight(2)"
click at [735, 358] on button "Run" at bounding box center [720, 357] width 150 height 16
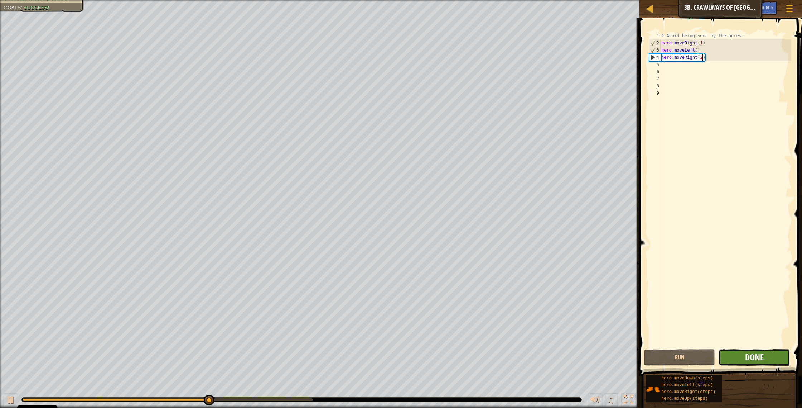
click at [756, 353] on span "Done" at bounding box center [755, 356] width 19 height 11
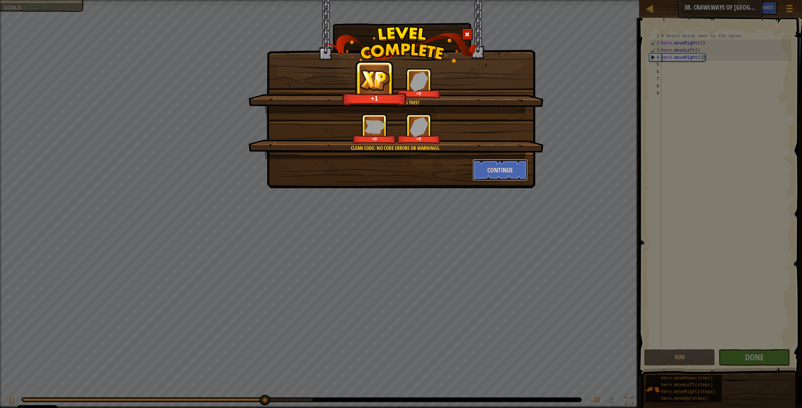
click at [513, 176] on button "Continue" at bounding box center [501, 169] width 56 height 21
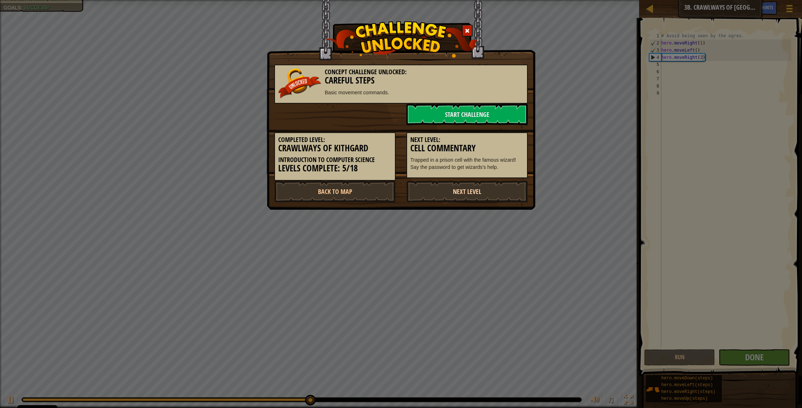
click at [481, 196] on link "Next Level" at bounding box center [467, 191] width 121 height 21
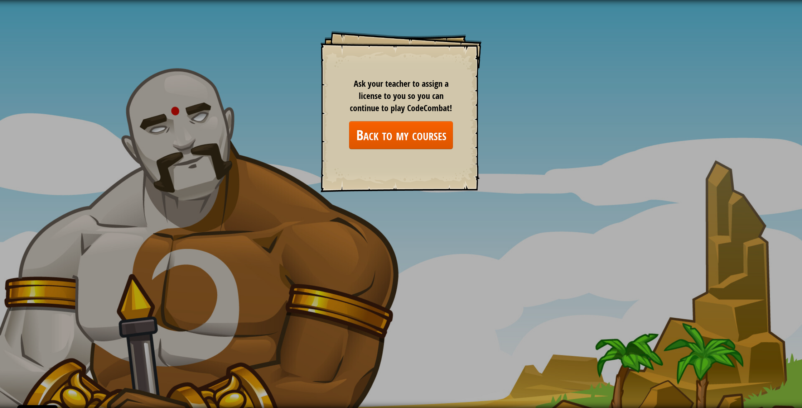
drag, startPoint x: 383, startPoint y: 94, endPoint x: 379, endPoint y: 115, distance: 21.3
click at [383, 103] on span "Ask your teacher to assign a license to you so you can continue to play CodeCom…" at bounding box center [401, 96] width 102 height 36
click at [369, 130] on link "Back to my courses" at bounding box center [401, 135] width 104 height 28
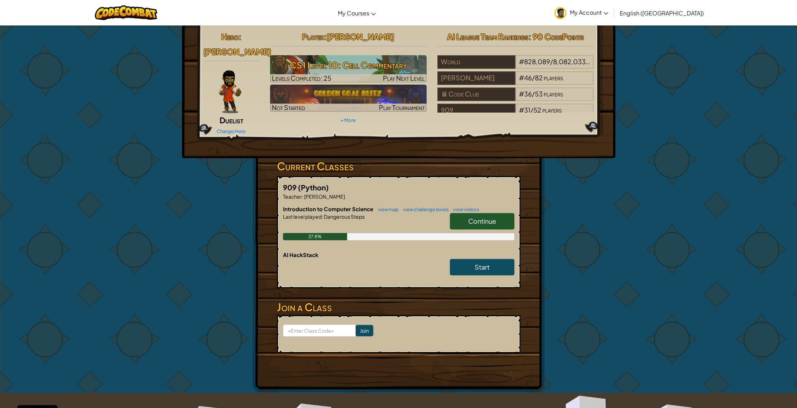
click at [467, 219] on link "Continue" at bounding box center [482, 221] width 64 height 16
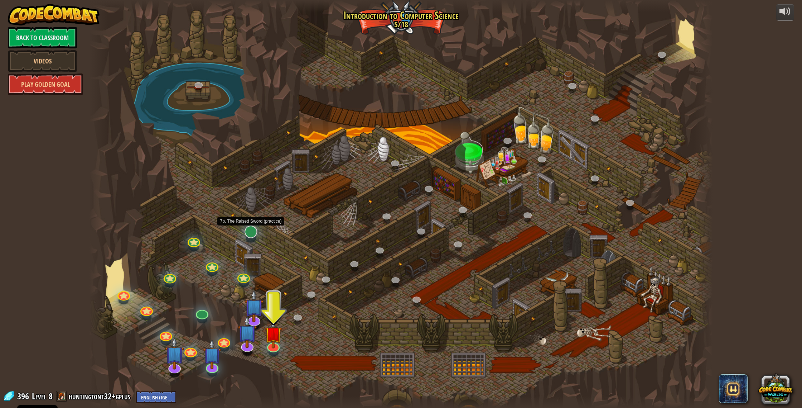
click at [250, 237] on div "25. Kithgard Gates (Locked) Escape the Kithgard dungeons, and don't let the gua…" at bounding box center [401, 204] width 624 height 408
click at [250, 232] on link at bounding box center [249, 229] width 15 height 14
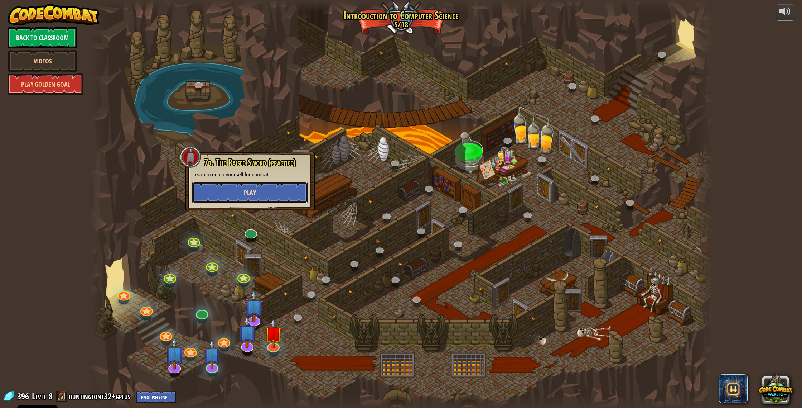
click at [243, 196] on button "Play" at bounding box center [249, 192] width 115 height 21
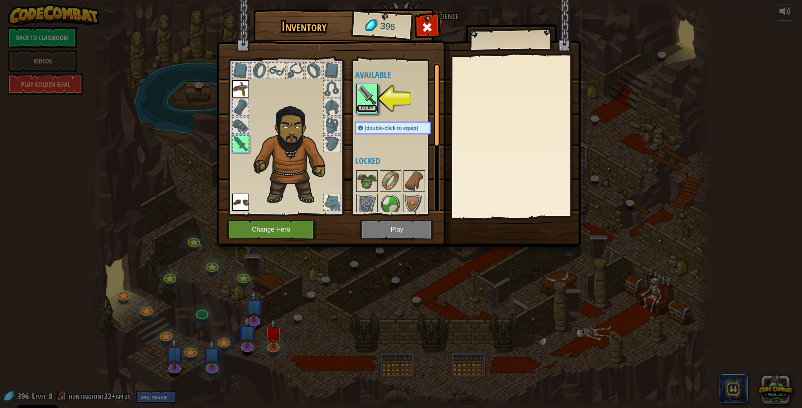
click at [363, 105] on button "Equip" at bounding box center [367, 109] width 20 height 8
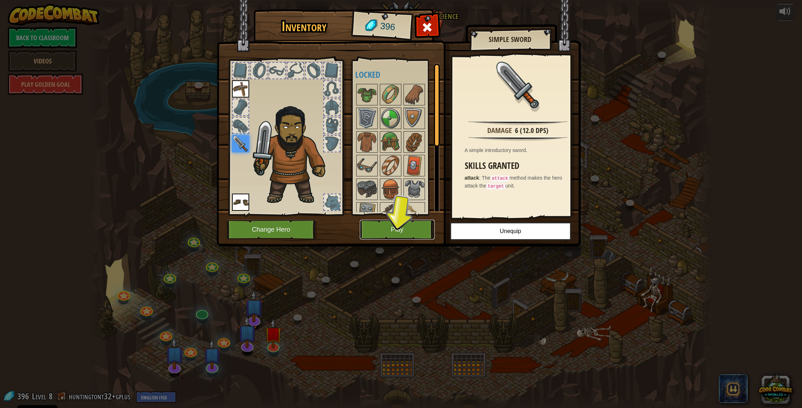
click at [408, 233] on button "Play" at bounding box center [397, 230] width 75 height 20
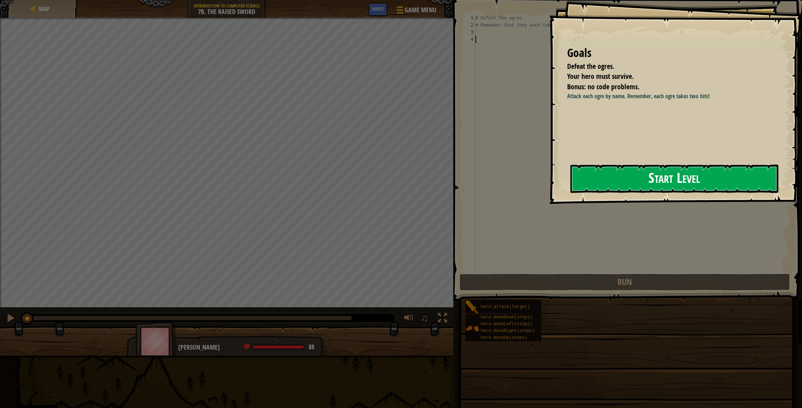
click at [691, 173] on button "Start Level" at bounding box center [675, 178] width 208 height 28
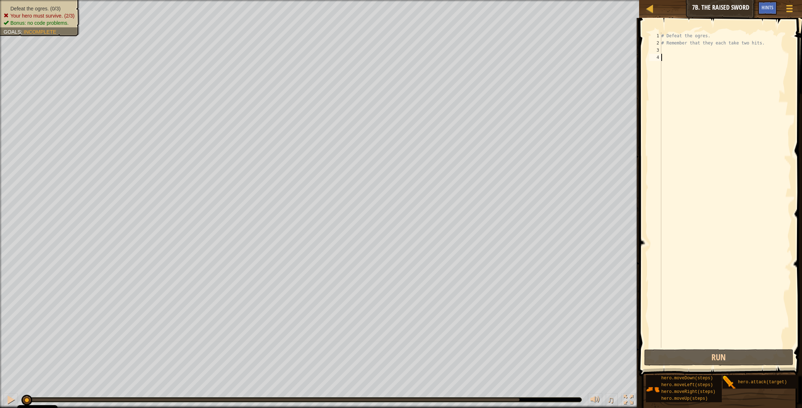
click at [666, 48] on div "# Defeat the ogres. # Remember that they each take two hits." at bounding box center [725, 197] width 131 height 330
type textarea "h"
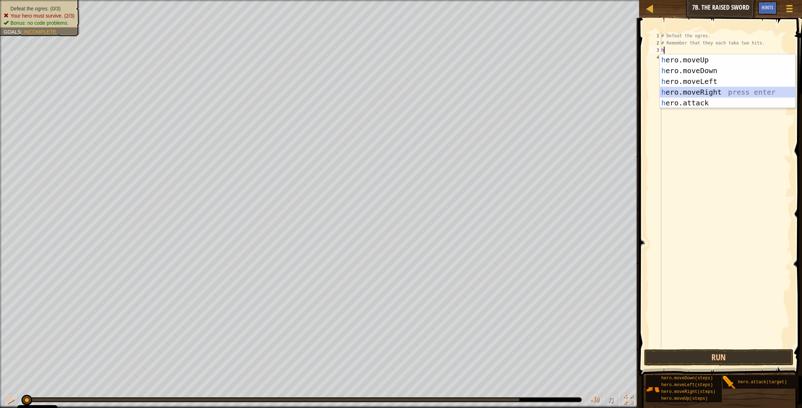
click at [714, 91] on div "h ero.moveUp press enter h ero.moveDown press enter h ero.moveLeft press enter …" at bounding box center [727, 91] width 135 height 75
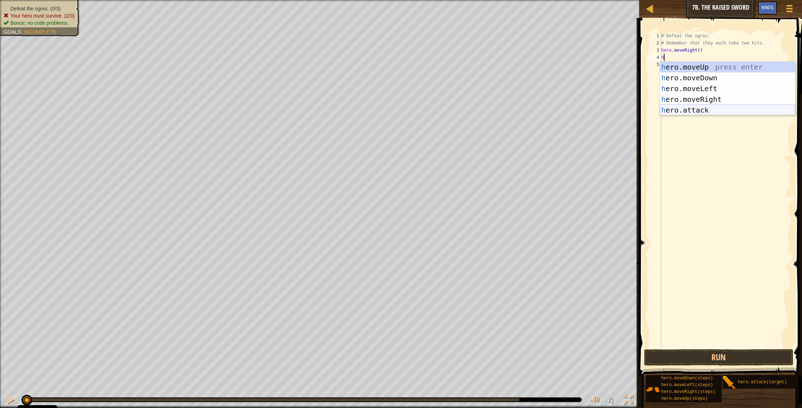
click at [715, 110] on div "h ero.moveUp press enter h ero.moveDown press enter h ero.moveLeft press enter …" at bounding box center [727, 99] width 135 height 75
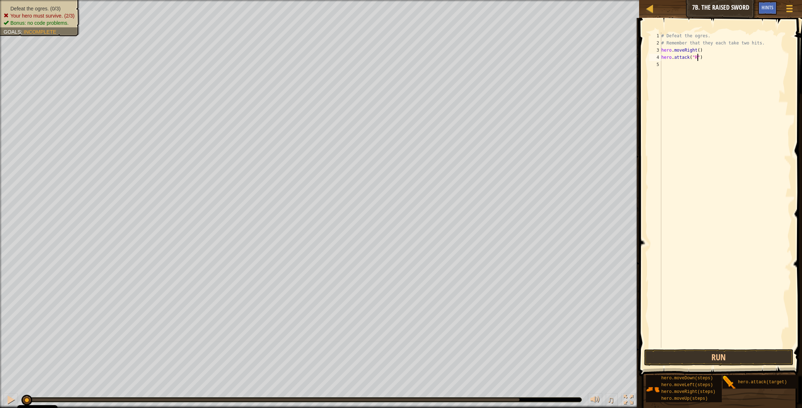
scroll to position [3, 3]
type textarea "hero.attack("Rig")"
click at [667, 64] on div "# Defeat the ogres. # Remember that they each take two hits. hero . moveRight (…" at bounding box center [725, 197] width 131 height 330
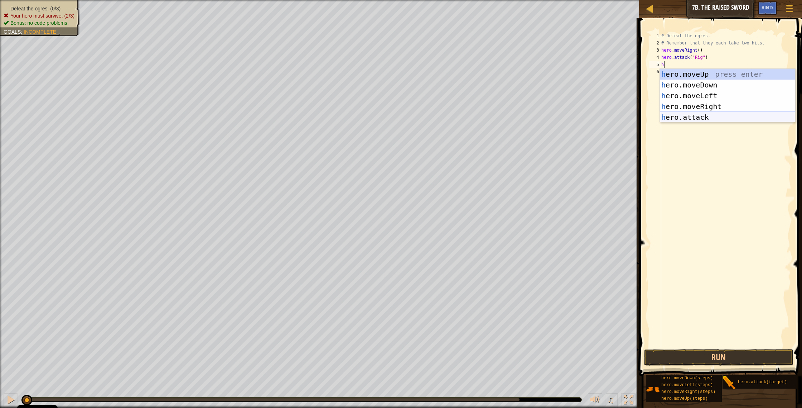
click at [697, 121] on div "h ero.moveUp press enter h ero.moveDown press enter h ero.moveLeft press enter …" at bounding box center [727, 106] width 135 height 75
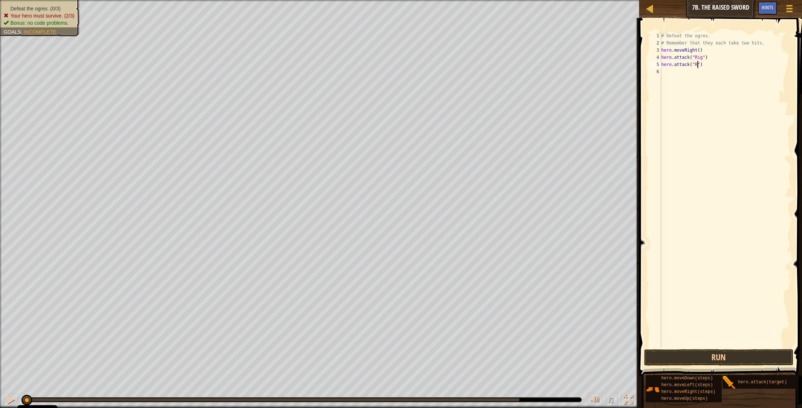
scroll to position [3, 3]
type textarea "hero.attack("Rig")"
click at [663, 71] on div "# Defeat the ogres. # Remember that they each take two hits. hero . moveRight (…" at bounding box center [725, 197] width 131 height 330
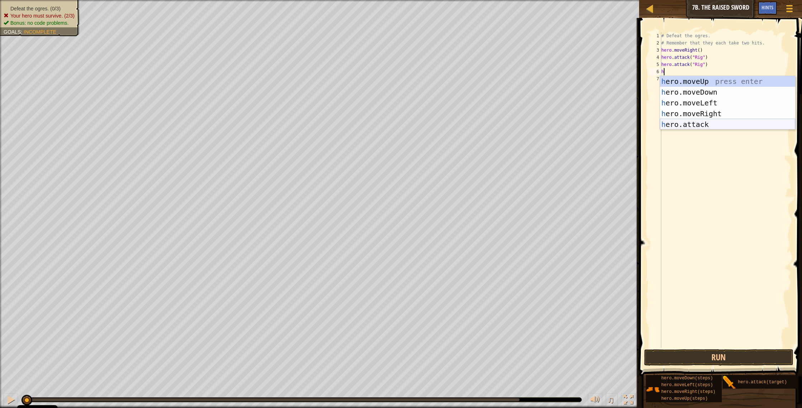
drag, startPoint x: 703, startPoint y: 121, endPoint x: 709, endPoint y: 133, distance: 14.0
click at [703, 122] on div "h ero.moveUp press enter h ero.moveDown press enter h ero.moveLeft press enter …" at bounding box center [727, 113] width 135 height 75
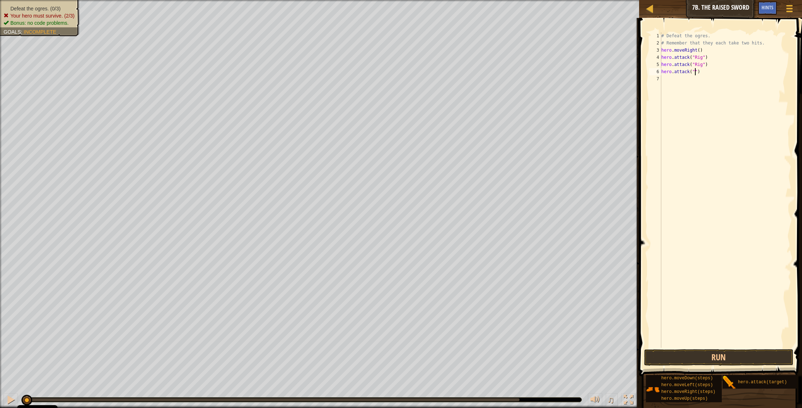
scroll to position [3, 3]
type textarea "hero.attack("Gurt")"
click at [668, 81] on div "# Defeat the ogres. # Remember that they each take two hits. hero . moveRight (…" at bounding box center [725, 197] width 131 height 330
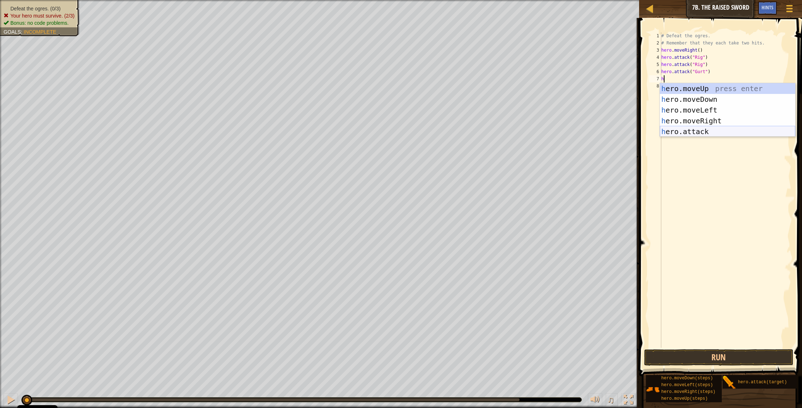
click at [703, 130] on div "h ero.moveUp press enter h ero.moveDown press enter h ero.moveLeft press enter …" at bounding box center [727, 120] width 135 height 75
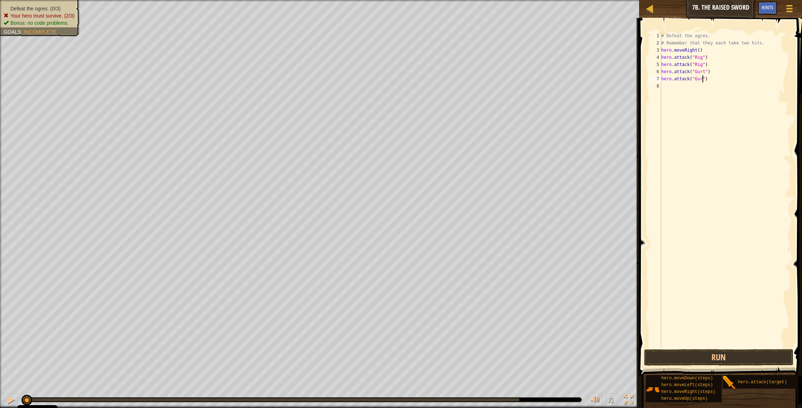
type textarea "hero.attack("Gurt")"
click at [666, 87] on div "# Defeat the ogres. # Remember that they each take two hits. hero . moveRight (…" at bounding box center [725, 197] width 131 height 330
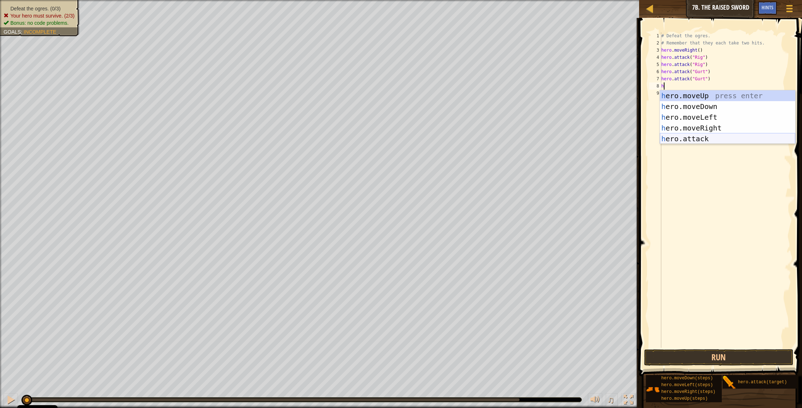
click at [699, 142] on div "h ero.moveUp press enter h ero.moveDown press enter h ero.moveLeft press enter …" at bounding box center [727, 127] width 135 height 75
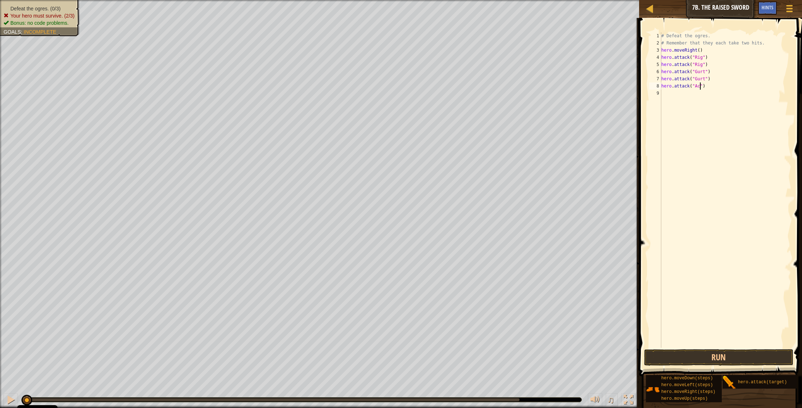
type textarea "hero.attack("Ack")"
click at [665, 96] on div "# Defeat the ogres. # Remember that they each take two hits. hero . moveRight (…" at bounding box center [725, 197] width 131 height 330
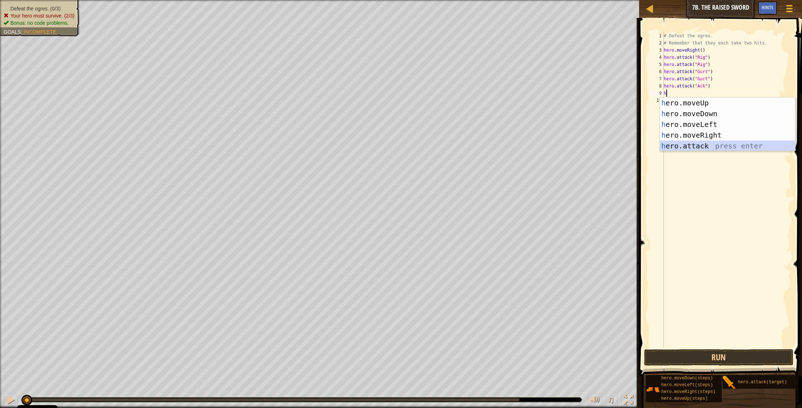
click at [689, 147] on div "h ero.moveUp press enter h ero.moveDown press enter h ero.moveLeft press enter …" at bounding box center [727, 134] width 135 height 75
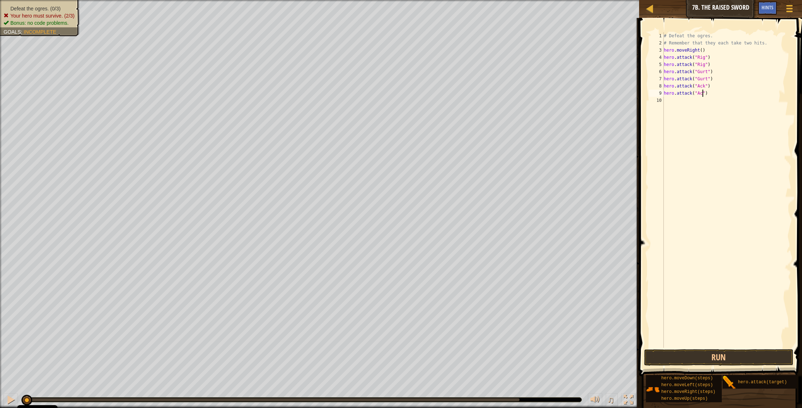
scroll to position [3, 3]
type textarea "hero.attack("Ack")"
click at [723, 350] on button "Run" at bounding box center [720, 357] width 150 height 16
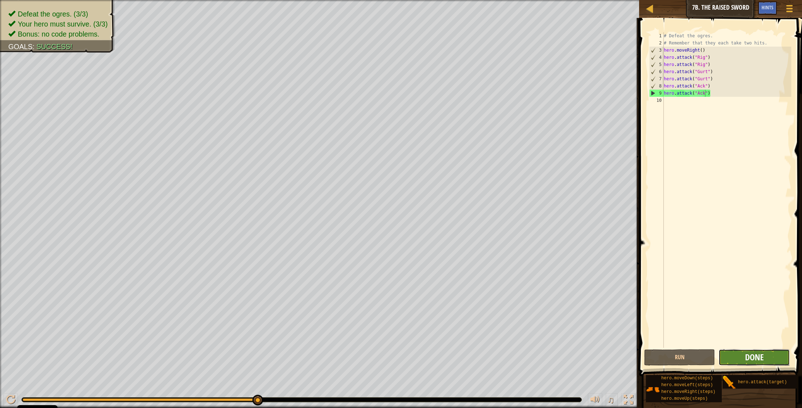
click at [759, 362] on span "Done" at bounding box center [755, 356] width 19 height 11
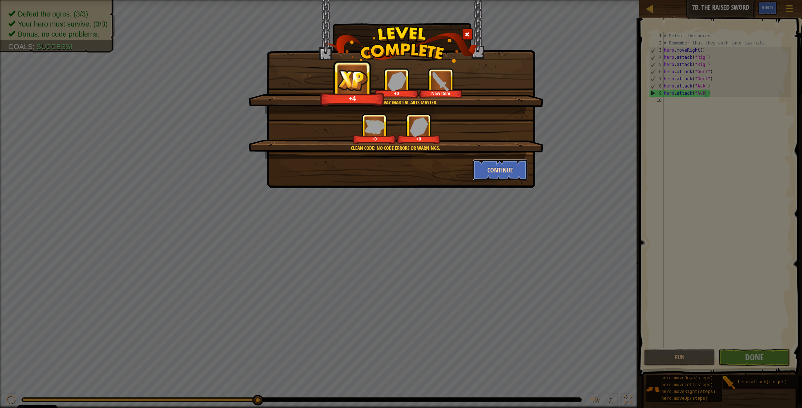
click at [518, 168] on button "Continue" at bounding box center [501, 169] width 56 height 21
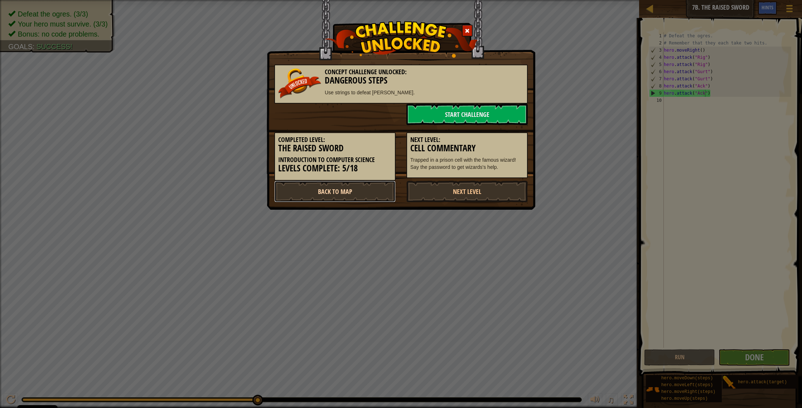
click at [325, 192] on link "Back to Map" at bounding box center [334, 191] width 121 height 21
